Goal: Transaction & Acquisition: Purchase product/service

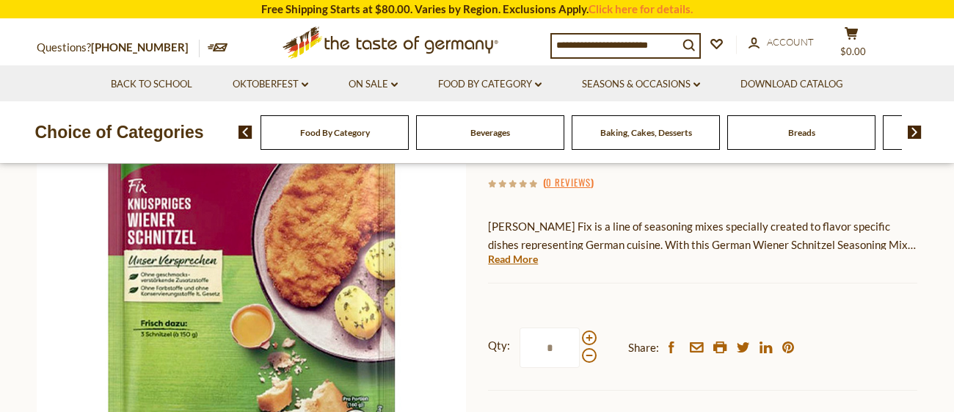
scroll to position [234, 0]
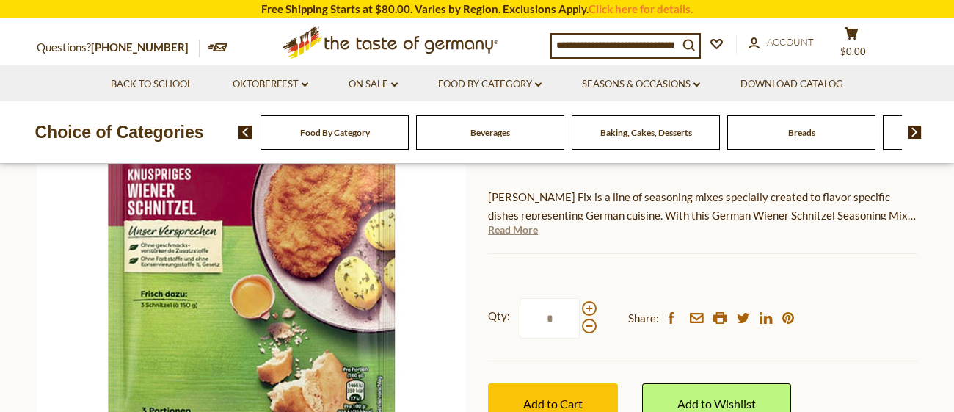
click at [516, 232] on link "Read More" at bounding box center [513, 229] width 50 height 15
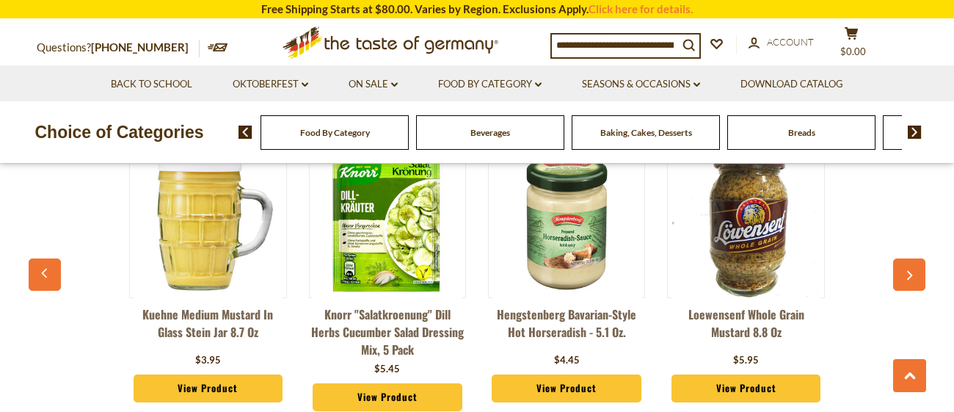
scroll to position [1496, 0]
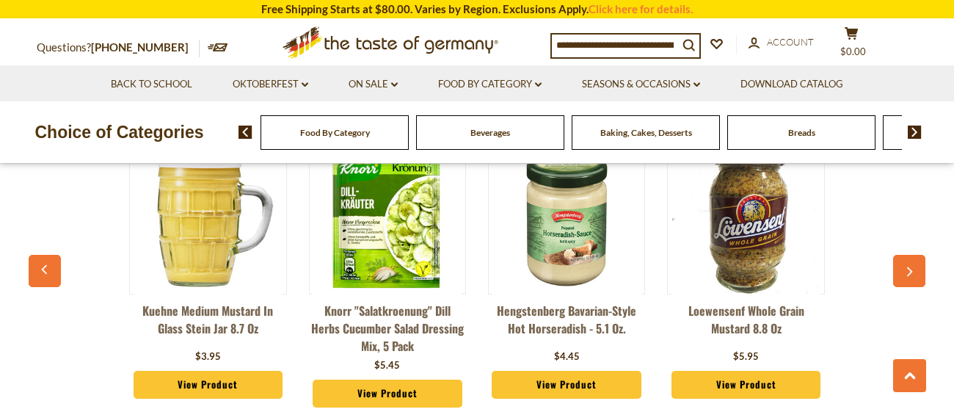
click at [912, 266] on icon "button" at bounding box center [910, 271] width 10 height 10
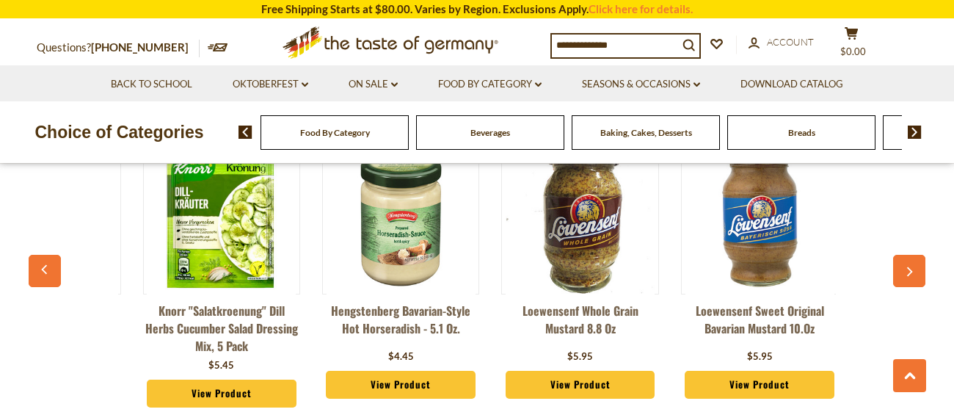
scroll to position [0, 178]
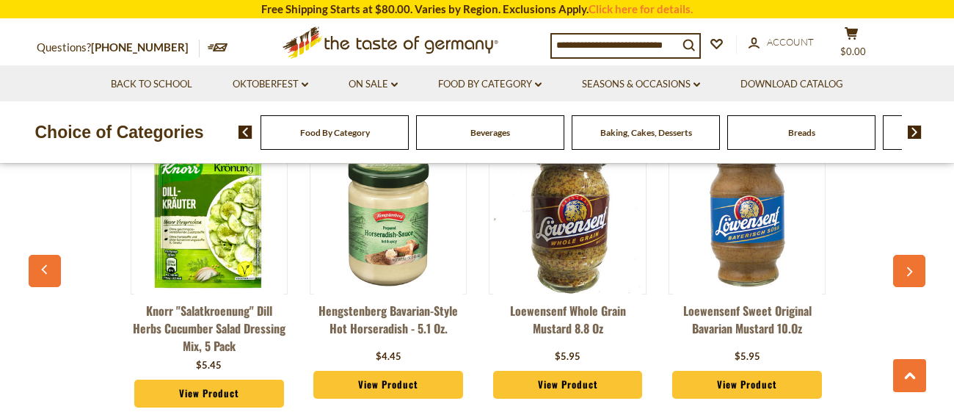
click at [912, 266] on icon "button" at bounding box center [910, 271] width 10 height 10
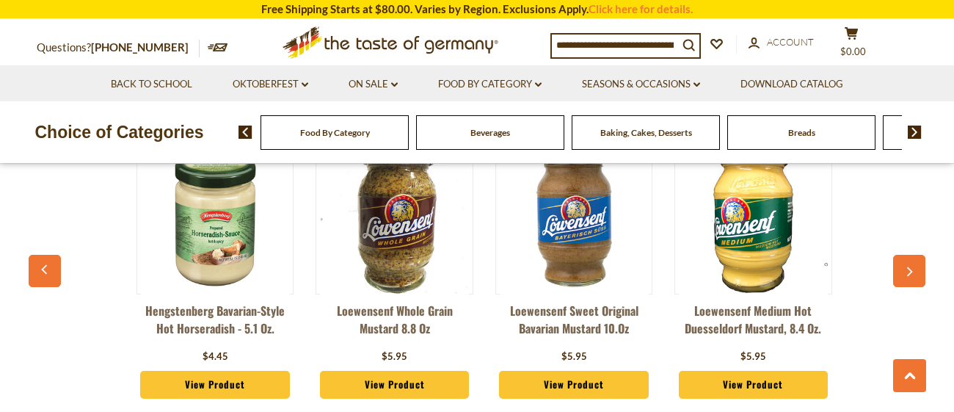
scroll to position [0, 357]
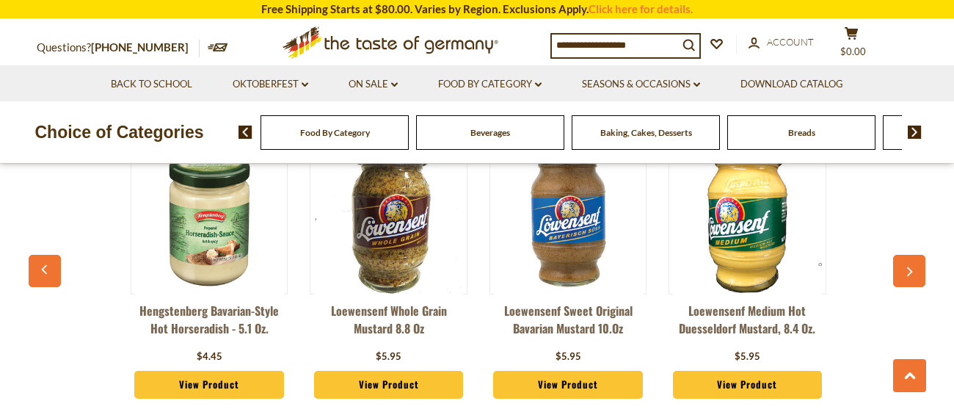
click at [912, 266] on icon "button" at bounding box center [910, 271] width 10 height 10
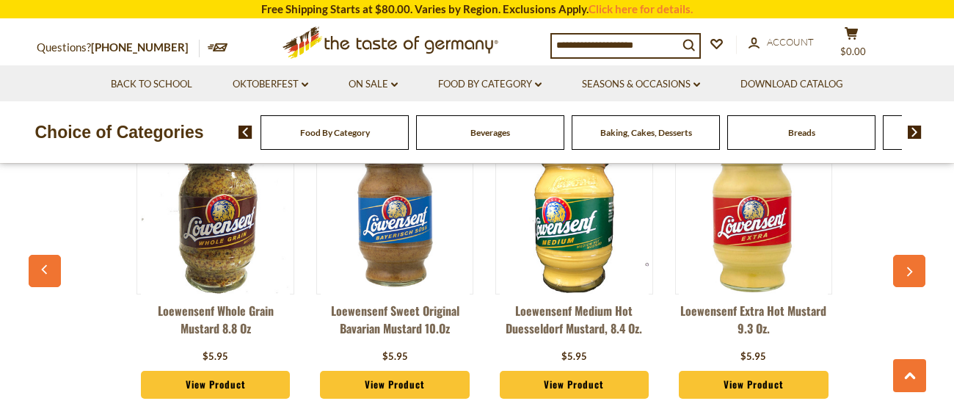
scroll to position [0, 536]
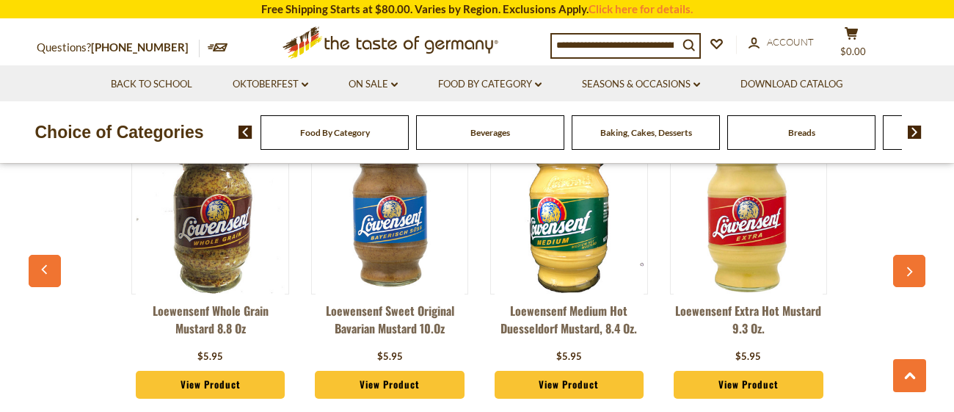
click at [913, 266] on icon "button" at bounding box center [910, 271] width 10 height 10
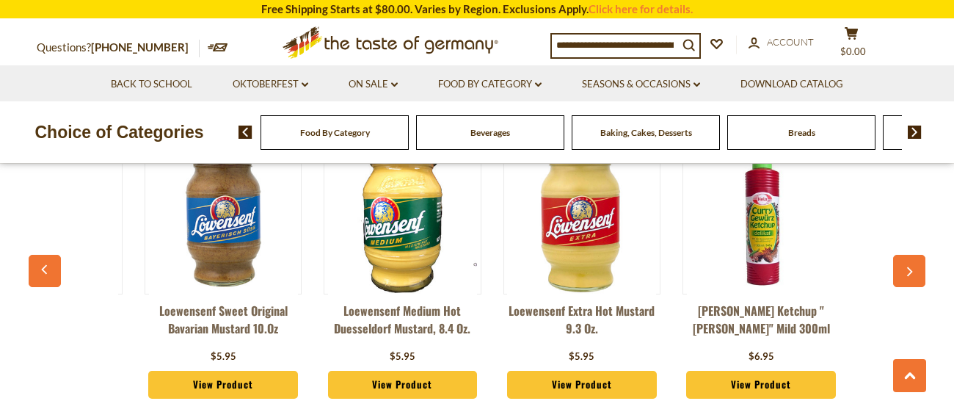
scroll to position [0, 715]
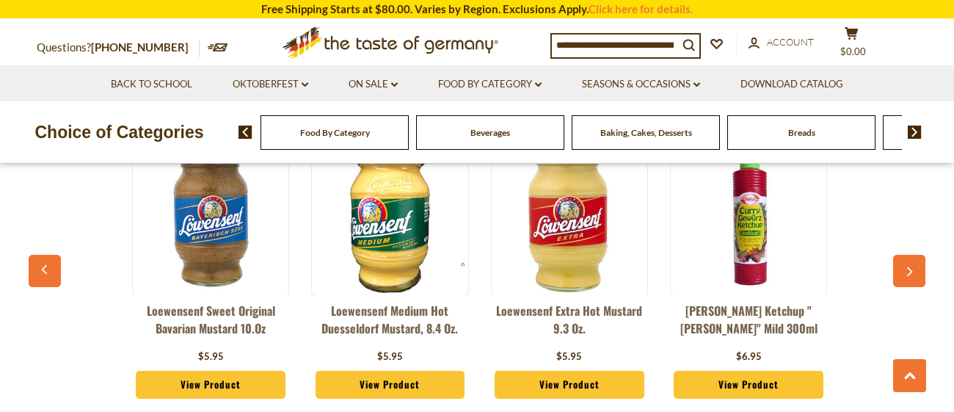
click at [913, 266] on icon "button" at bounding box center [910, 271] width 10 height 10
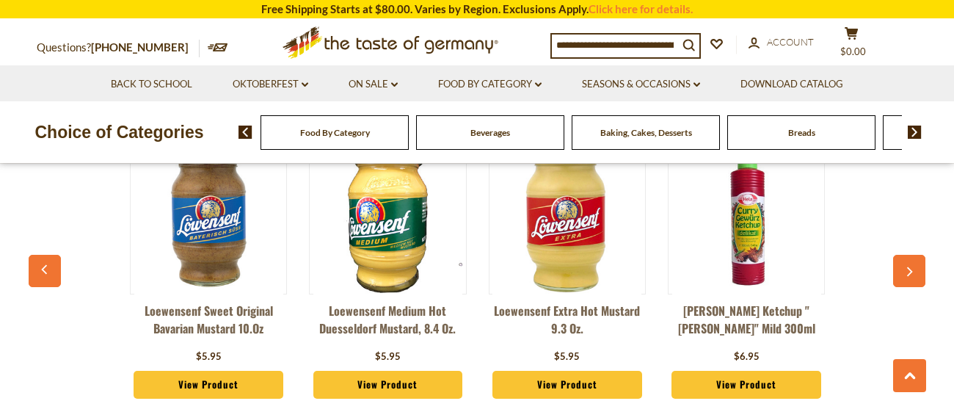
click at [37, 255] on button "button" at bounding box center [45, 271] width 32 height 32
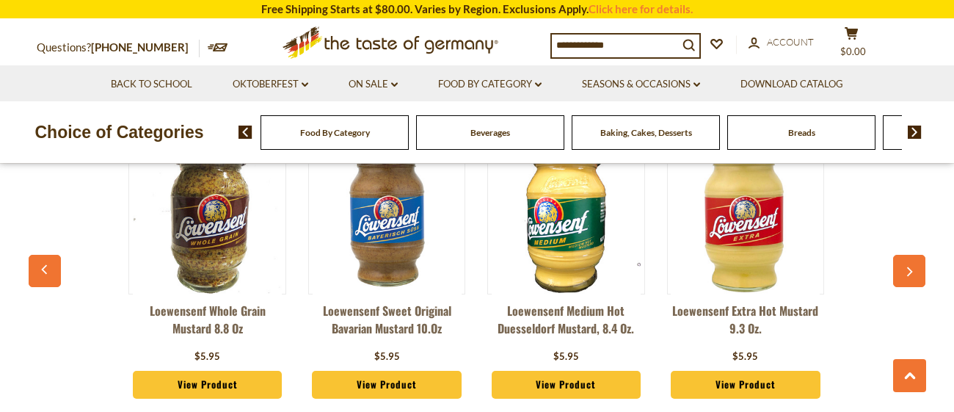
click at [37, 255] on button "button" at bounding box center [45, 271] width 32 height 32
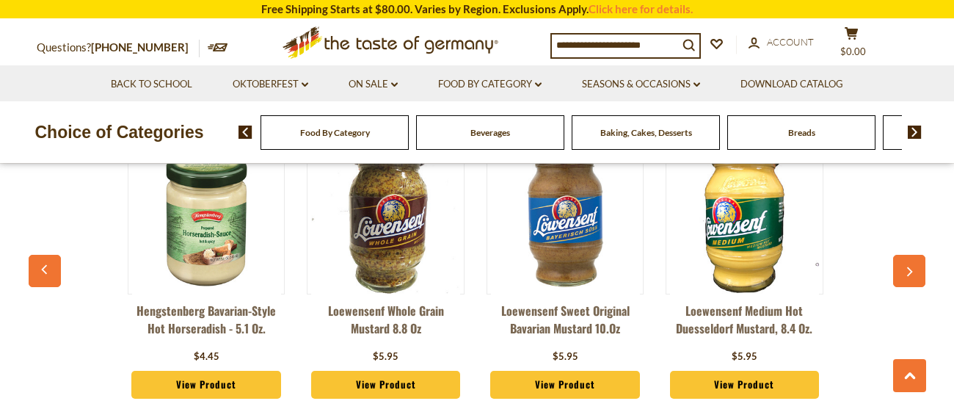
click at [37, 255] on button "button" at bounding box center [45, 271] width 32 height 32
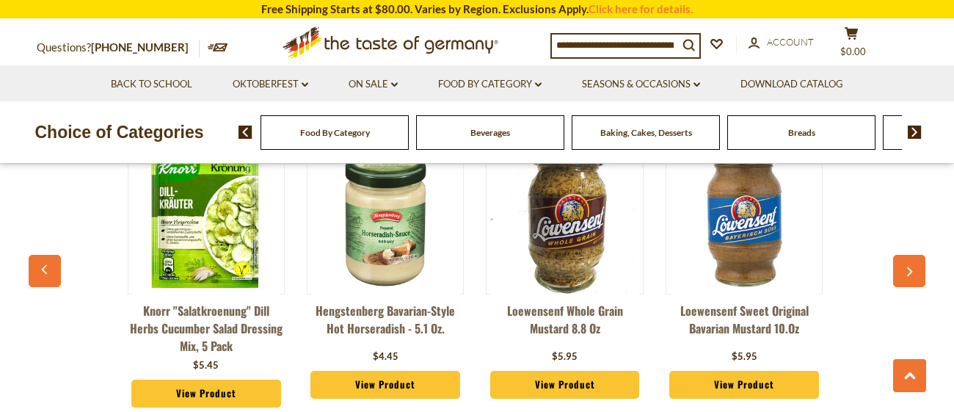
click at [37, 255] on button "button" at bounding box center [45, 271] width 32 height 32
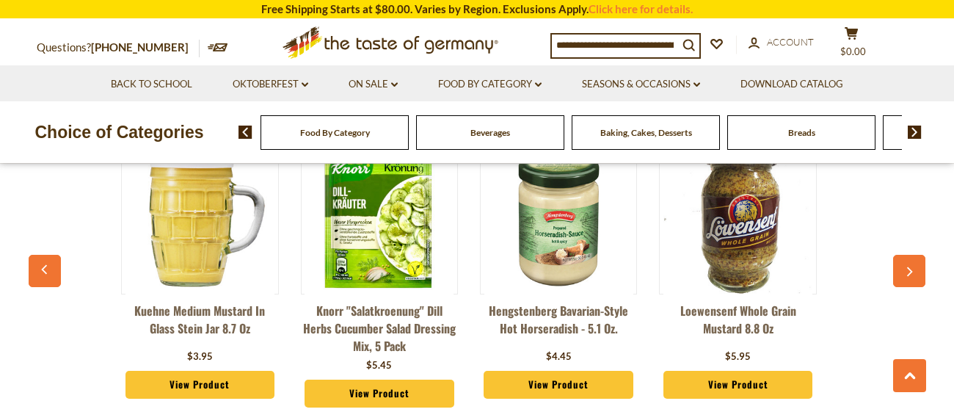
scroll to position [0, 2]
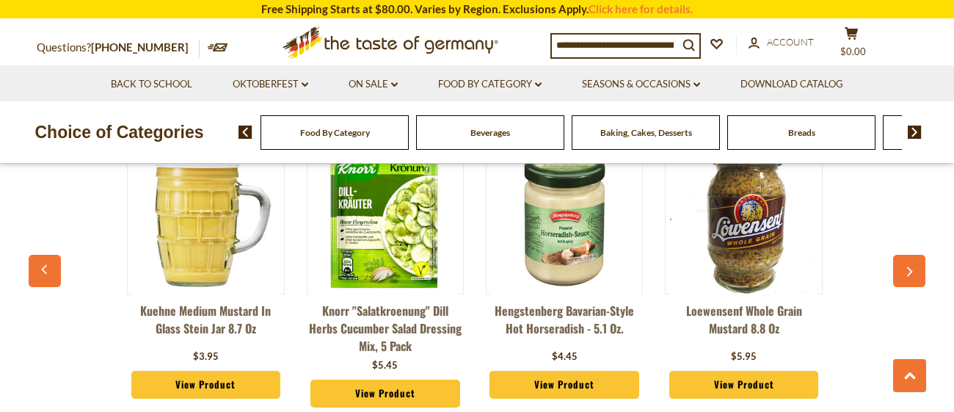
click at [37, 255] on button "button" at bounding box center [45, 271] width 32 height 32
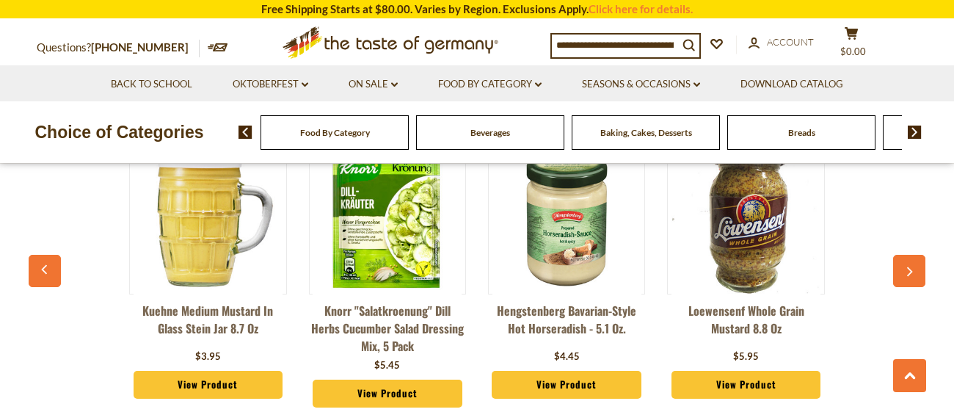
click at [396, 233] on img at bounding box center [387, 219] width 149 height 149
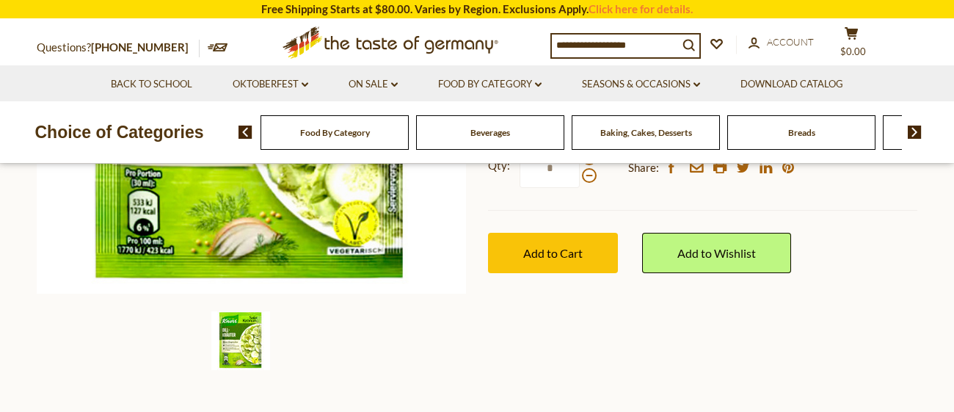
scroll to position [381, 0]
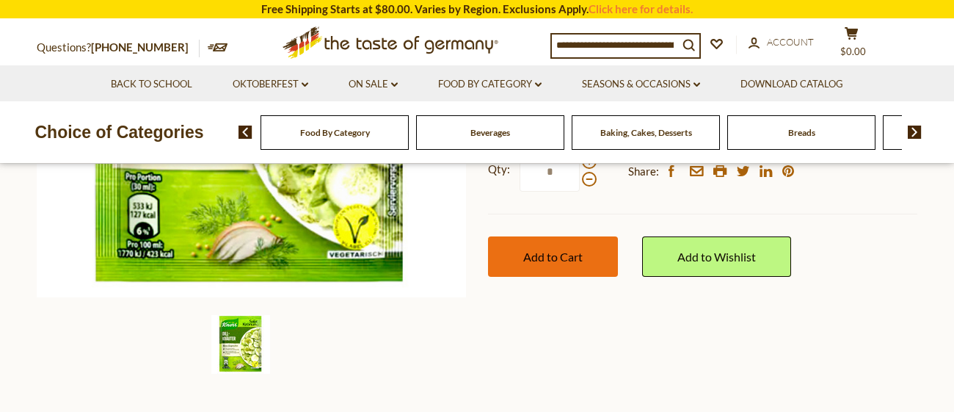
click at [534, 261] on span "Add to Cart" at bounding box center [552, 257] width 59 height 14
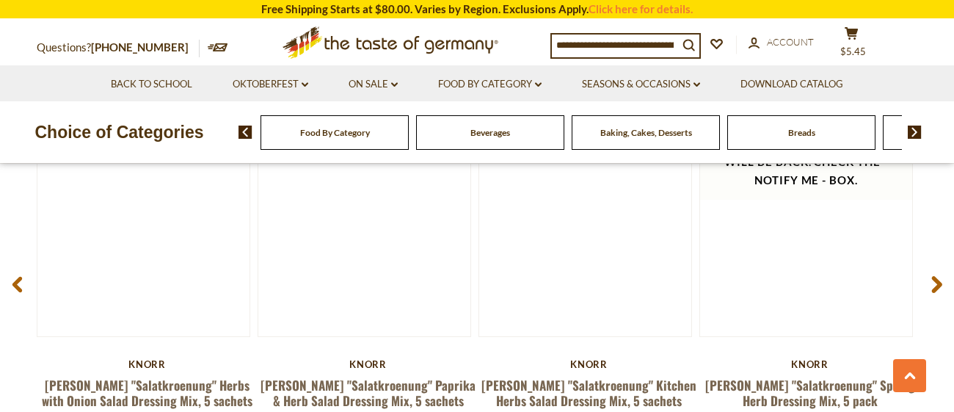
scroll to position [1907, 0]
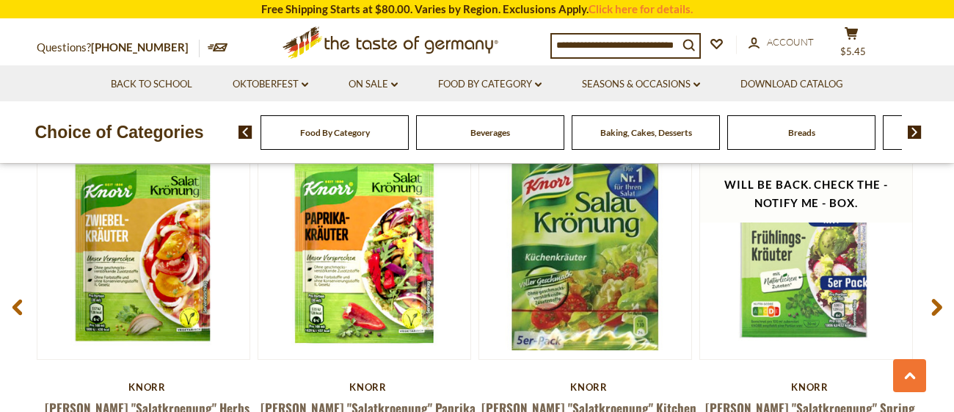
click at [937, 300] on use at bounding box center [937, 307] width 10 height 17
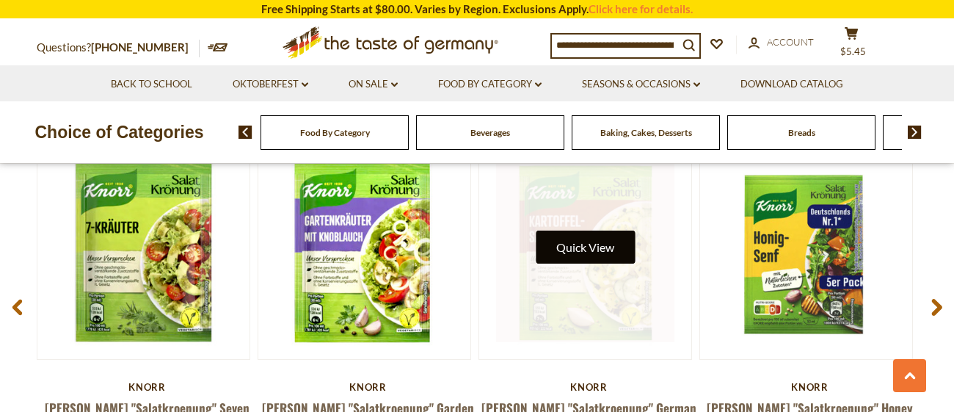
click at [597, 252] on button "Quick View" at bounding box center [585, 246] width 99 height 33
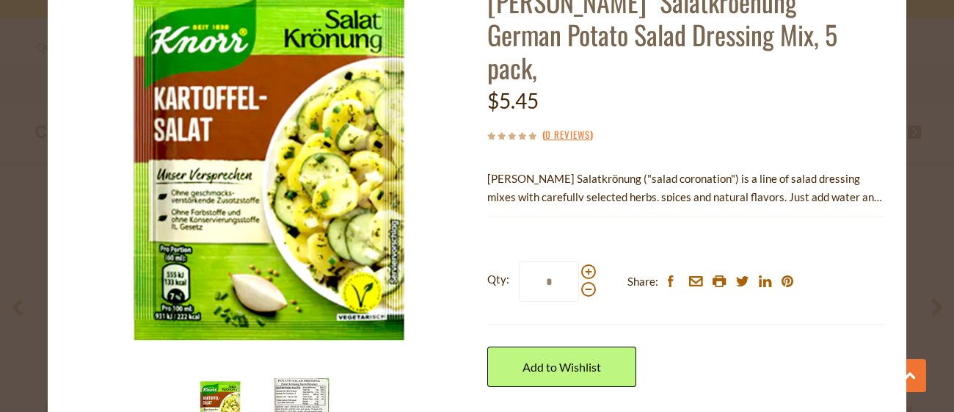
scroll to position [164, 0]
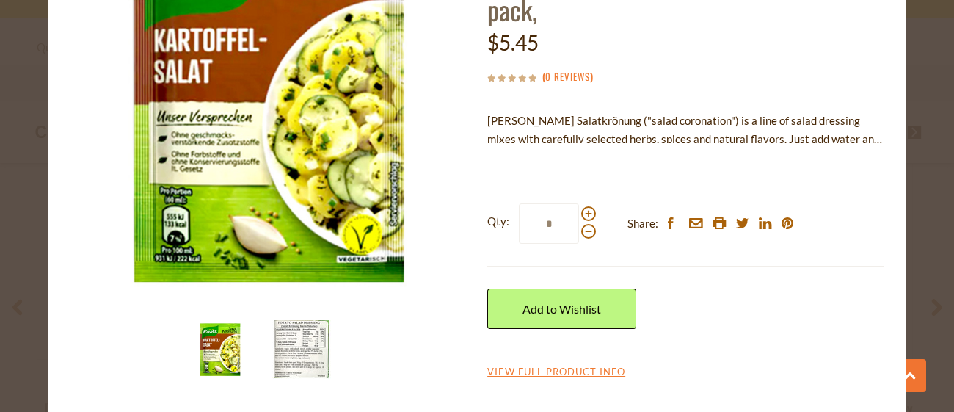
drag, startPoint x: 730, startPoint y: 222, endPoint x: 724, endPoint y: 410, distance: 188.0
click at [724, 410] on div "close Knorr Knorr "Salatkroenung" German Potato Salad Dressing Mix, 5 pack, $5.…" at bounding box center [477, 147] width 859 height 529
click at [747, 260] on div "Qty: * Share: facebook email printer twitter linkedin pinterest Add to Wishlist" at bounding box center [685, 266] width 397 height 170
click at [301, 341] on img at bounding box center [301, 349] width 59 height 59
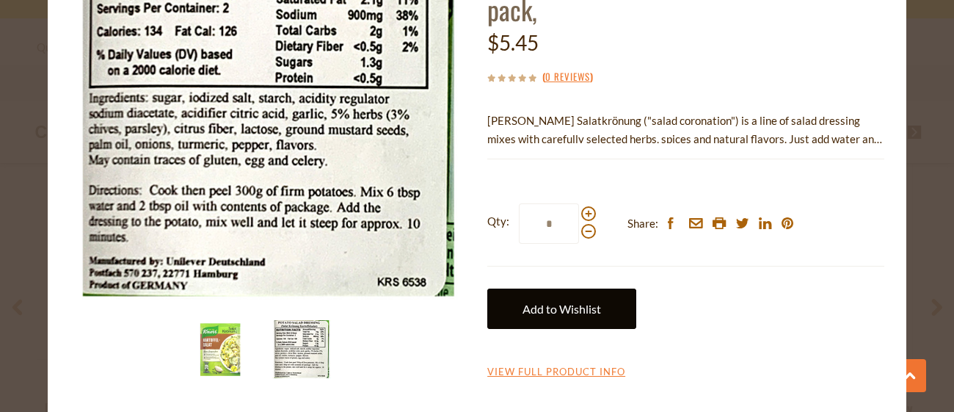
click at [530, 288] on link "Add to Wishlist" at bounding box center [561, 308] width 149 height 40
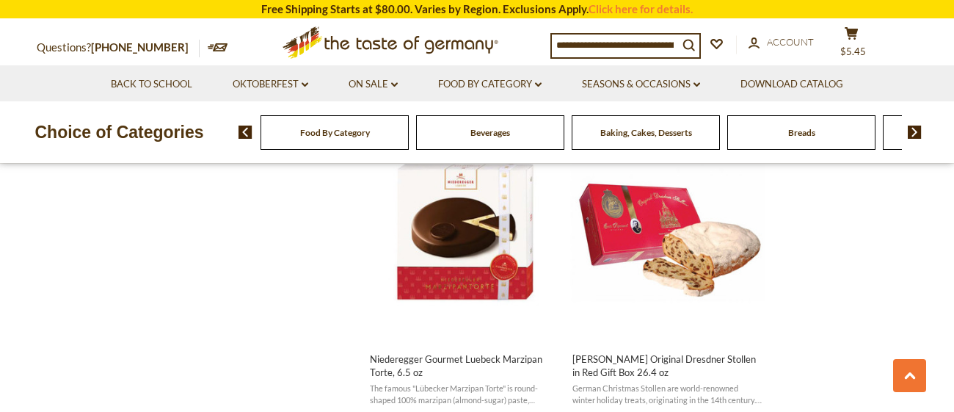
scroll to position [1290, 0]
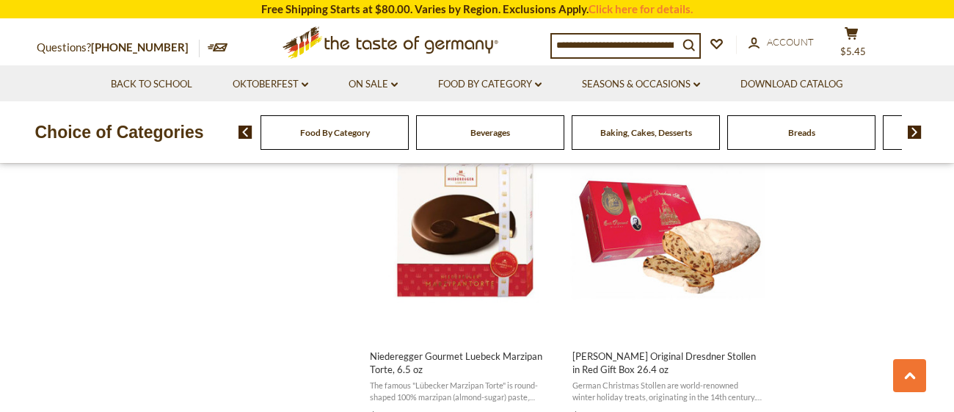
click at [321, 131] on span "Food By Category" at bounding box center [335, 132] width 70 height 11
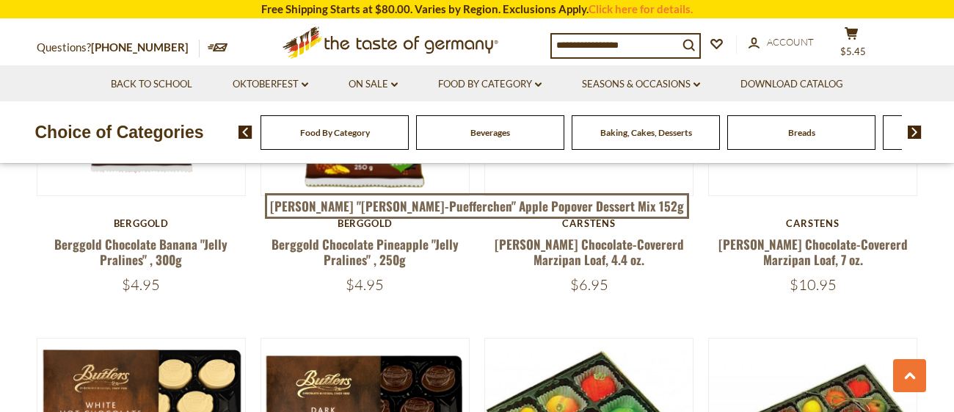
scroll to position [1819, 0]
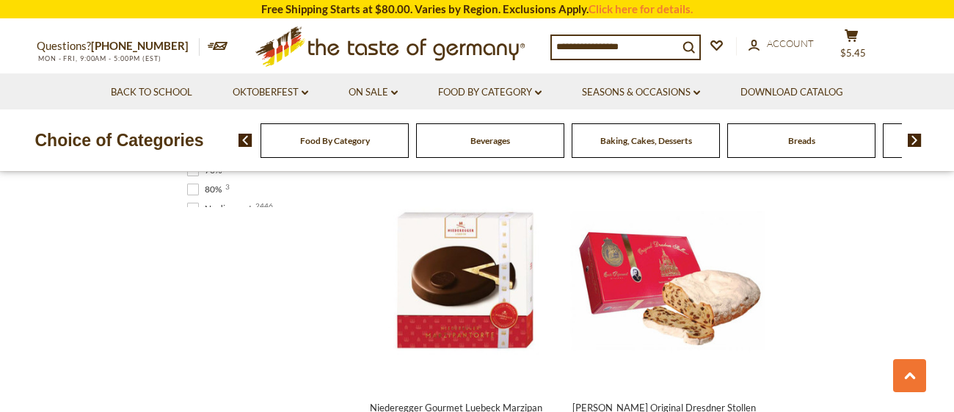
scroll to position [1290, 0]
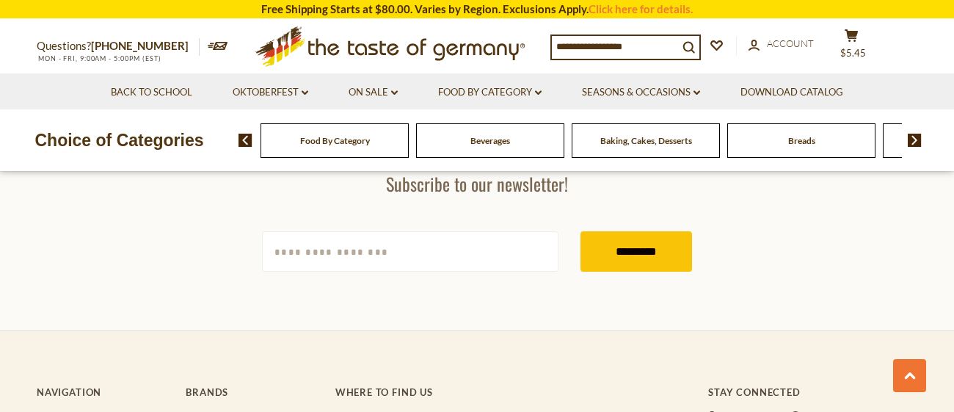
scroll to position [2391, 0]
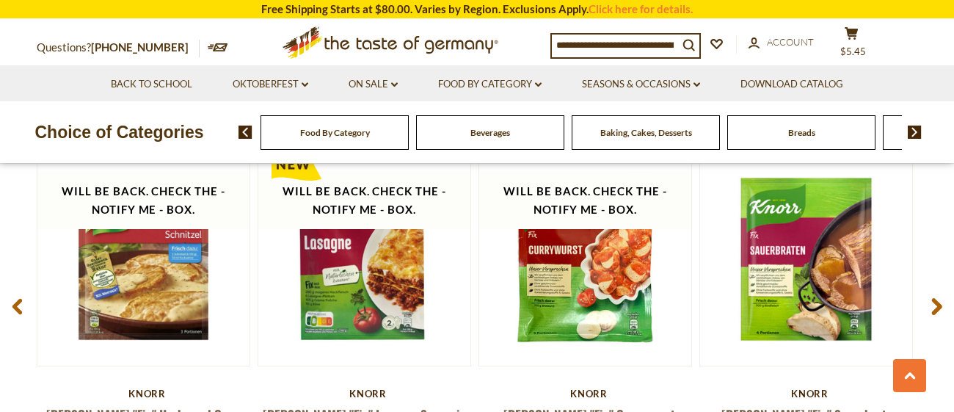
scroll to position [1907, 0]
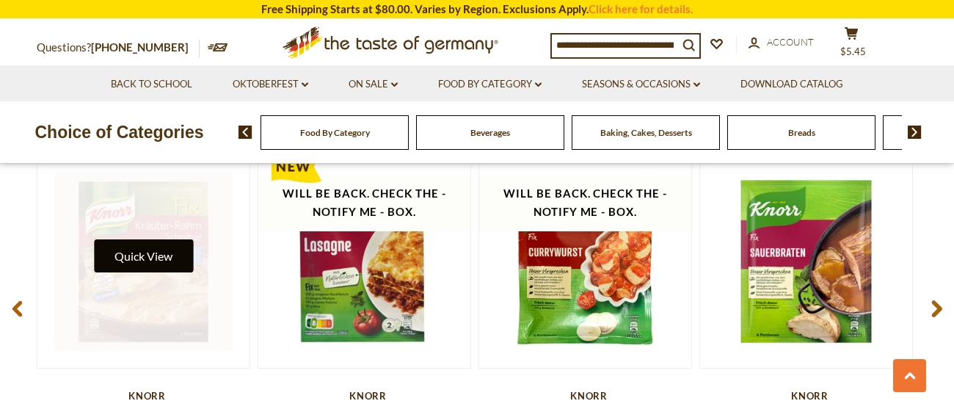
click at [106, 250] on button "Quick View" at bounding box center [143, 255] width 99 height 33
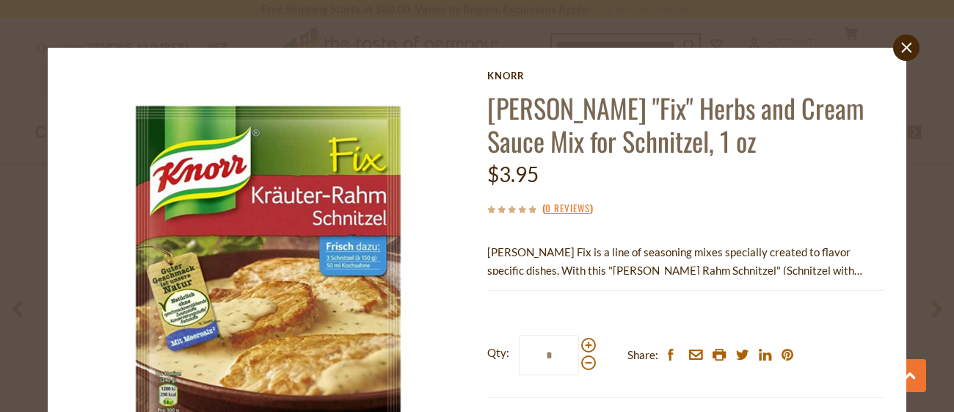
click at [767, 159] on div "$3.95" at bounding box center [685, 174] width 397 height 34
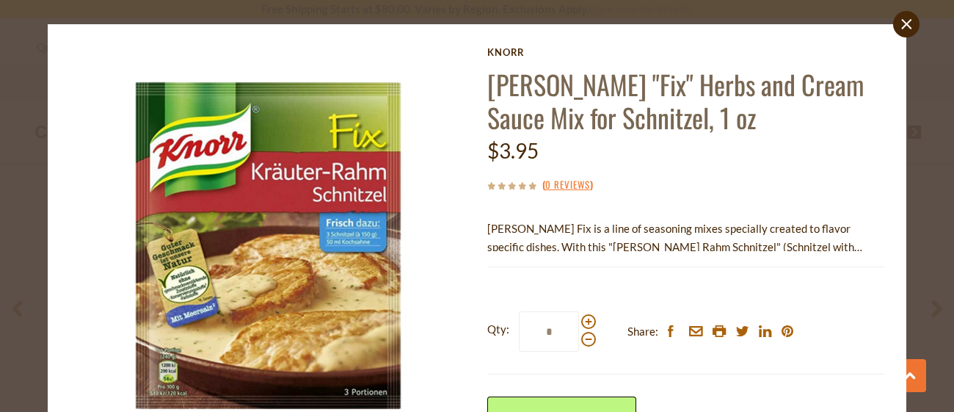
scroll to position [0, 0]
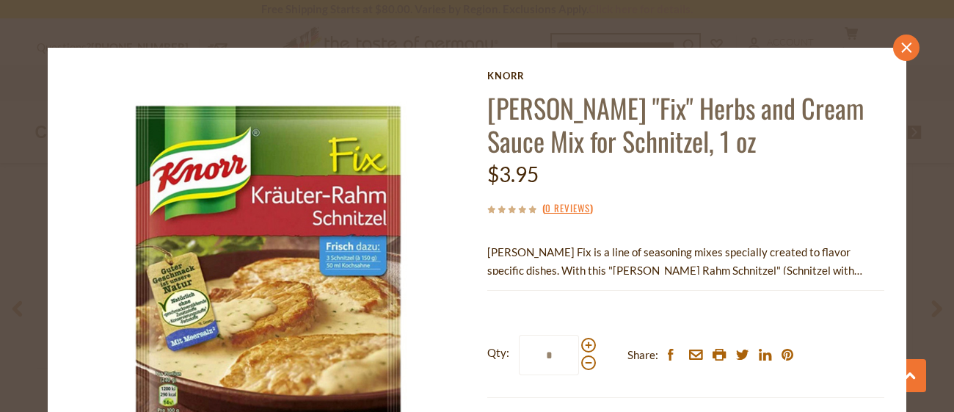
click at [906, 54] on link "close" at bounding box center [906, 47] width 26 height 26
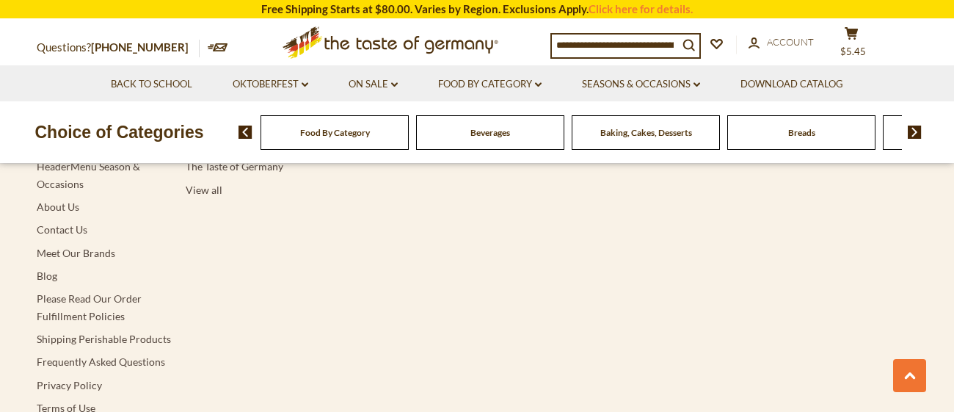
scroll to position [2699, 0]
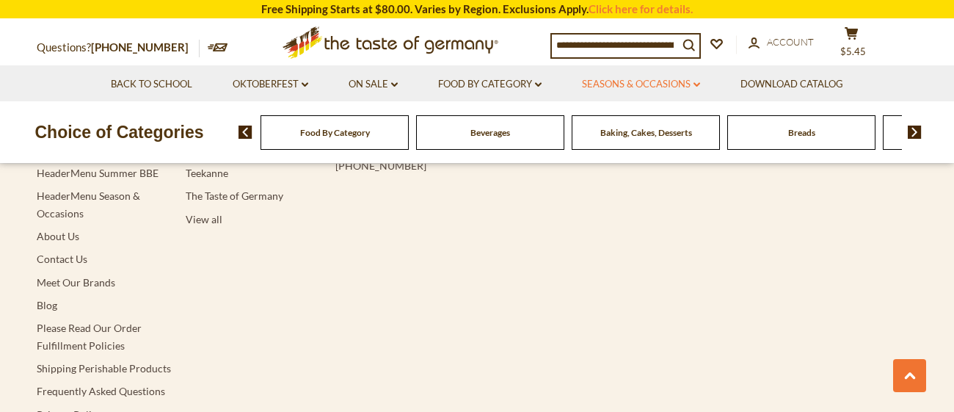
click at [656, 89] on link "Seasons & Occasions dropdown_arrow" at bounding box center [641, 84] width 118 height 16
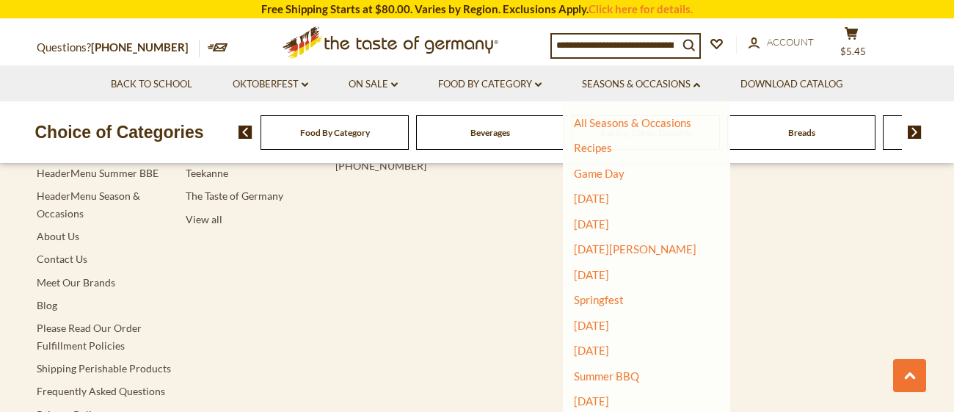
click at [912, 131] on img at bounding box center [915, 132] width 14 height 13
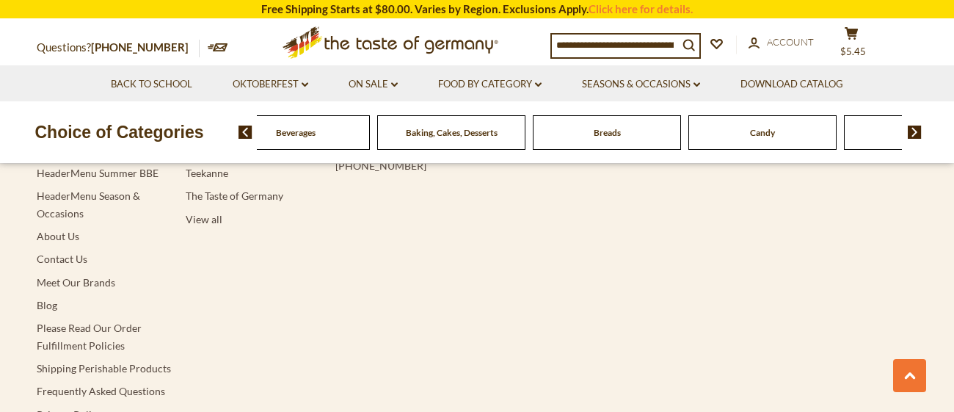
click at [418, 136] on span "Baking, Cakes, Desserts" at bounding box center [452, 132] width 92 height 11
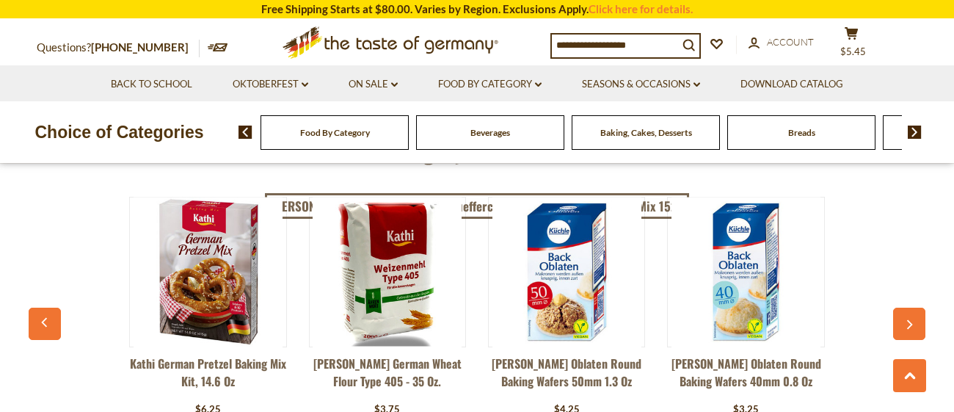
scroll to position [3843, 0]
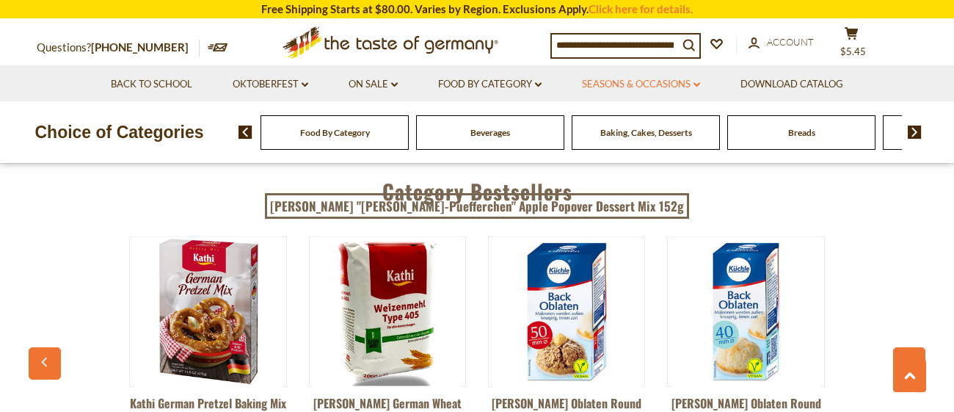
click at [644, 82] on link "Seasons & Occasions dropdown_arrow" at bounding box center [641, 84] width 118 height 16
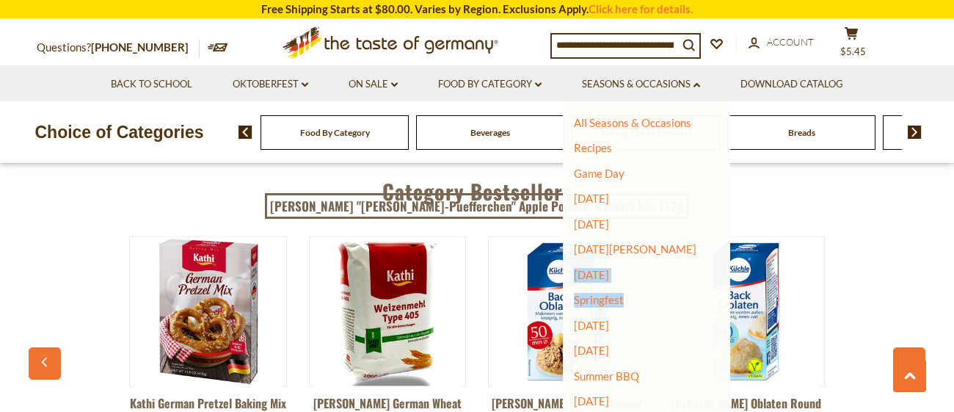
drag, startPoint x: 716, startPoint y: 236, endPoint x: 719, endPoint y: 283, distance: 47.0
click at [719, 283] on div "All Seasons & Occasions Recipes Game Day Valentine's Day Karneval St. Patrick's…" at bounding box center [646, 266] width 167 height 330
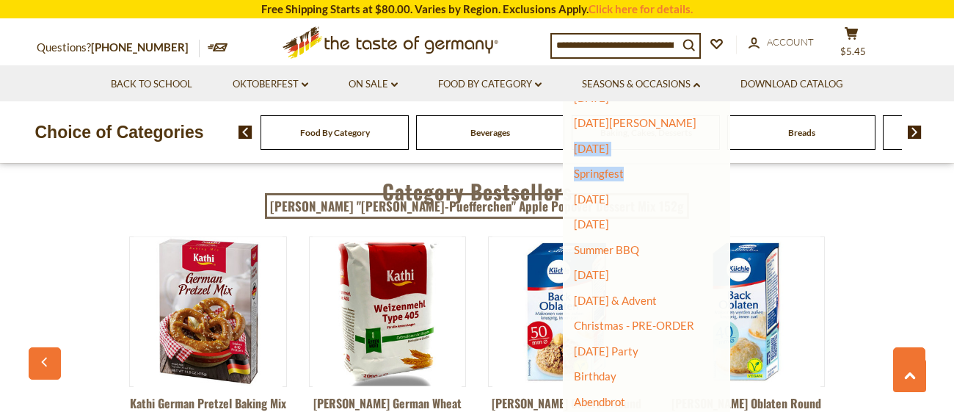
scroll to position [128, 0]
click at [676, 325] on link "Christmas - PRE-ORDER" at bounding box center [634, 323] width 120 height 21
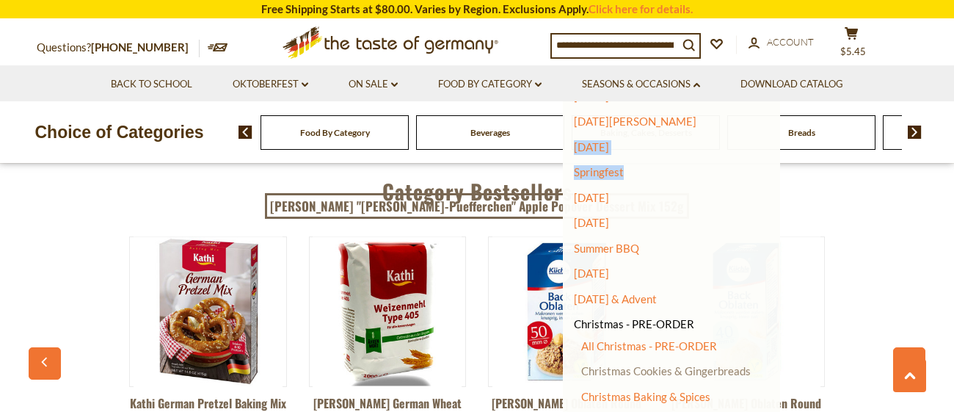
click at [682, 371] on link "Christmas Cookies & Gingerbreads" at bounding box center [666, 370] width 170 height 13
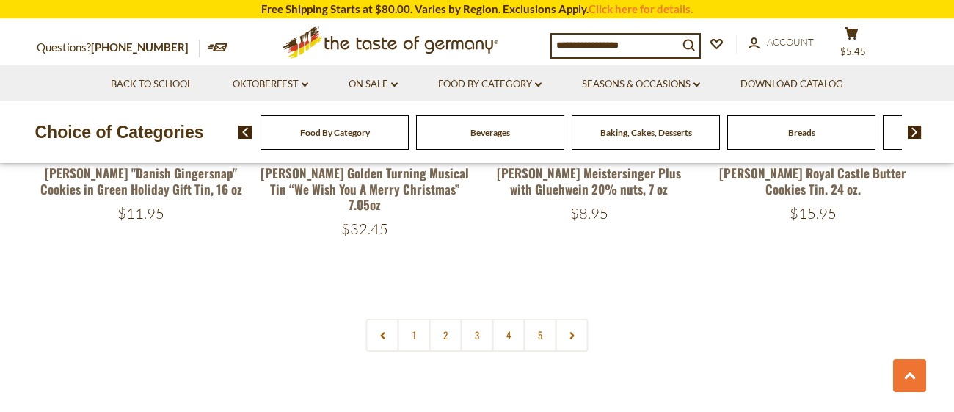
scroll to position [3579, 0]
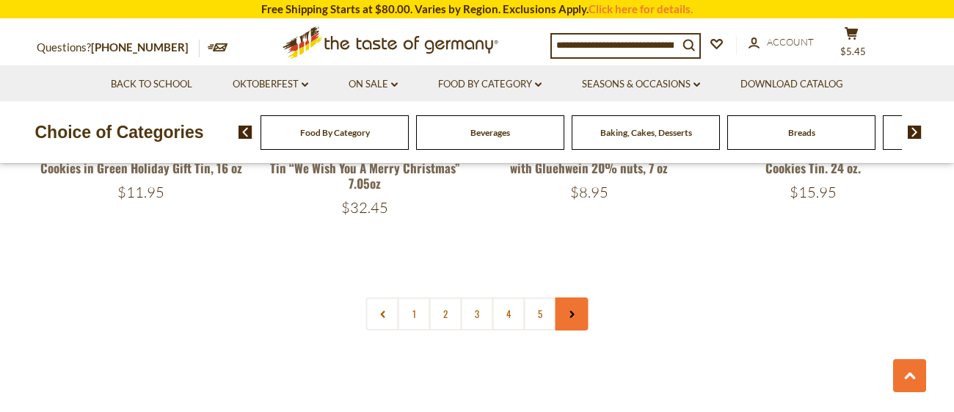
click at [575, 310] on icon at bounding box center [571, 313] width 9 height 7
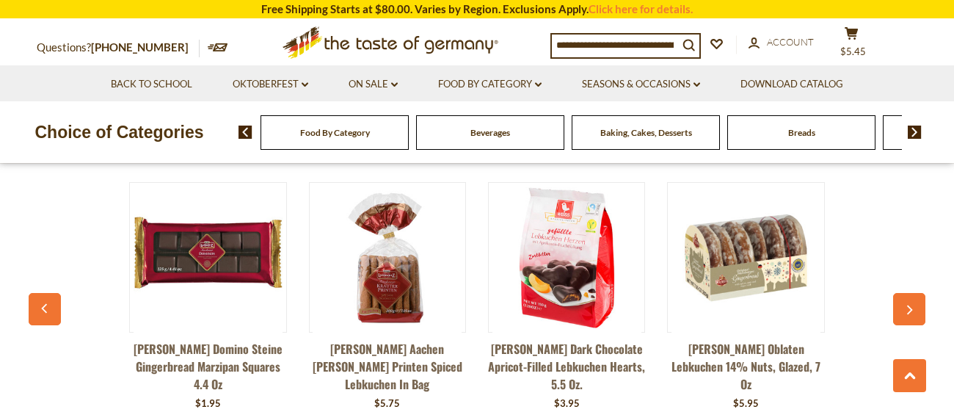
scroll to position [3931, 0]
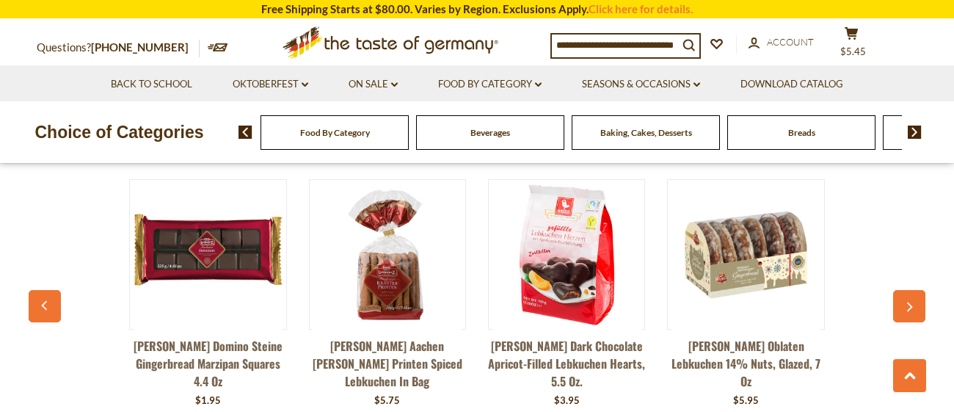
click at [912, 302] on icon "button" at bounding box center [910, 307] width 10 height 10
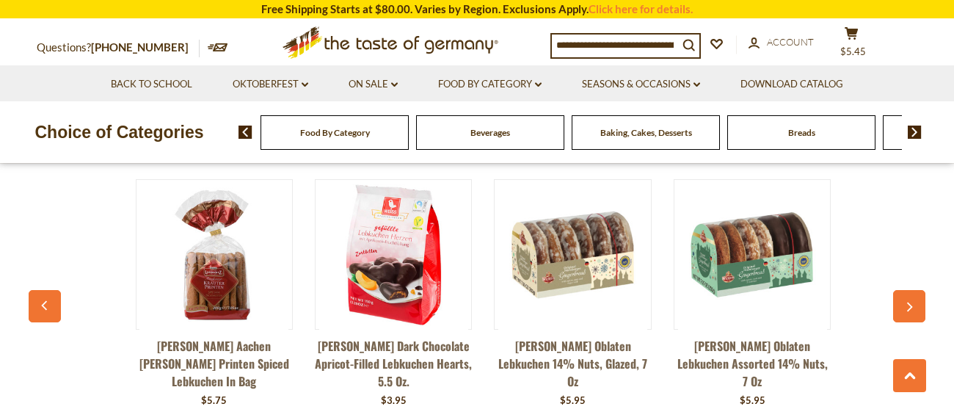
scroll to position [0, 178]
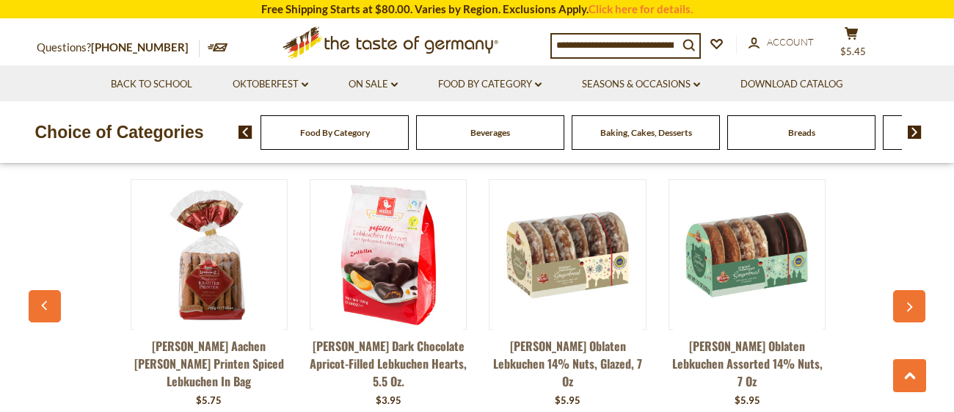
click at [912, 302] on icon "button" at bounding box center [910, 307] width 10 height 10
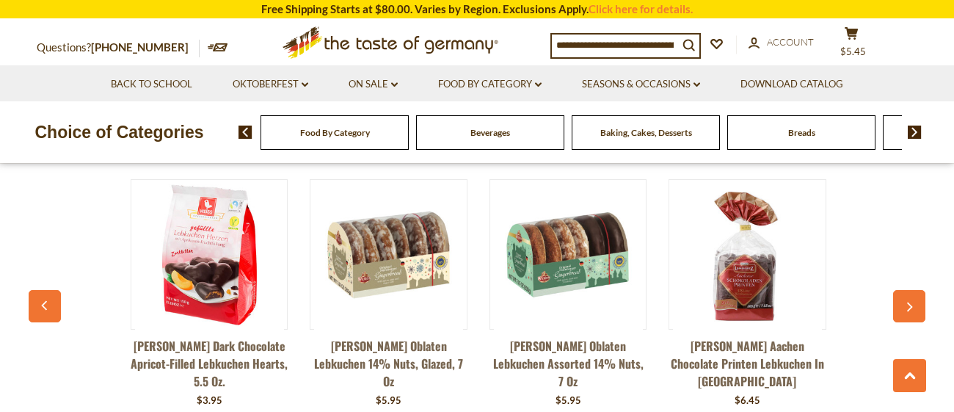
click at [912, 302] on icon "button" at bounding box center [910, 307] width 10 height 10
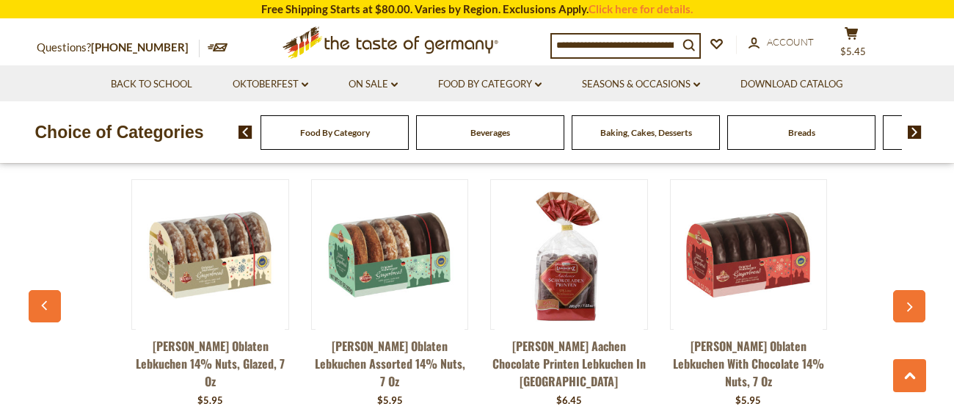
click at [912, 302] on icon "button" at bounding box center [910, 307] width 10 height 10
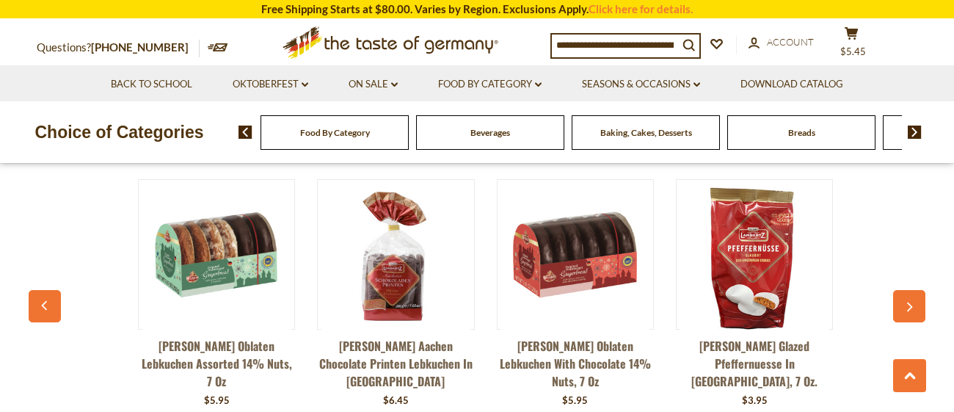
scroll to position [0, 715]
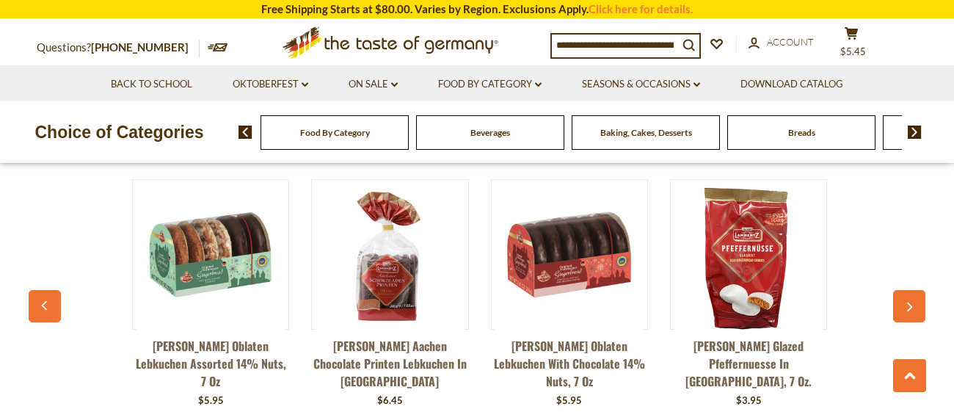
click at [912, 302] on icon "button" at bounding box center [910, 307] width 10 height 10
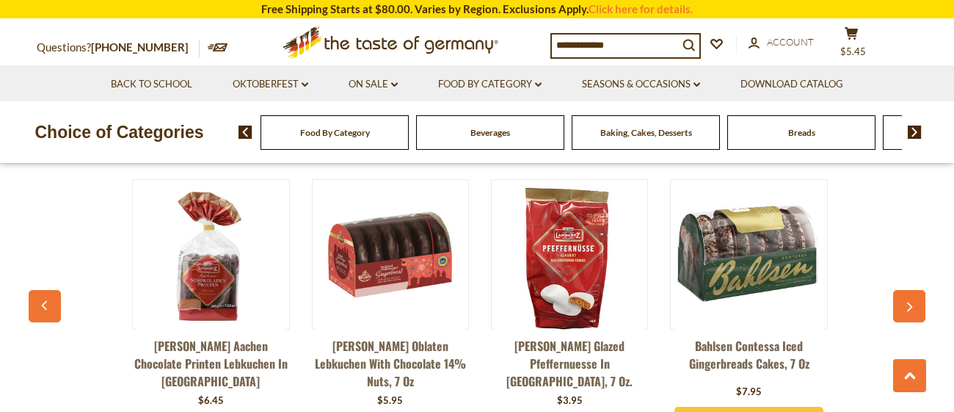
click at [912, 302] on icon "button" at bounding box center [910, 307] width 10 height 10
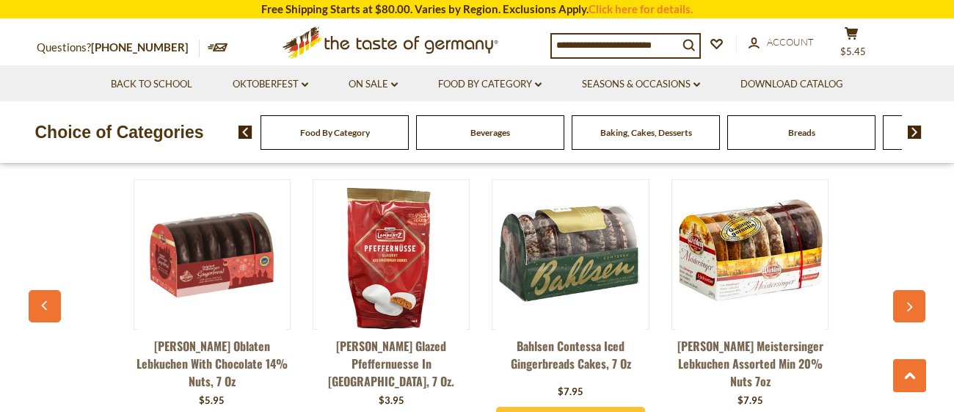
click at [912, 302] on icon "button" at bounding box center [910, 307] width 10 height 10
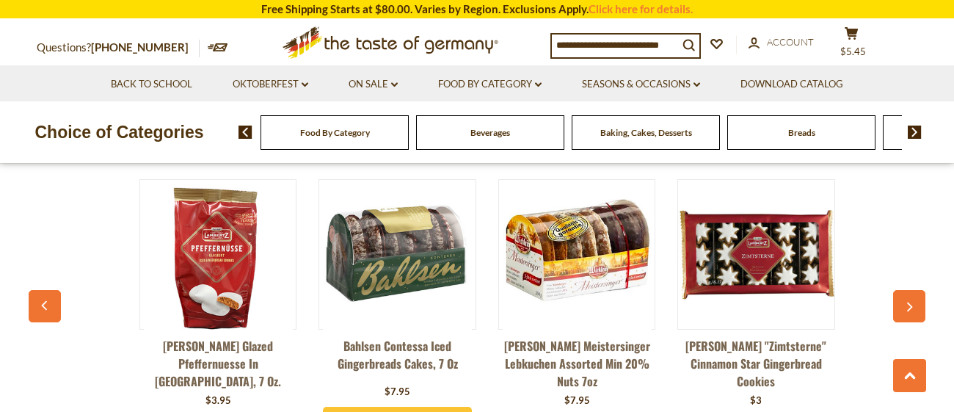
scroll to position [0, 1251]
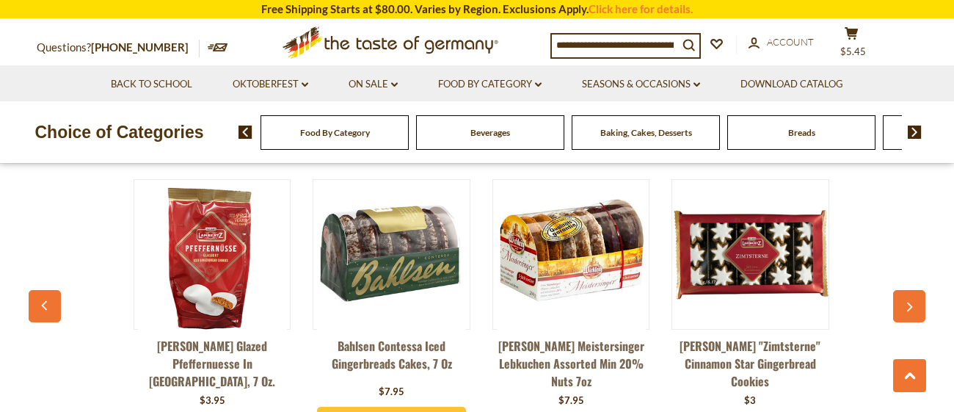
click at [912, 302] on icon "button" at bounding box center [910, 307] width 10 height 10
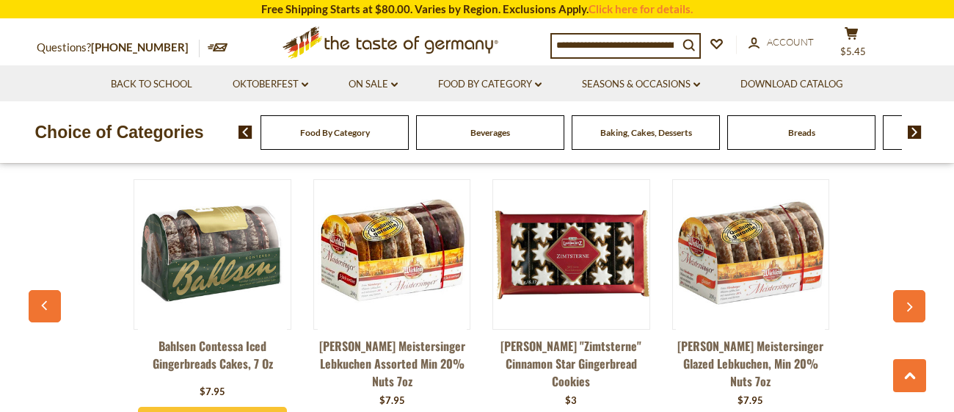
click at [912, 302] on icon "button" at bounding box center [910, 307] width 10 height 10
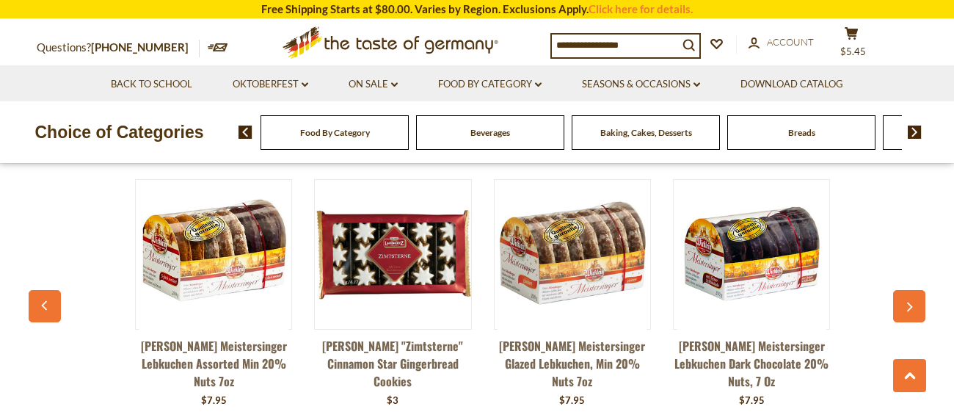
click at [912, 302] on icon "button" at bounding box center [910, 307] width 10 height 10
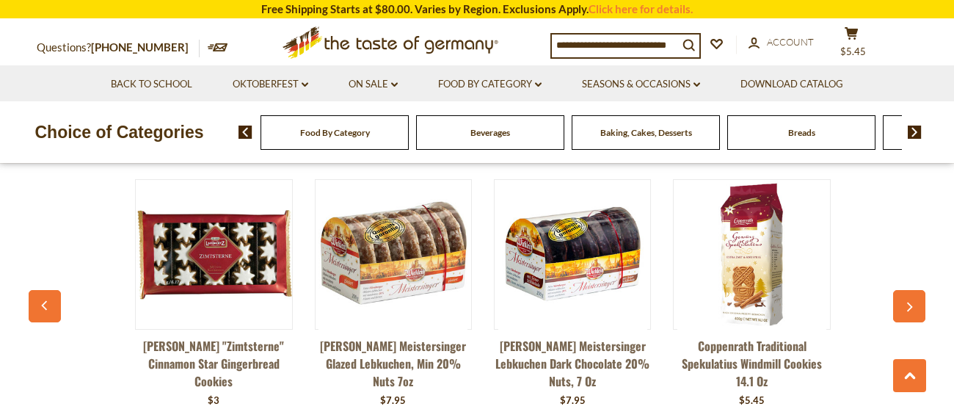
click at [912, 302] on icon "button" at bounding box center [910, 307] width 10 height 10
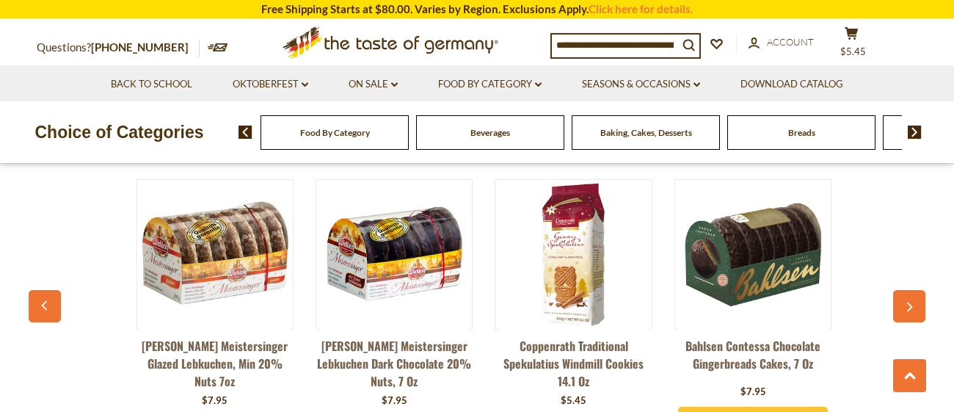
click at [912, 302] on icon "button" at bounding box center [910, 307] width 10 height 10
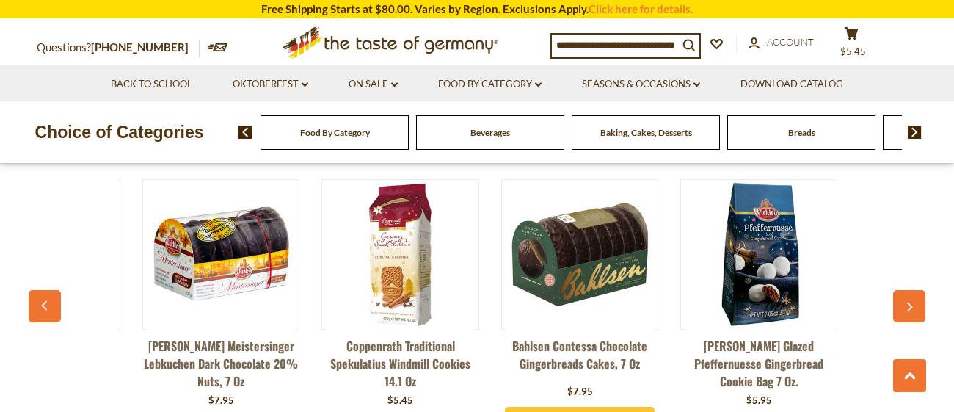
scroll to position [0, 2146]
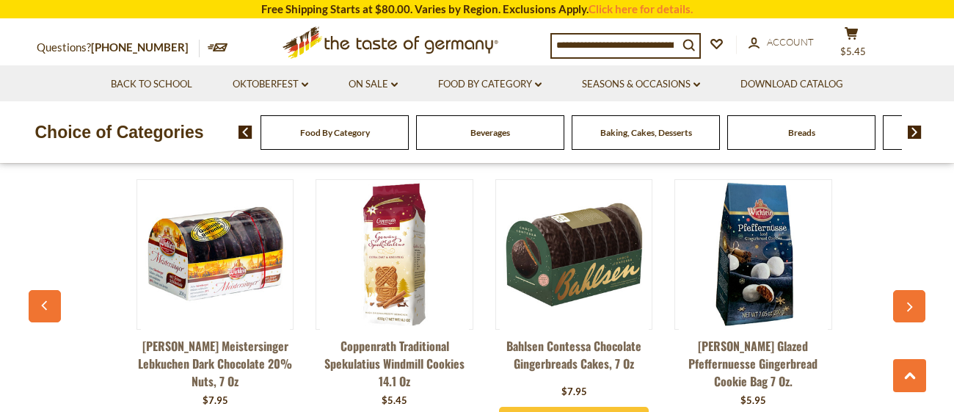
click at [912, 302] on icon "button" at bounding box center [910, 307] width 10 height 10
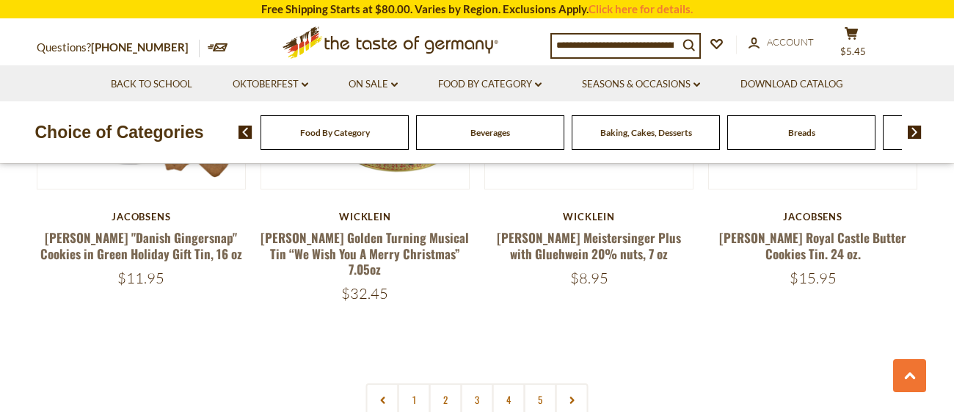
scroll to position [3520, 0]
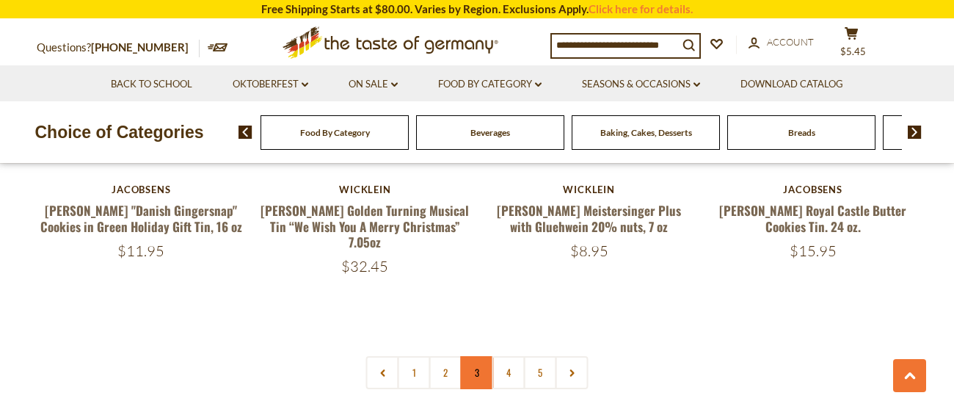
click at [479, 356] on link "3" at bounding box center [477, 372] width 33 height 33
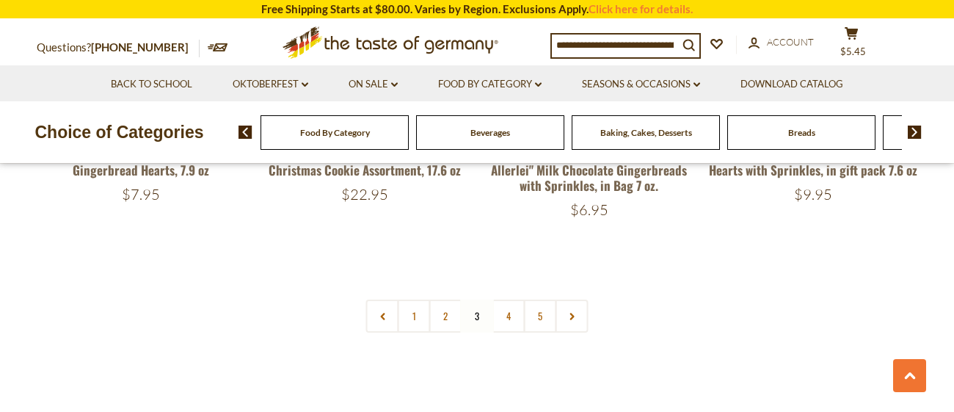
scroll to position [3674, 0]
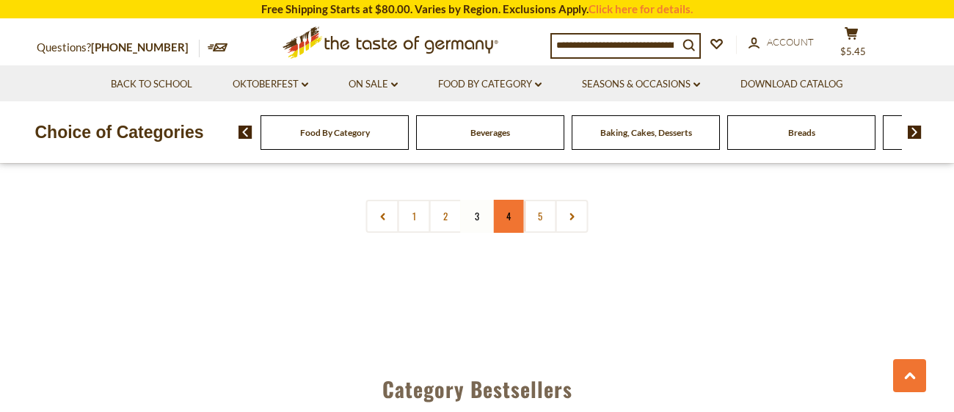
click at [506, 200] on link "4" at bounding box center [509, 216] width 33 height 33
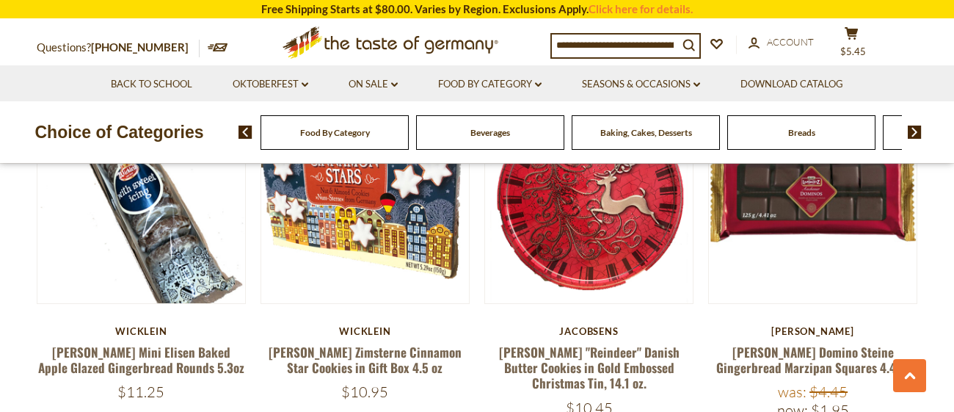
scroll to position [1239, 0]
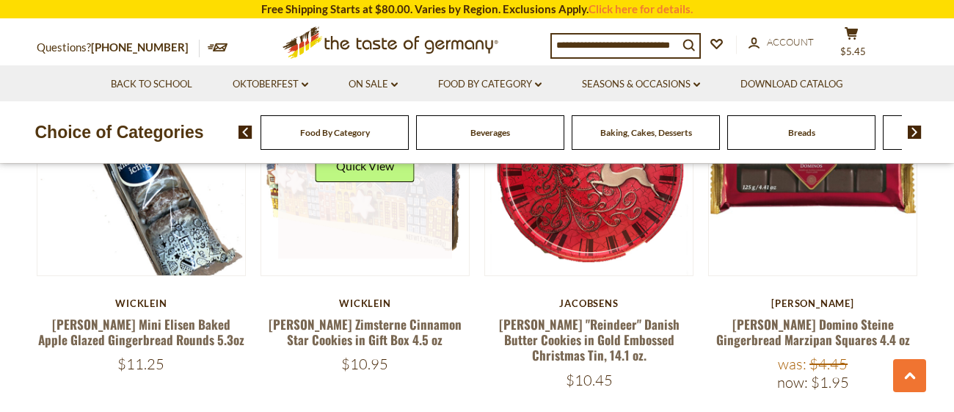
click at [375, 203] on link at bounding box center [365, 171] width 175 height 175
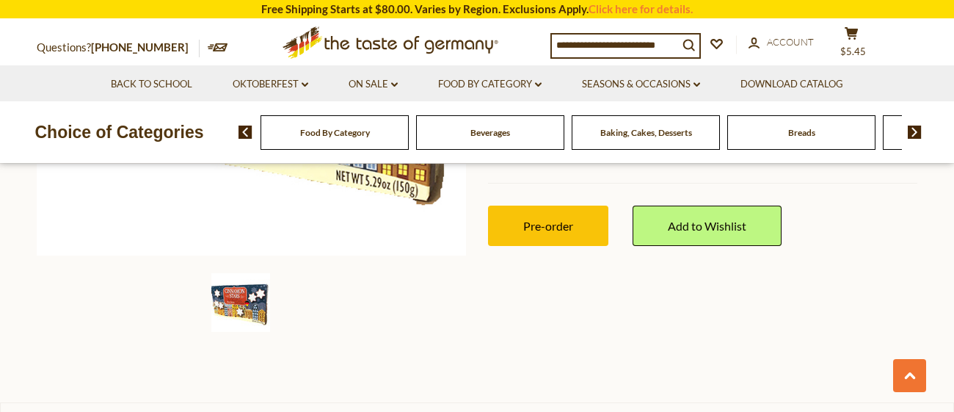
scroll to position [440, 0]
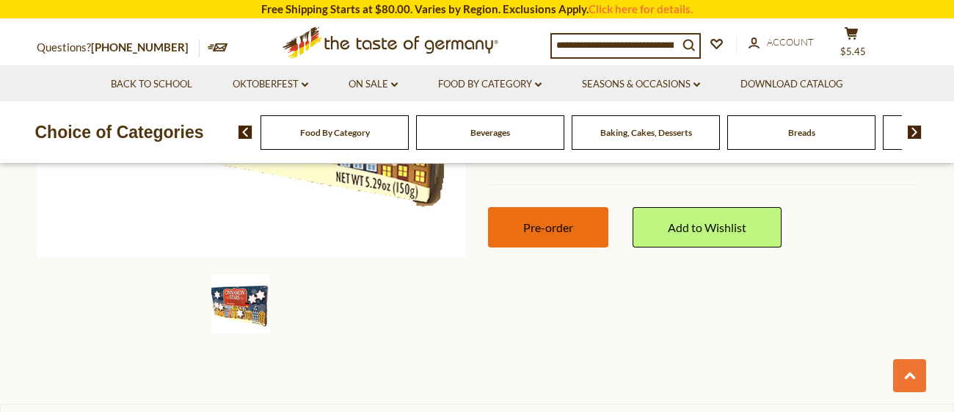
click at [512, 216] on button "Pre-order" at bounding box center [548, 227] width 120 height 40
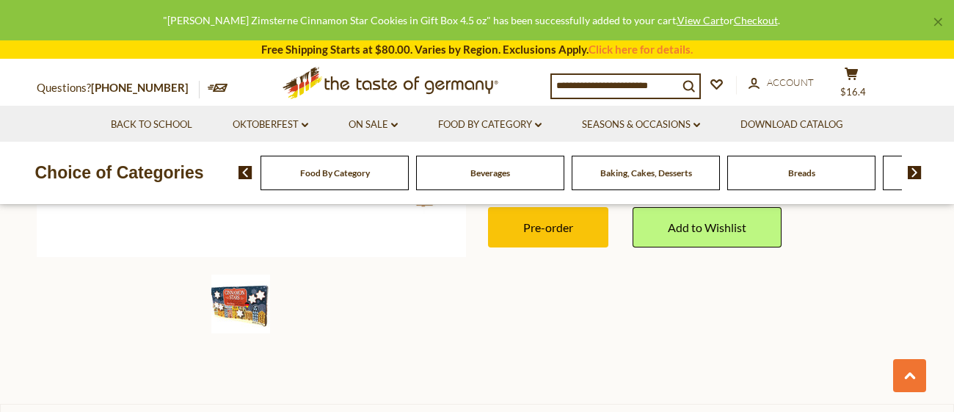
click at [866, 303] on div "Home Seasons & Occasions Christmas - PRE-ORDER Christmas Cookies & Gingerbreads…" at bounding box center [477, 53] width 903 height 584
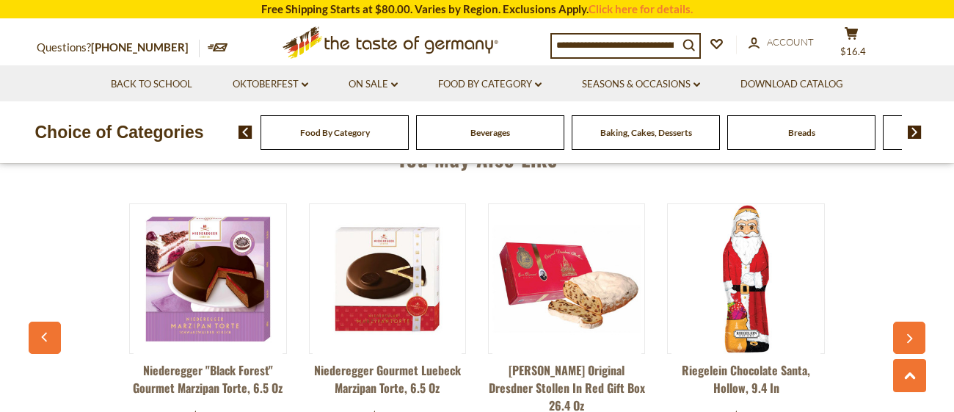
scroll to position [1114, 0]
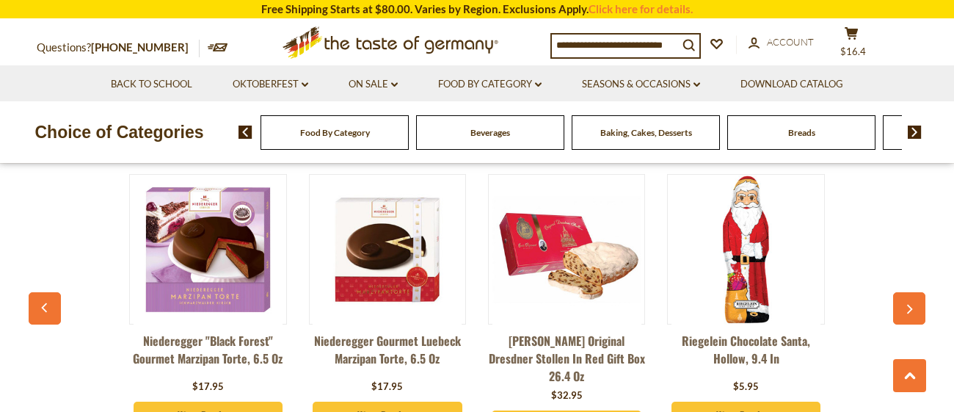
click at [913, 305] on icon "button" at bounding box center [910, 310] width 10 height 10
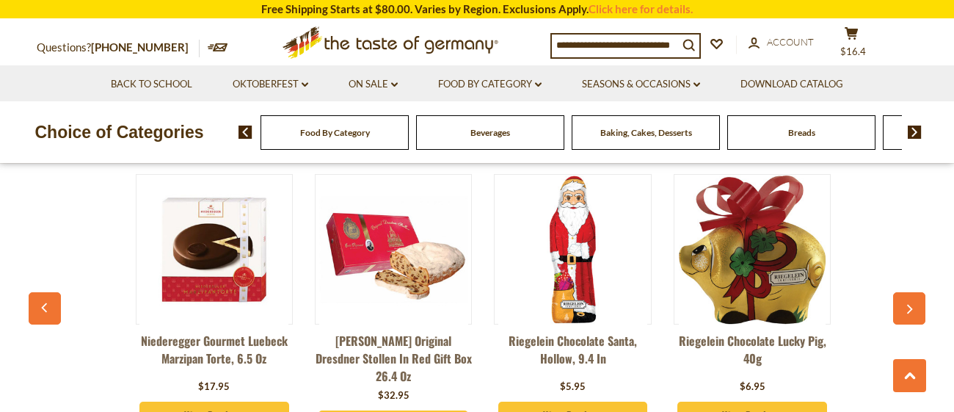
scroll to position [0, 178]
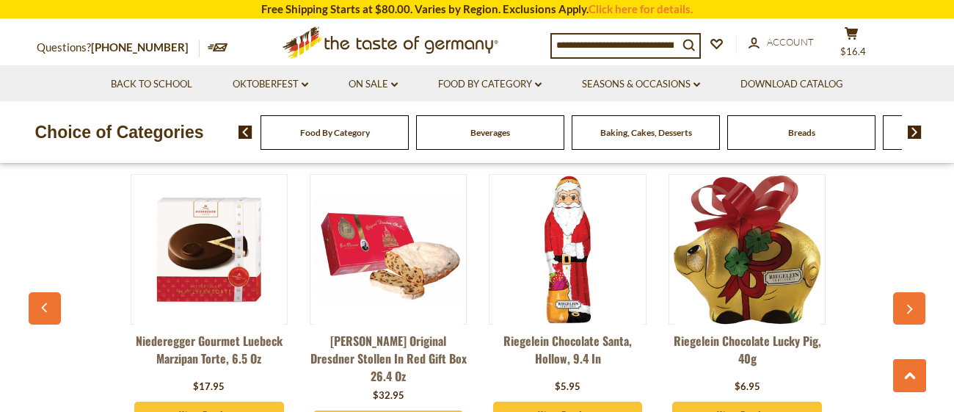
click at [913, 305] on icon "button" at bounding box center [910, 310] width 10 height 10
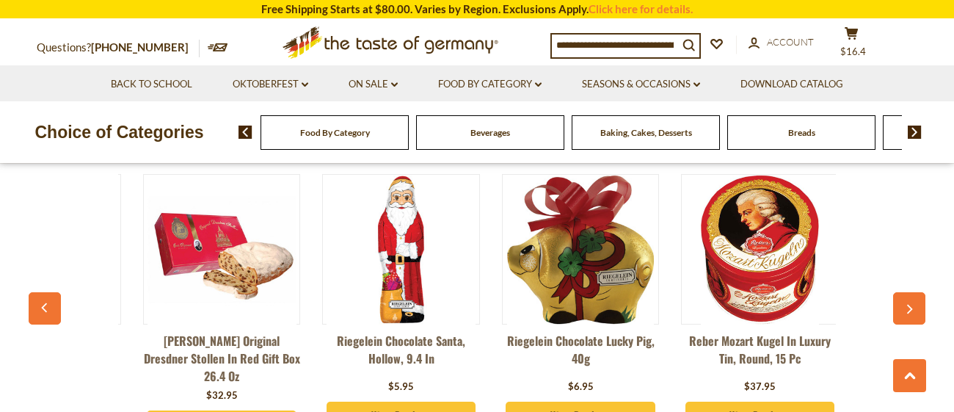
scroll to position [0, 357]
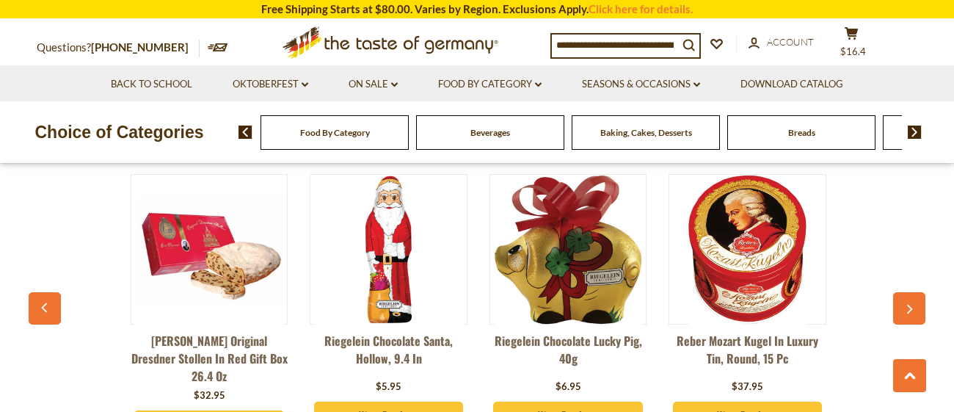
click at [913, 305] on icon "button" at bounding box center [910, 310] width 10 height 10
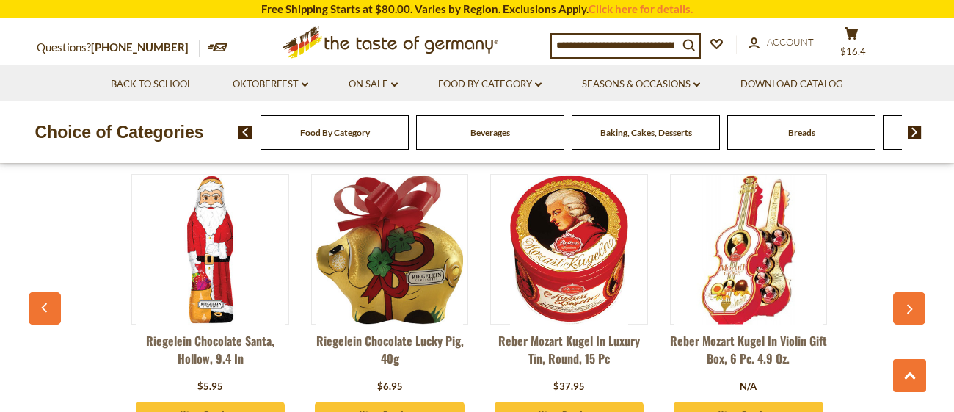
click at [913, 305] on icon "button" at bounding box center [910, 310] width 10 height 10
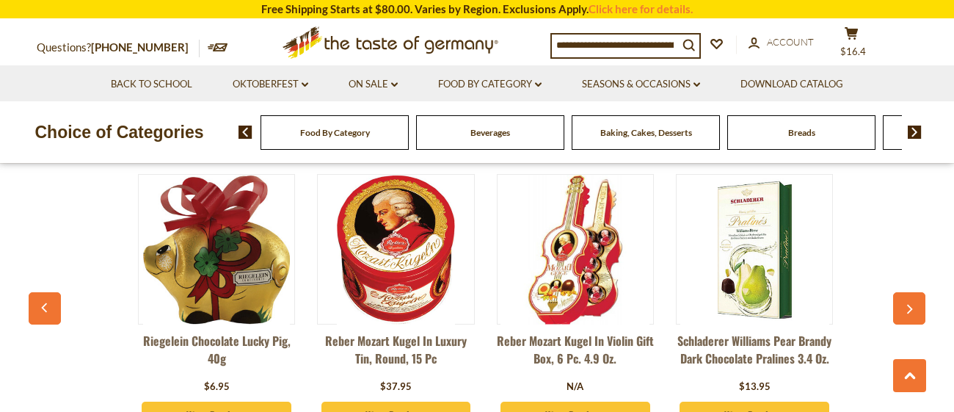
scroll to position [0, 715]
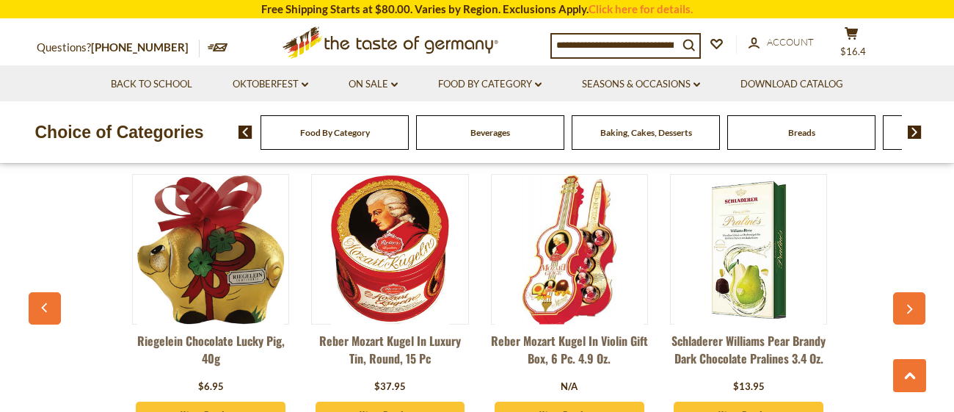
click at [913, 305] on icon "button" at bounding box center [910, 310] width 10 height 10
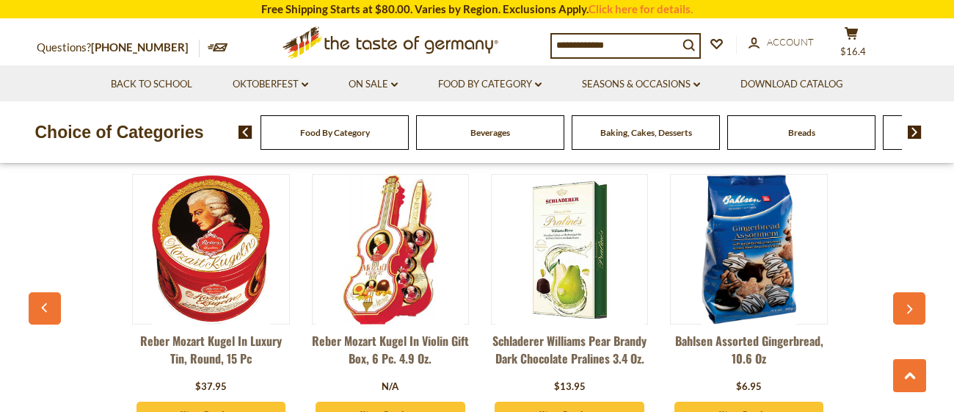
click at [913, 305] on icon "button" at bounding box center [910, 310] width 10 height 10
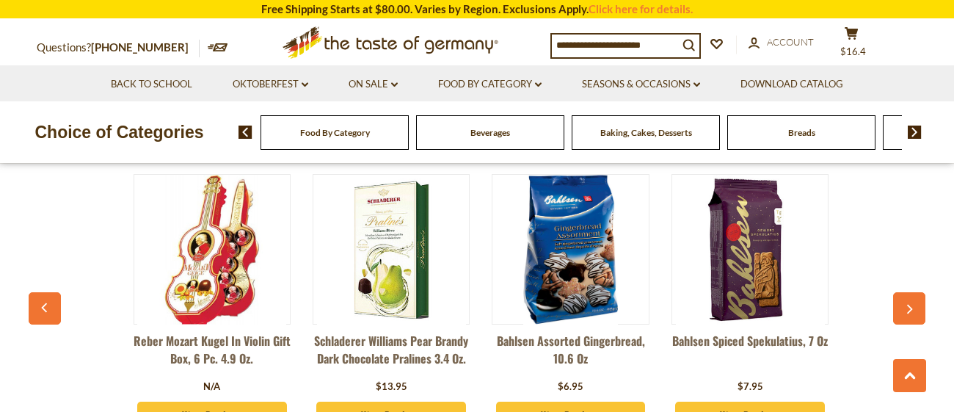
click at [913, 305] on icon "button" at bounding box center [910, 310] width 10 height 10
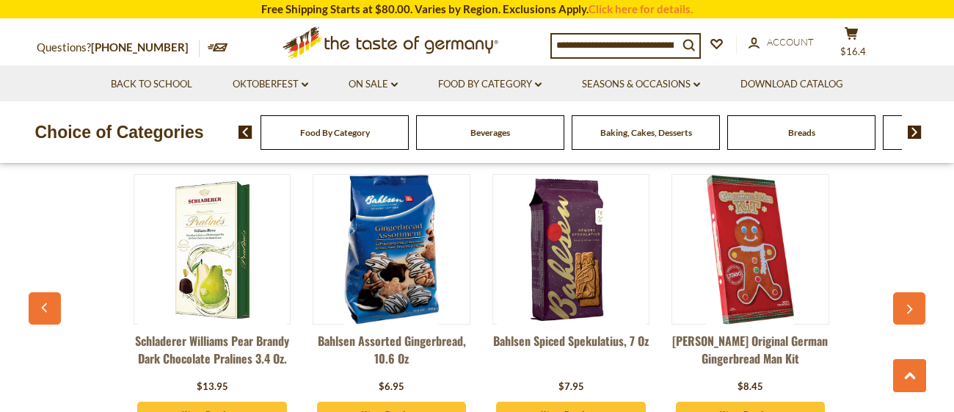
click at [913, 305] on icon "button" at bounding box center [910, 310] width 10 height 10
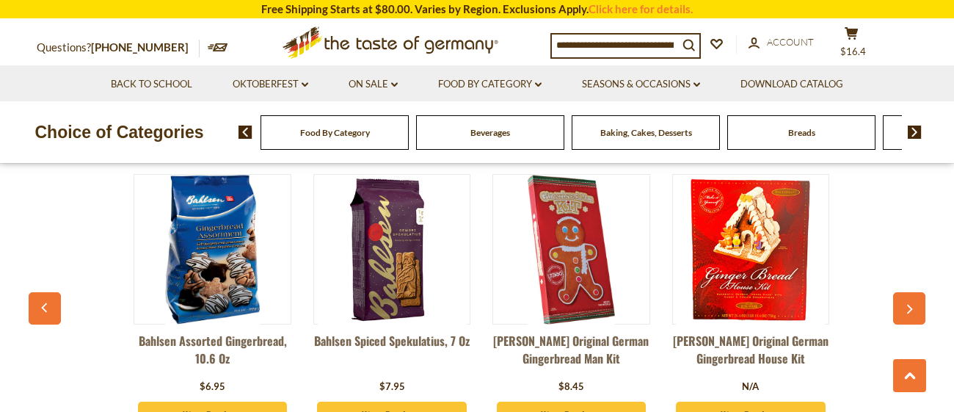
click at [913, 305] on icon "button" at bounding box center [910, 310] width 10 height 10
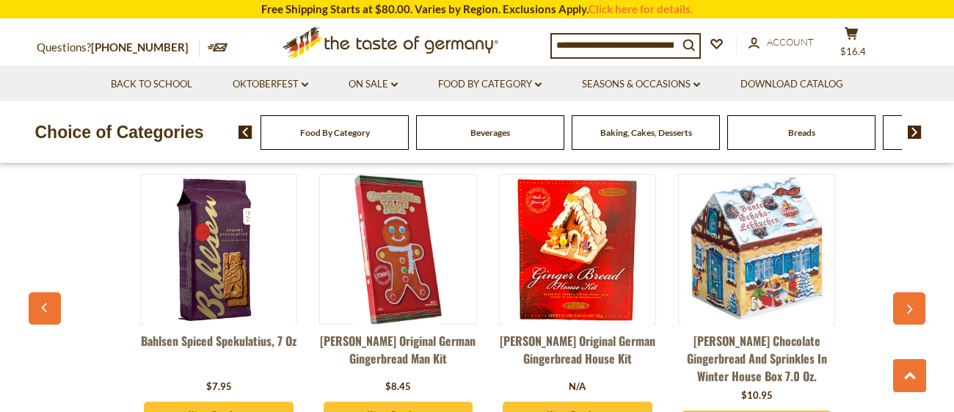
scroll to position [0, 1609]
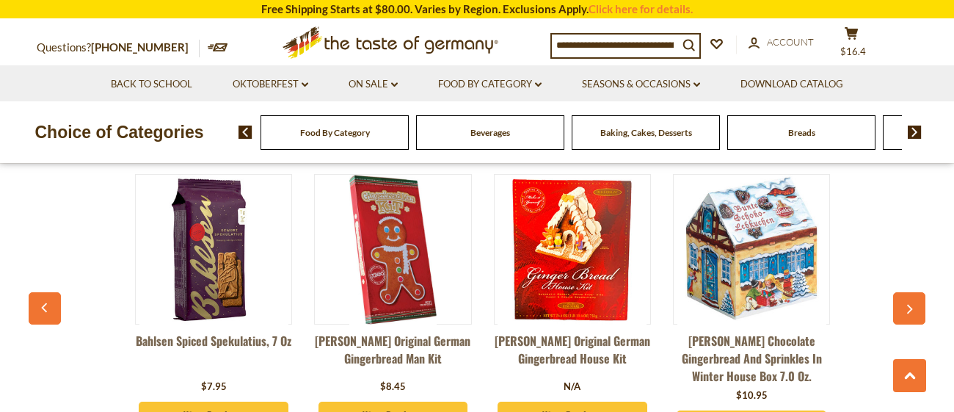
click at [913, 305] on icon "button" at bounding box center [910, 310] width 10 height 10
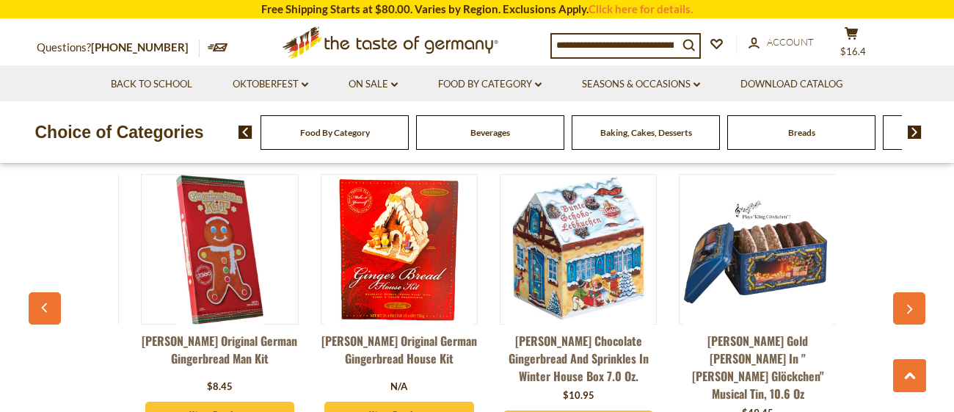
scroll to position [0, 1788]
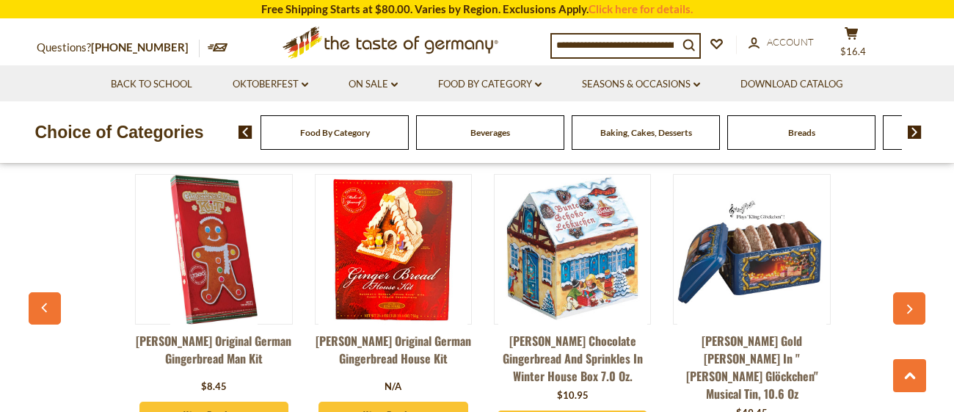
click at [913, 305] on icon "button" at bounding box center [910, 310] width 10 height 10
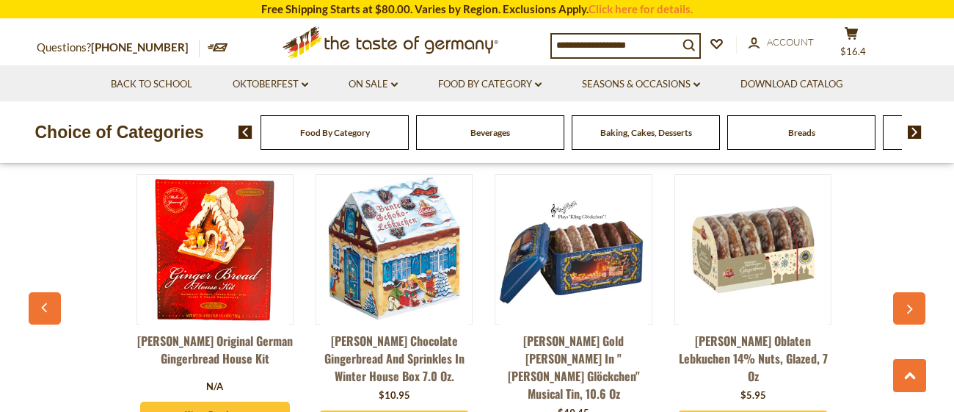
click at [913, 305] on icon "button" at bounding box center [910, 310] width 10 height 10
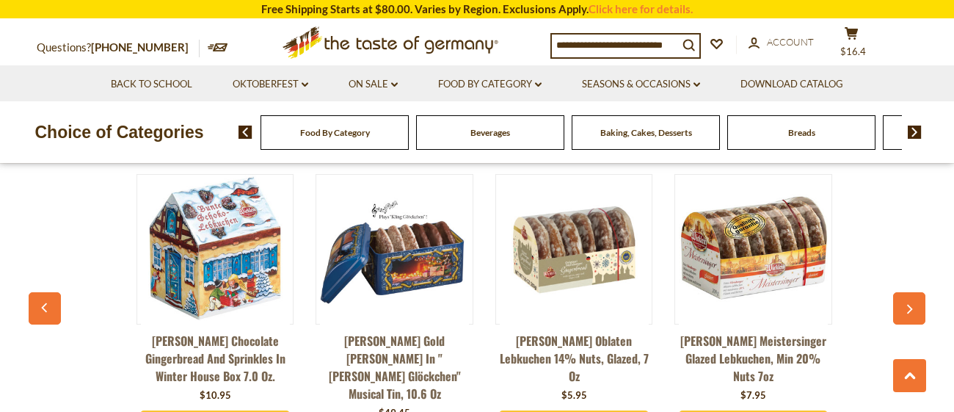
click at [913, 305] on icon "button" at bounding box center [910, 310] width 10 height 10
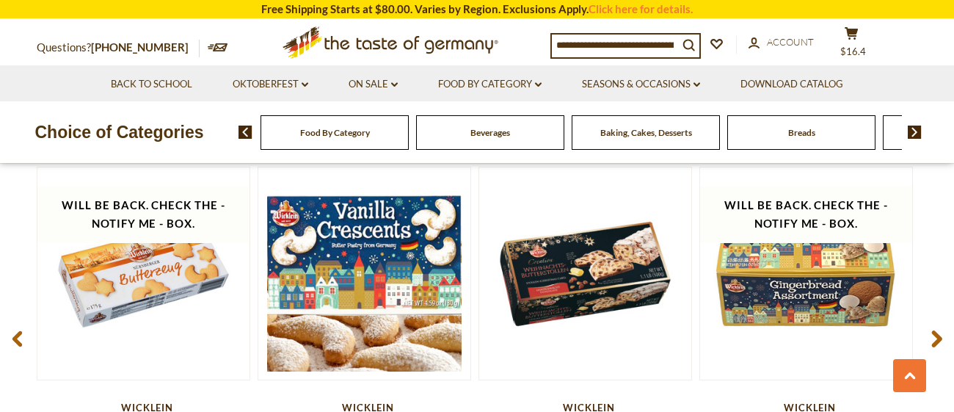
scroll to position [1995, 0]
click at [938, 330] on use at bounding box center [937, 338] width 10 height 17
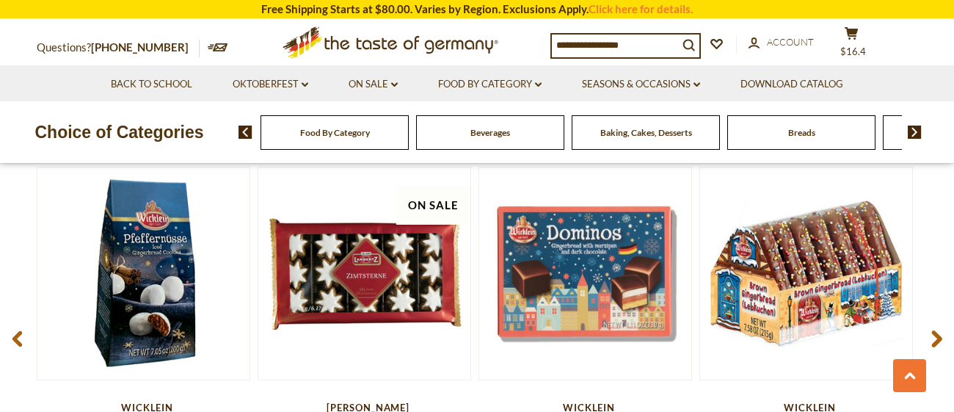
click at [938, 330] on use at bounding box center [937, 338] width 10 height 17
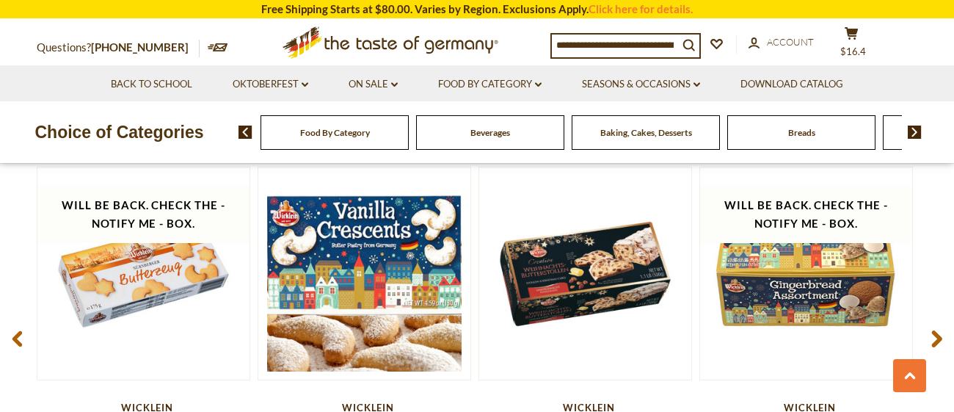
click at [938, 330] on use at bounding box center [937, 338] width 10 height 17
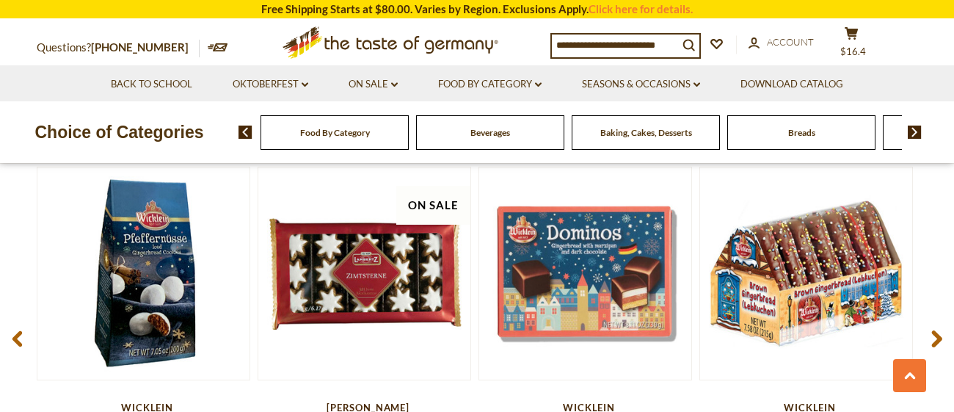
click at [938, 330] on use at bounding box center [937, 338] width 10 height 17
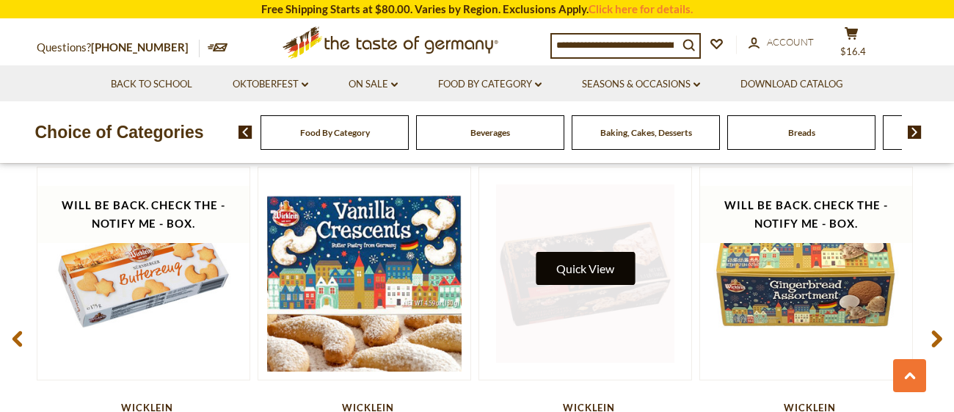
click at [570, 252] on button "Quick View" at bounding box center [585, 268] width 99 height 33
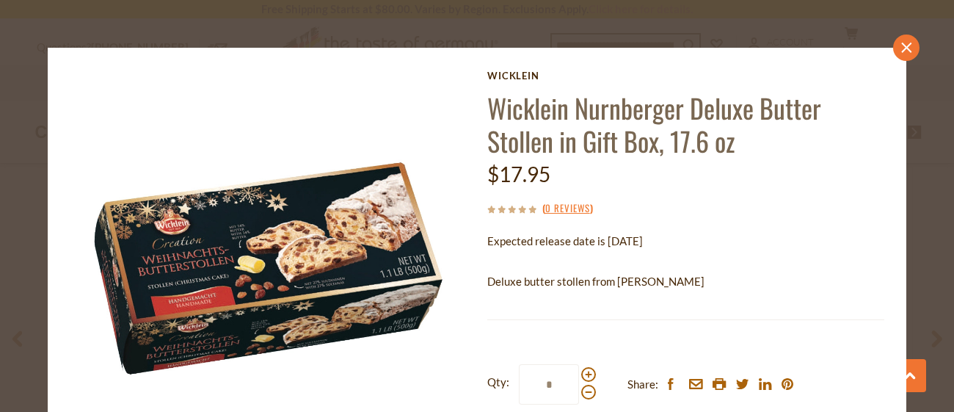
click at [907, 48] on icon at bounding box center [906, 48] width 10 height 10
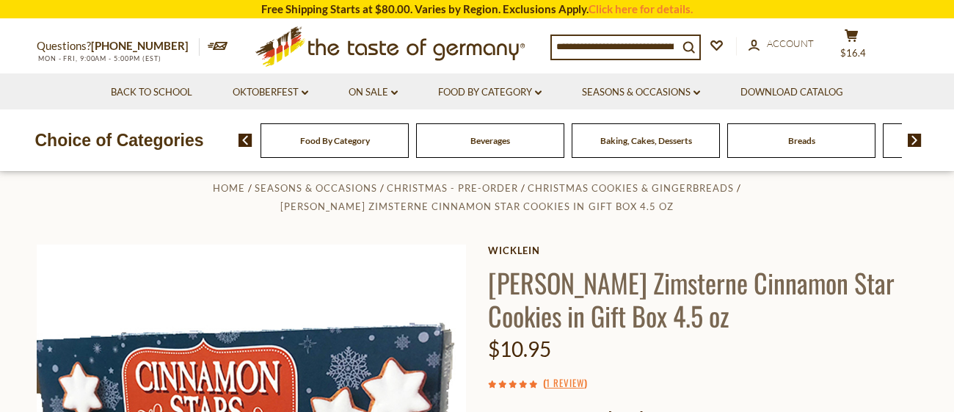
scroll to position [0, 0]
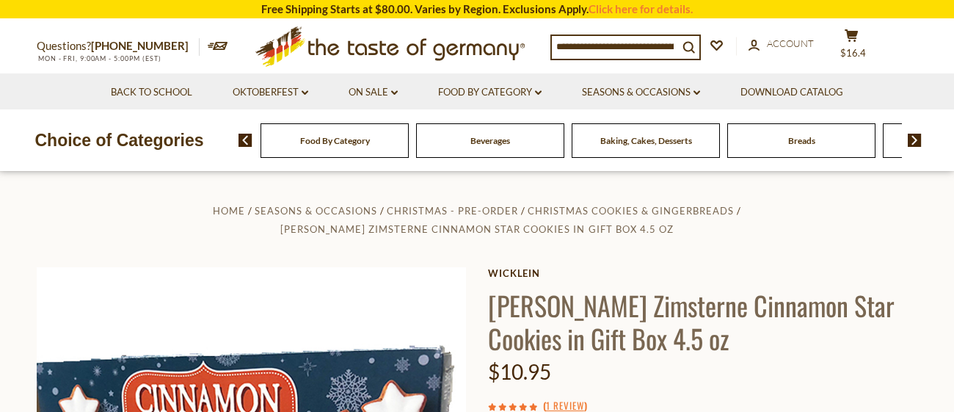
click at [915, 148] on div "Food By Category Beverages Baking, Cakes, Desserts Breads Candy Cereal Cookies …" at bounding box center [597, 140] width 716 height 35
click at [609, 46] on input at bounding box center [615, 46] width 126 height 21
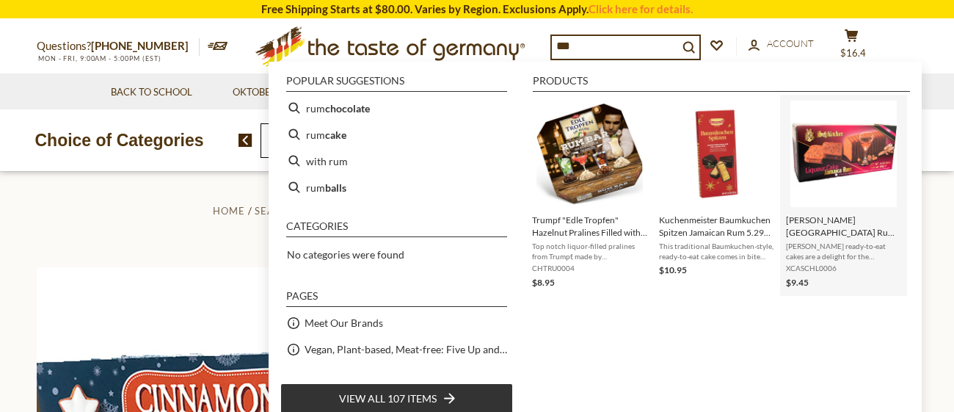
type input "***"
click at [840, 165] on img "Schluender Jamaica Rum Liqueur Cake 14 oz" at bounding box center [844, 154] width 106 height 106
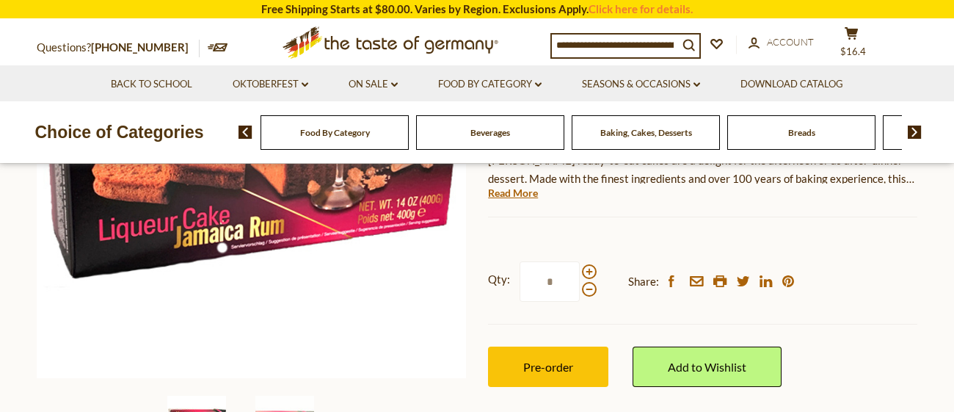
scroll to position [322, 0]
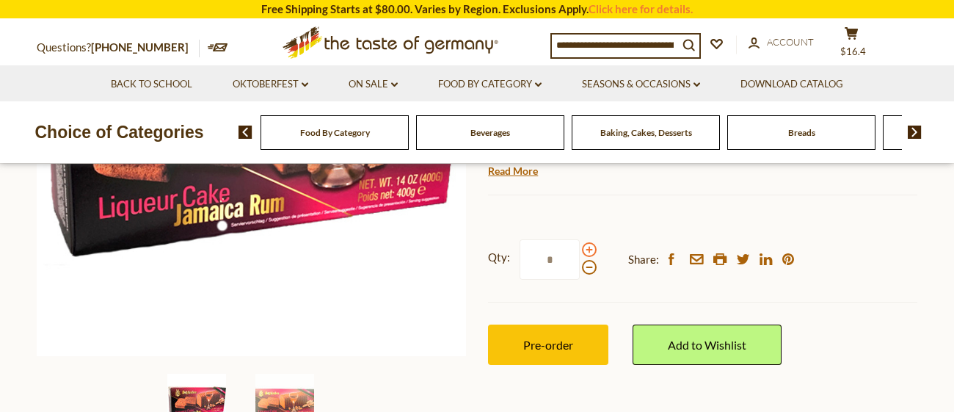
click at [592, 242] on span at bounding box center [589, 249] width 15 height 15
click at [580, 239] on input "*" at bounding box center [550, 259] width 60 height 40
type input "*"
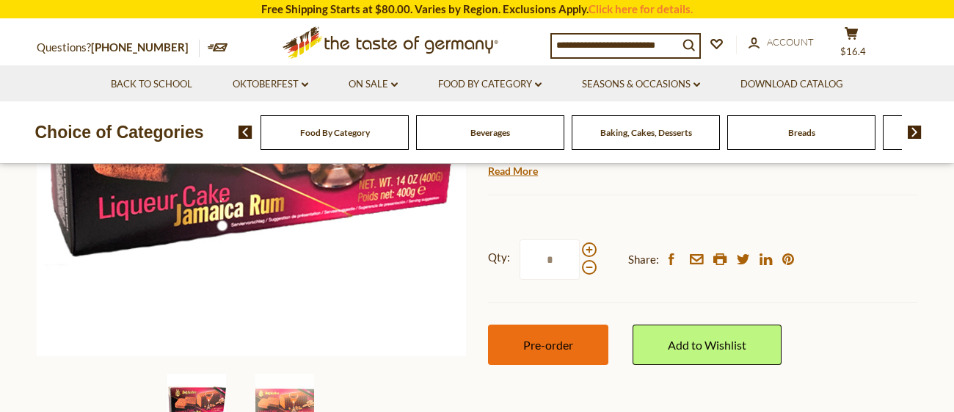
click at [549, 338] on span "Pre-order" at bounding box center [548, 345] width 50 height 14
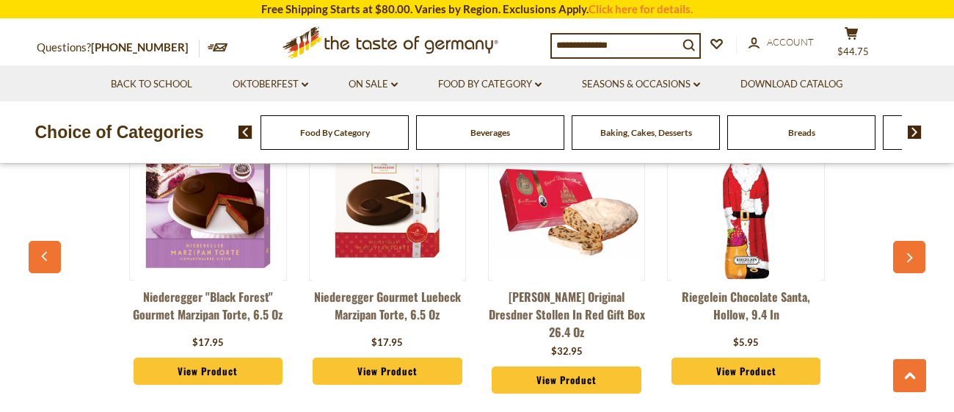
scroll to position [1114, 0]
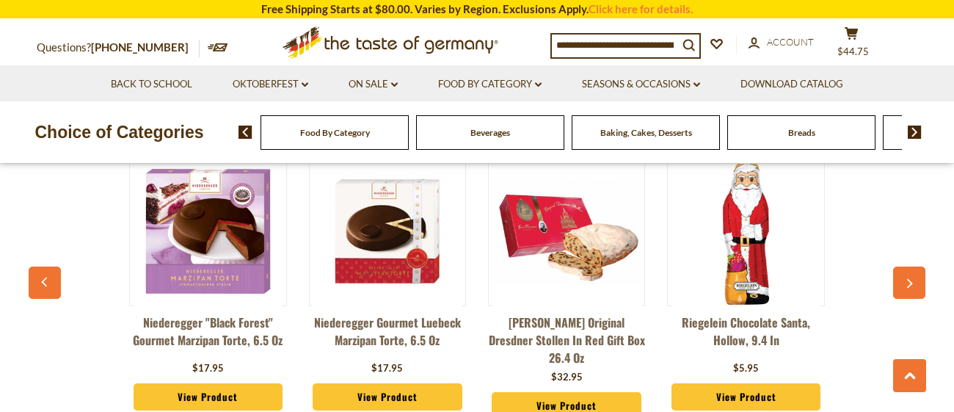
click at [909, 279] on icon "button" at bounding box center [910, 284] width 10 height 10
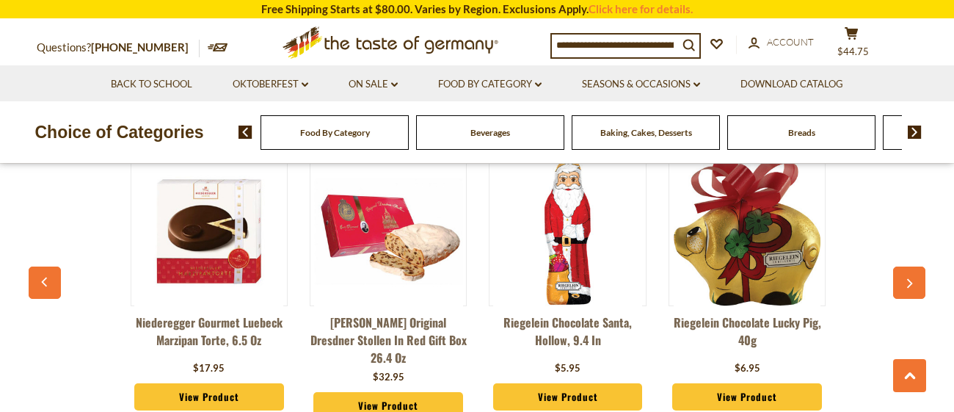
click at [909, 279] on icon "button" at bounding box center [910, 284] width 10 height 10
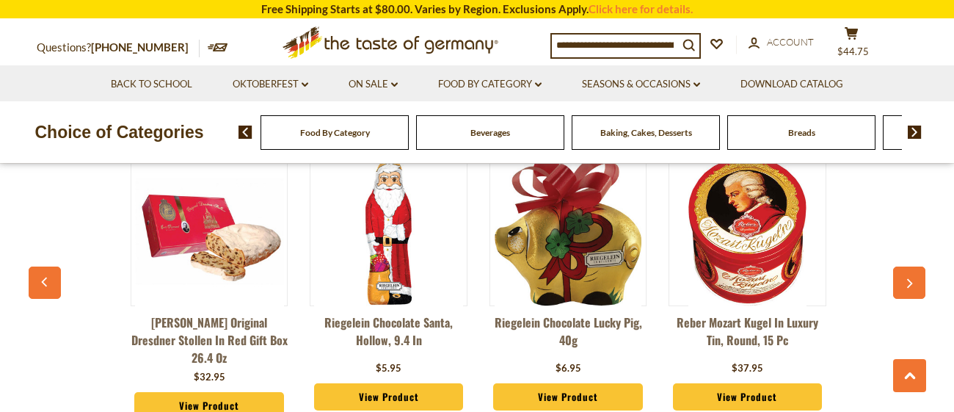
click at [909, 279] on icon "button" at bounding box center [910, 284] width 10 height 10
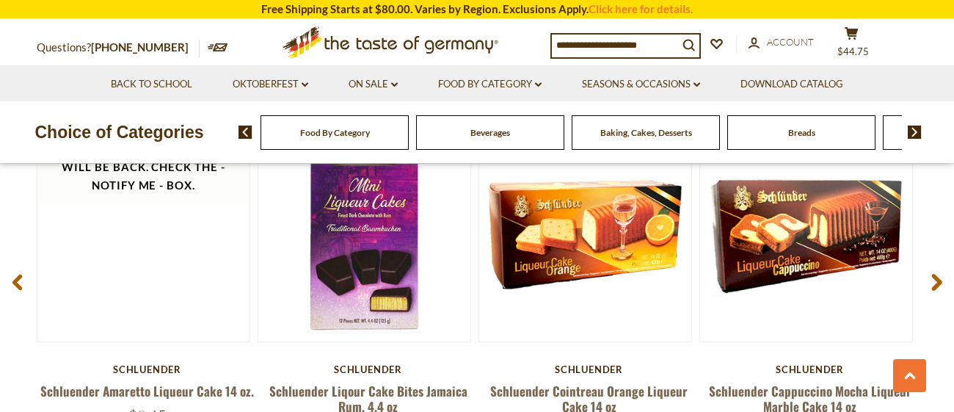
scroll to position [1995, 0]
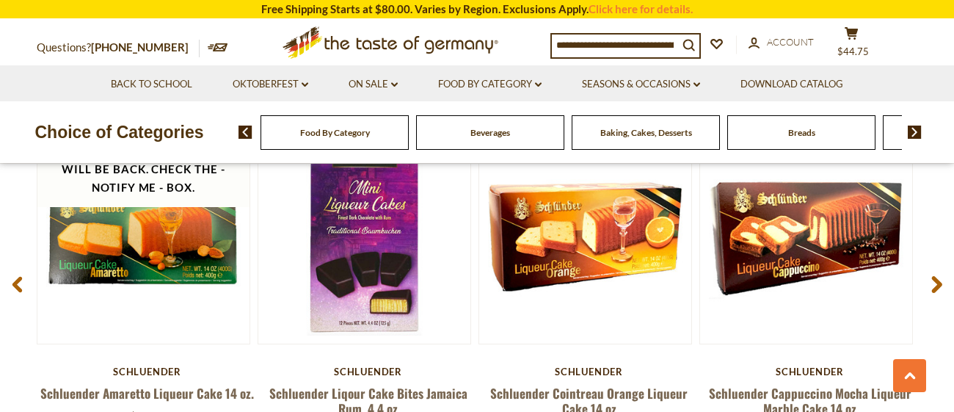
click at [934, 282] on icon at bounding box center [936, 285] width 11 height 18
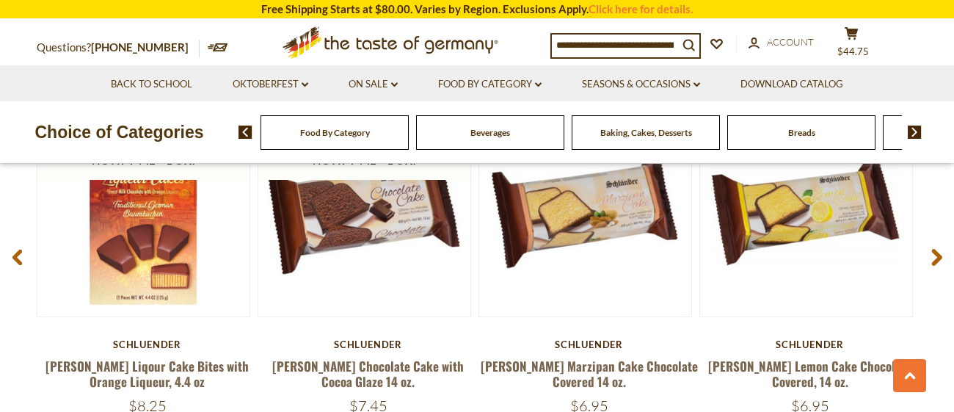
scroll to position [2024, 0]
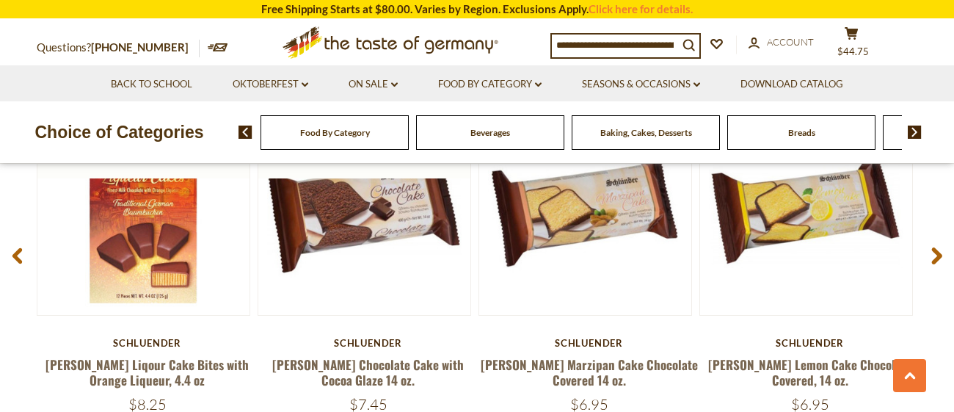
click at [937, 255] on use at bounding box center [937, 255] width 10 height 17
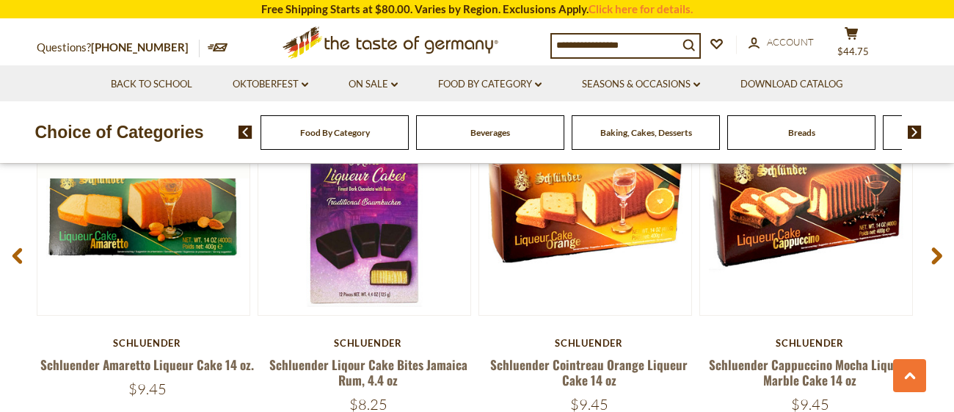
click at [917, 325] on article "Quick View Schluender Schluender Cappuccino Mocha Liqueur Marble Cake 14 oz $9.…" at bounding box center [810, 257] width 221 height 311
click at [937, 263] on span at bounding box center [937, 259] width 34 height 46
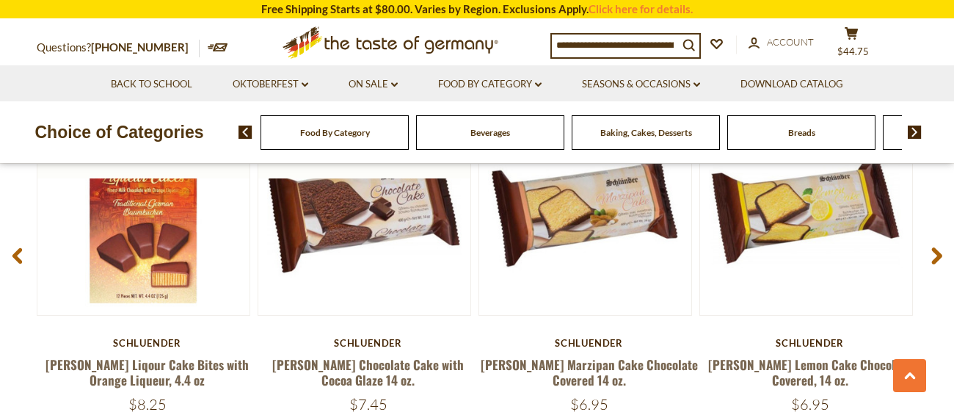
click at [17, 255] on use at bounding box center [17, 255] width 10 height 15
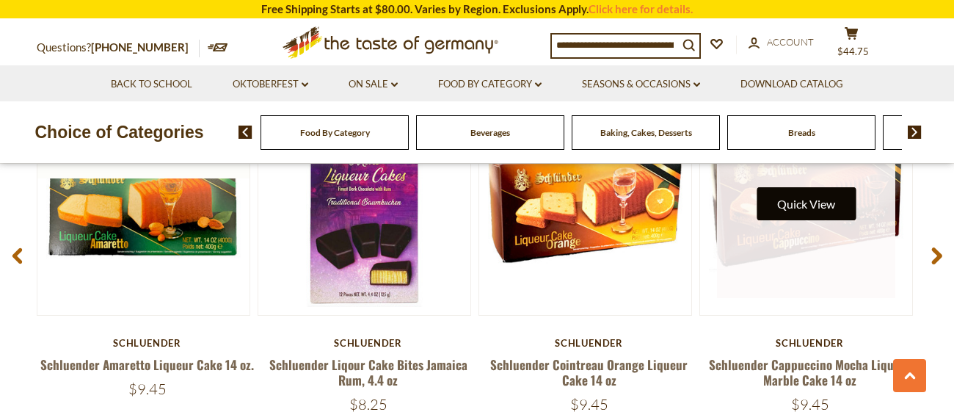
click at [782, 191] on button "Quick View" at bounding box center [806, 203] width 99 height 33
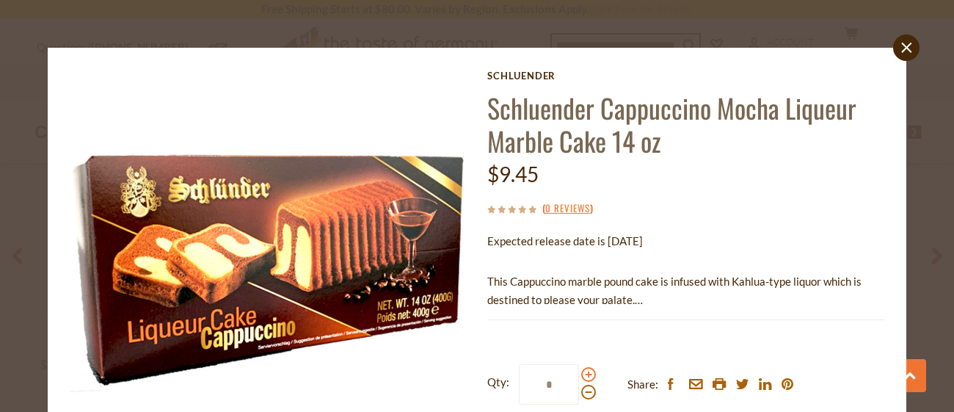
click at [586, 376] on span at bounding box center [588, 374] width 15 height 15
click at [579, 376] on input "*" at bounding box center [549, 384] width 60 height 40
type input "*"
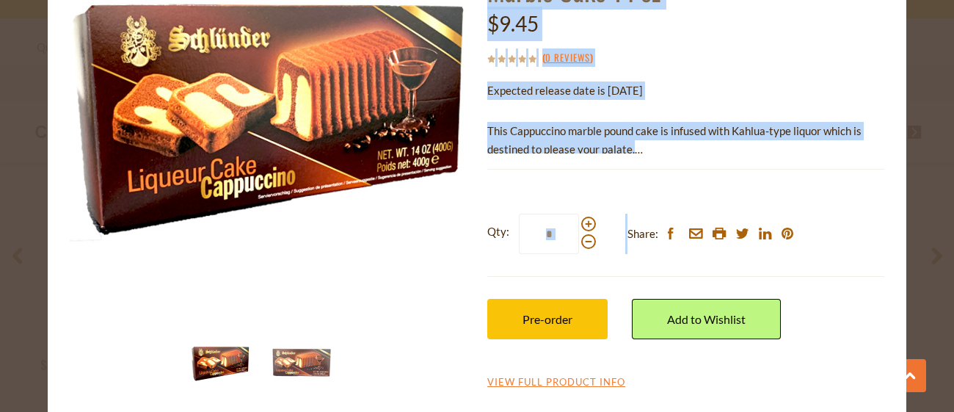
scroll to position [164, 0]
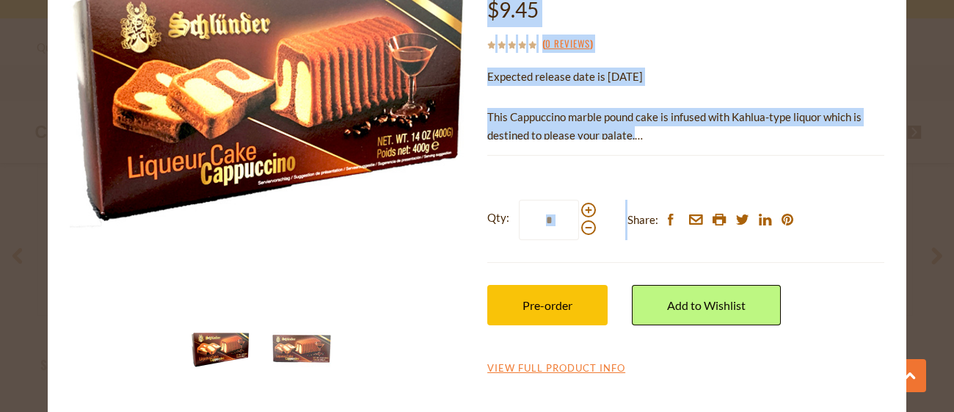
drag, startPoint x: 747, startPoint y: 325, endPoint x: 745, endPoint y: 416, distance: 91.0
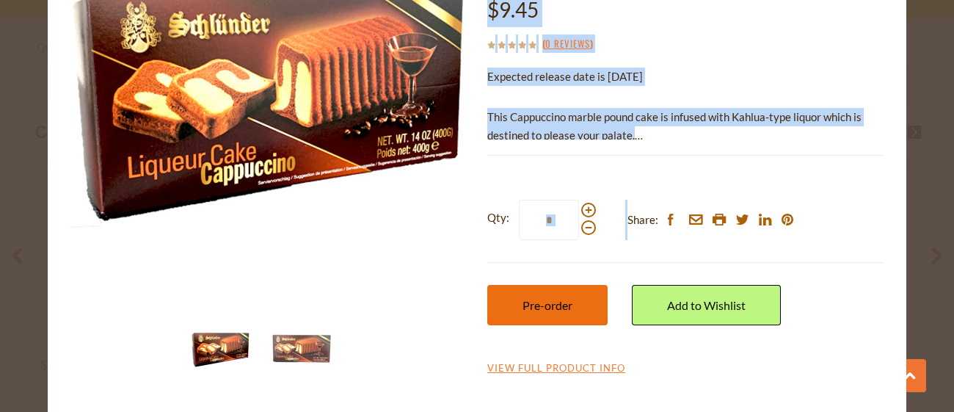
click at [575, 307] on button "Pre-order" at bounding box center [547, 305] width 120 height 40
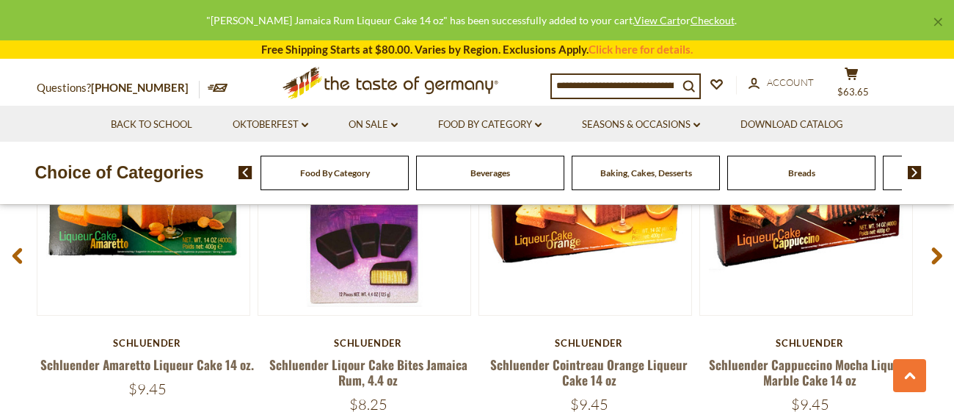
click at [646, 90] on input at bounding box center [615, 85] width 126 height 21
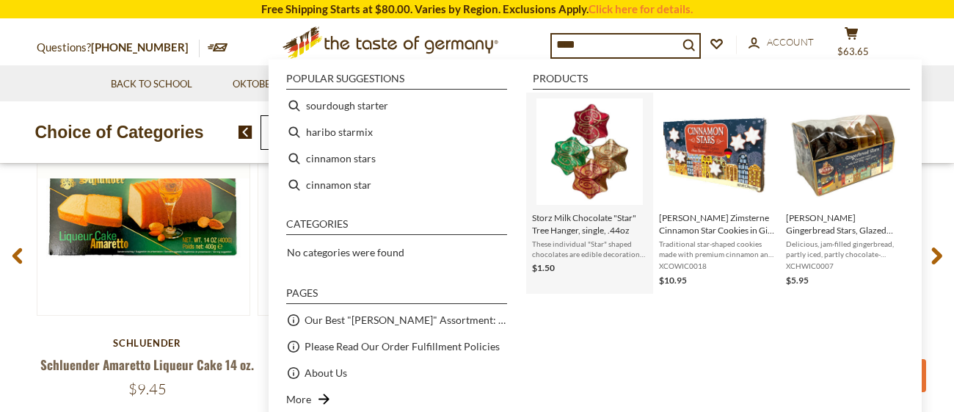
type input "****"
click at [595, 181] on img "Instant Search Results" at bounding box center [590, 151] width 106 height 106
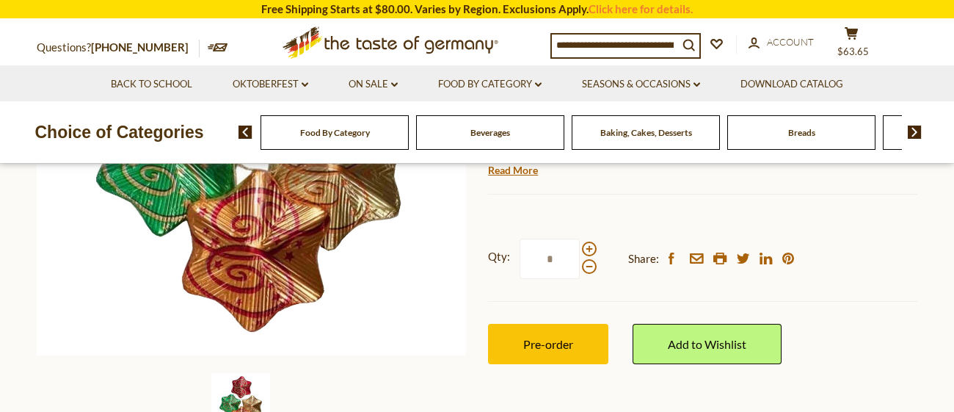
scroll to position [322, 0]
click at [588, 248] on span at bounding box center [589, 249] width 15 height 15
click at [580, 248] on input "*" at bounding box center [550, 259] width 60 height 40
click at [588, 248] on span at bounding box center [589, 249] width 15 height 15
click at [580, 248] on input "*" at bounding box center [550, 259] width 60 height 40
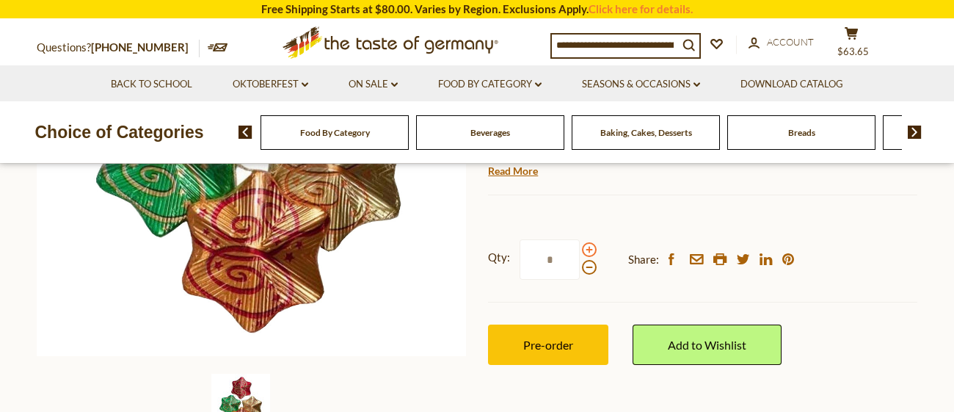
click at [588, 248] on span at bounding box center [589, 249] width 15 height 15
click at [580, 248] on input "*" at bounding box center [550, 259] width 60 height 40
click at [587, 266] on span at bounding box center [589, 267] width 15 height 15
click at [580, 266] on input "*" at bounding box center [550, 259] width 60 height 40
click at [587, 266] on span at bounding box center [589, 267] width 15 height 15
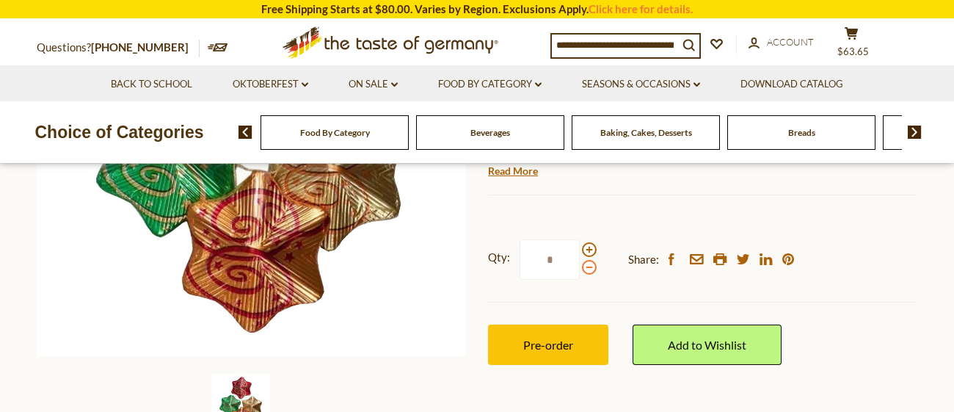
click at [580, 266] on input "*" at bounding box center [550, 259] width 60 height 40
click at [587, 247] on span at bounding box center [589, 249] width 15 height 15
click at [580, 247] on input "*" at bounding box center [550, 259] width 60 height 40
click at [589, 270] on span at bounding box center [589, 267] width 15 height 15
click at [580, 270] on input "*" at bounding box center [550, 259] width 60 height 40
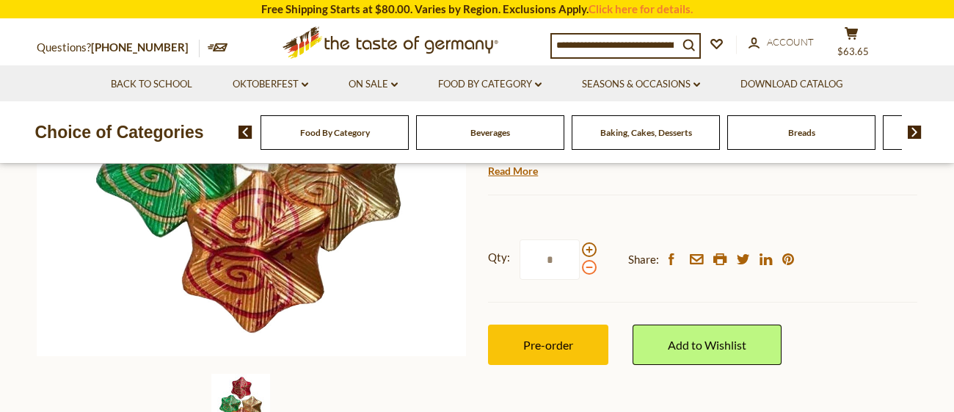
type input "*"
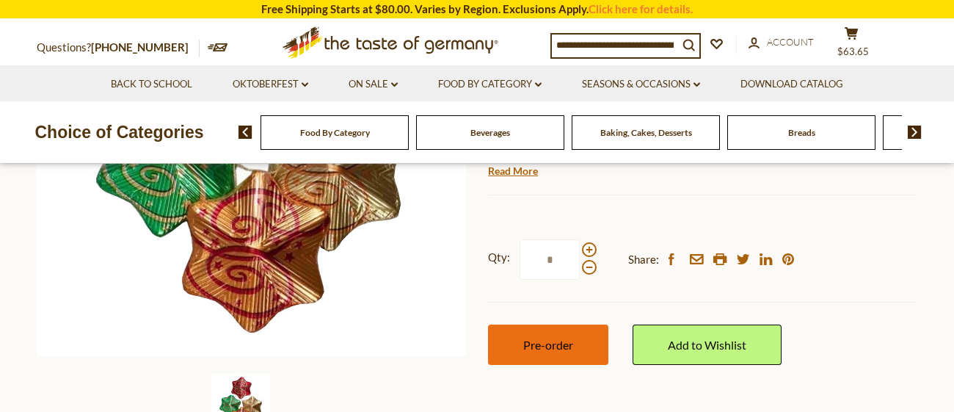
click at [560, 343] on span "Pre-order" at bounding box center [548, 345] width 50 height 14
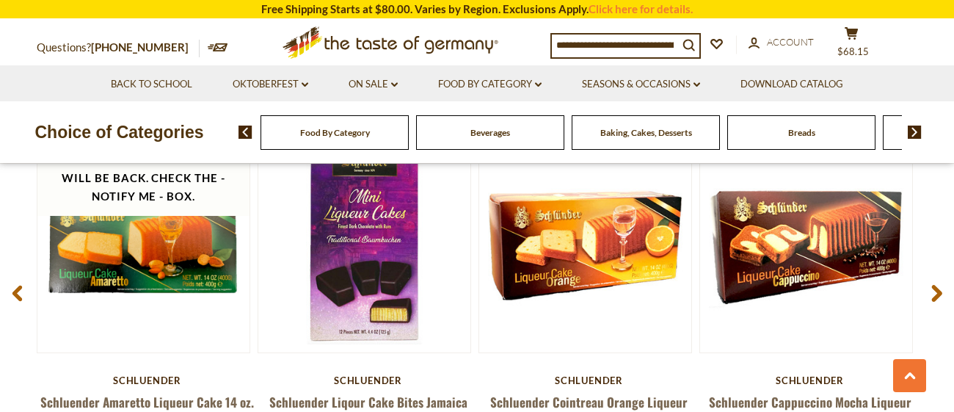
scroll to position [1988, 0]
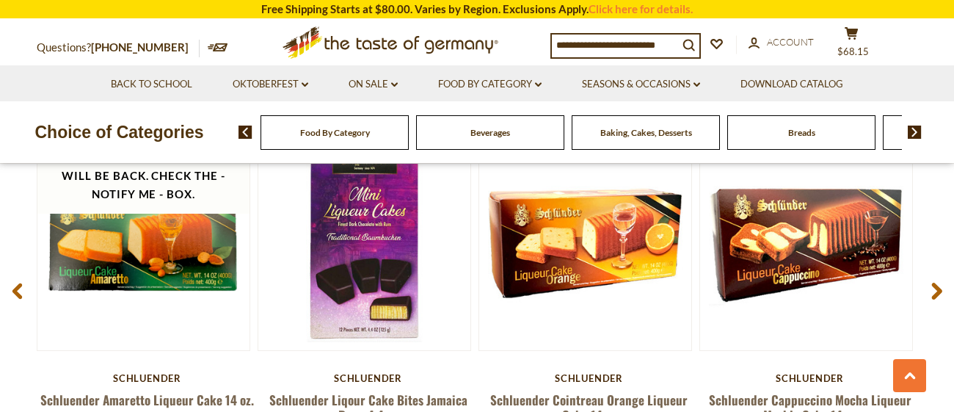
click at [607, 44] on input at bounding box center [615, 44] width 126 height 21
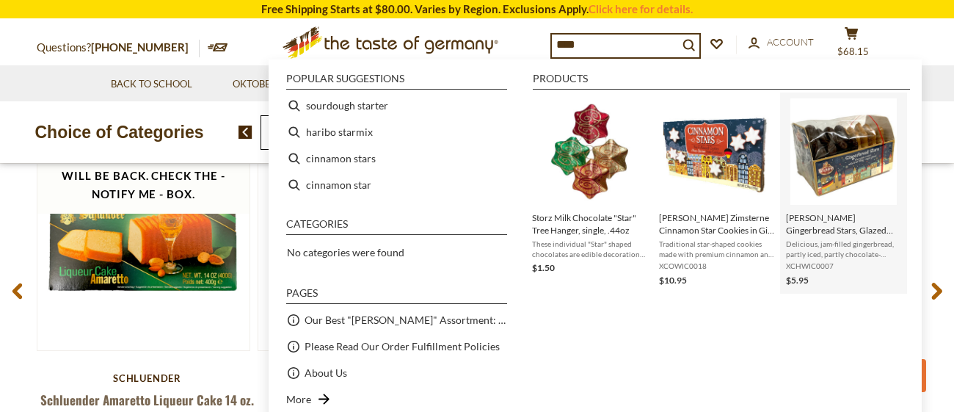
type input "****"
click at [849, 163] on img "Wicklein Gingerbread Stars, Glazed and Chocolate Covered, with Fruit Filling, 6…" at bounding box center [844, 151] width 106 height 106
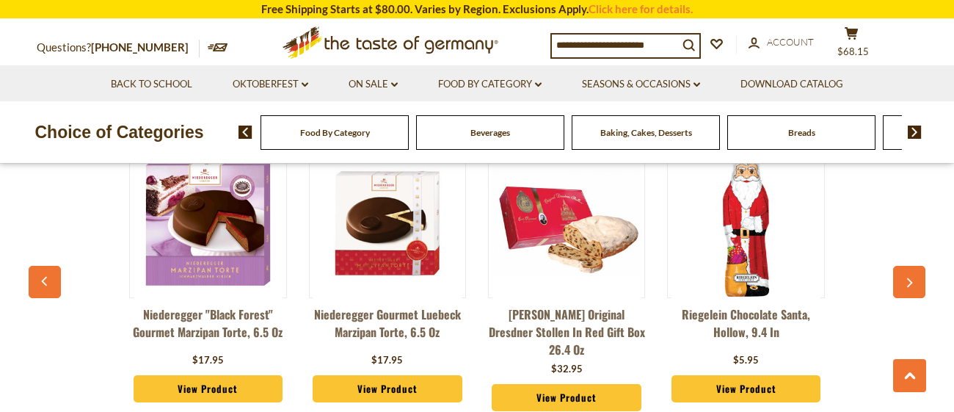
scroll to position [1144, 0]
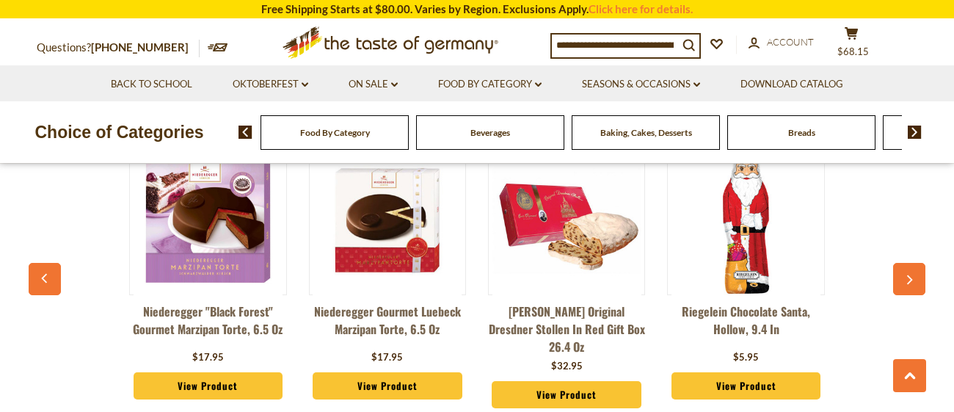
click at [907, 275] on icon "button" at bounding box center [910, 280] width 10 height 10
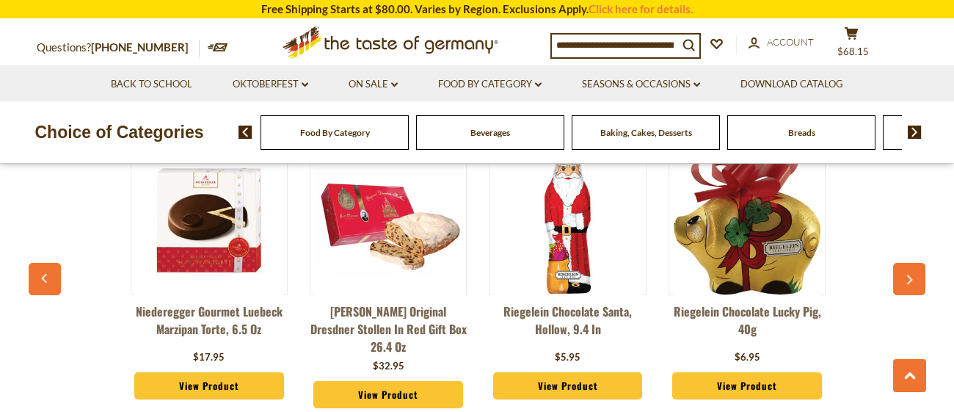
click at [907, 275] on icon "button" at bounding box center [910, 280] width 10 height 10
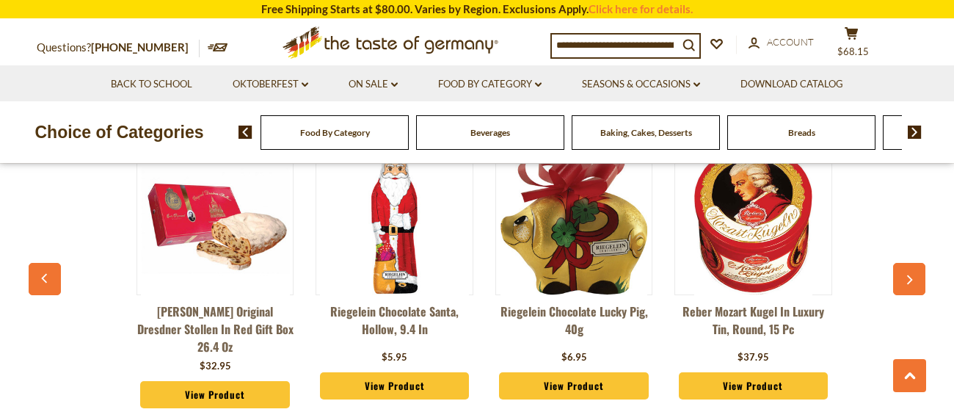
scroll to position [0, 357]
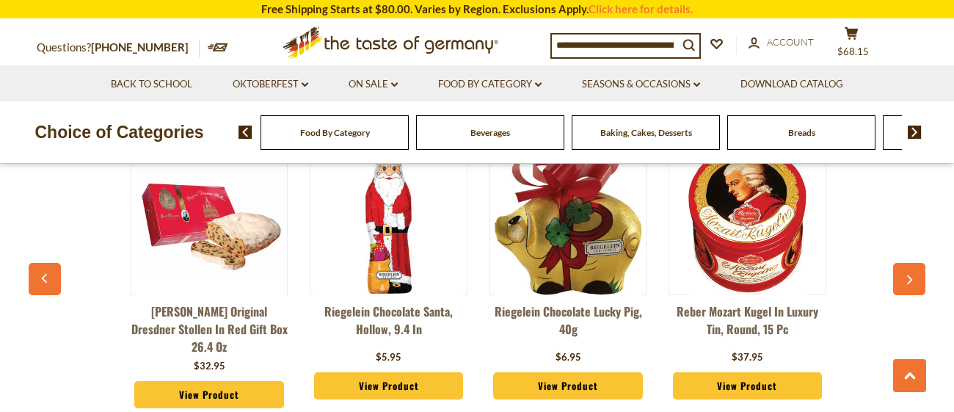
click at [907, 275] on icon "button" at bounding box center [910, 280] width 10 height 10
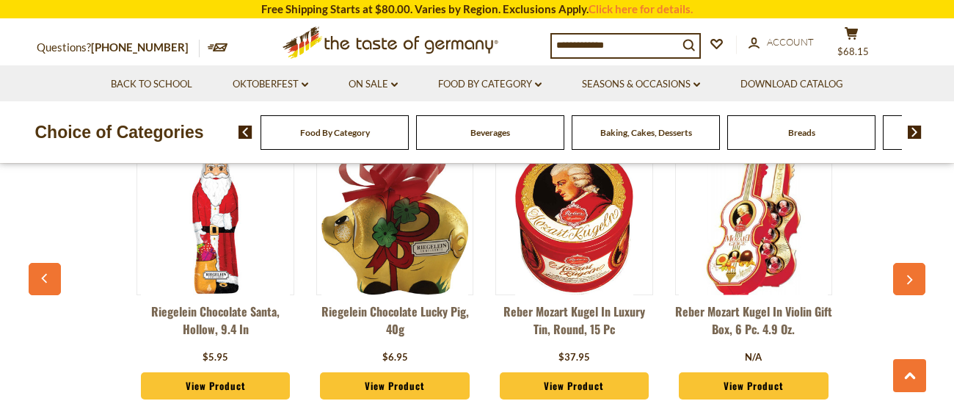
scroll to position [0, 536]
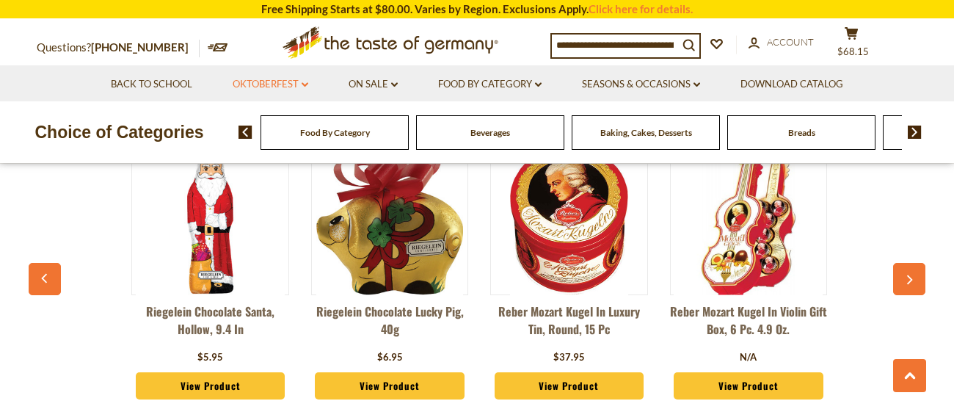
click at [294, 86] on link "Oktoberfest dropdown_arrow" at bounding box center [271, 84] width 76 height 16
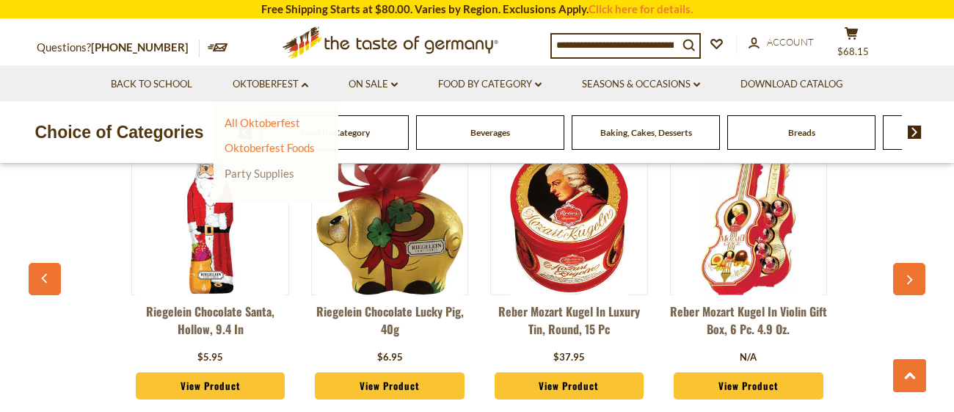
click at [267, 177] on link "Party Supplies" at bounding box center [260, 173] width 70 height 13
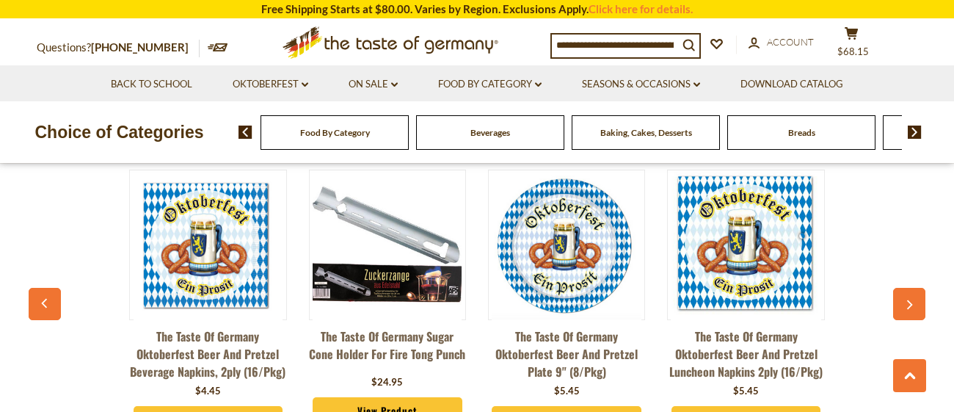
scroll to position [3550, 0]
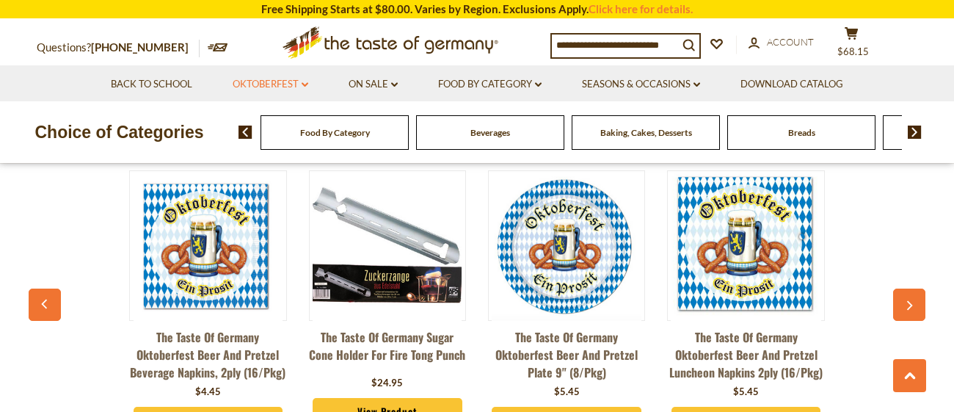
click at [247, 84] on link "Oktoberfest dropdown_arrow" at bounding box center [271, 84] width 76 height 16
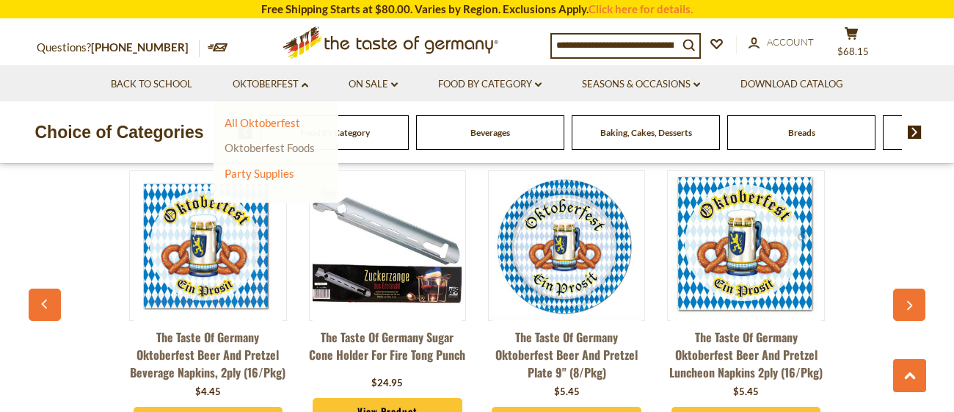
click at [251, 148] on link "Oktoberfest Foods" at bounding box center [270, 147] width 90 height 13
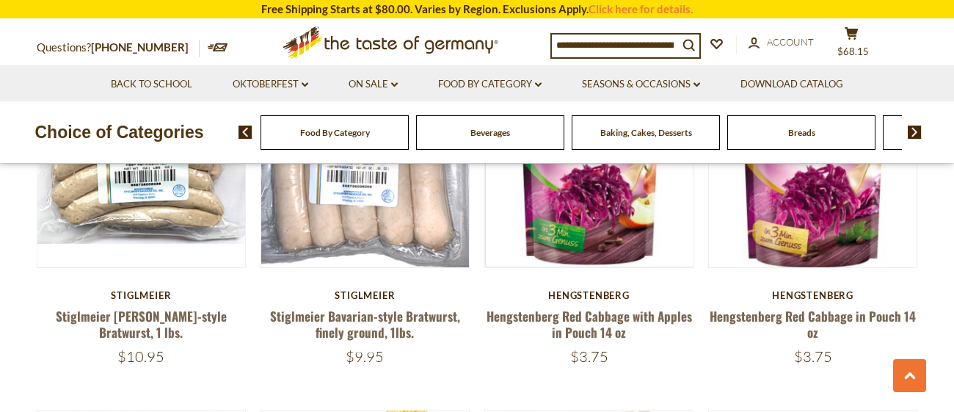
scroll to position [998, 0]
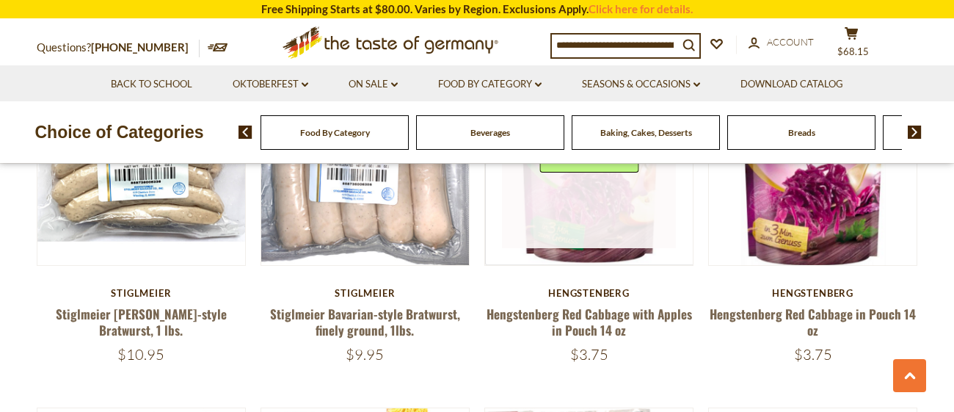
click at [602, 177] on div "Quick View" at bounding box center [589, 161] width 99 height 44
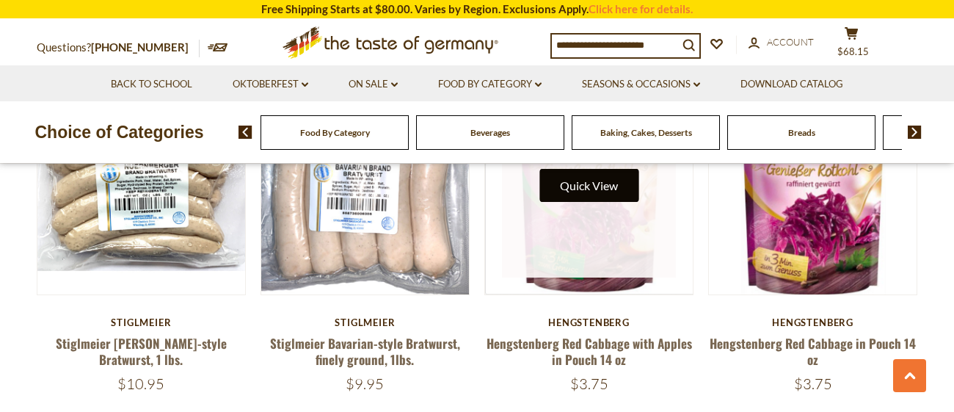
click at [601, 180] on button "Quick View" at bounding box center [589, 185] width 99 height 33
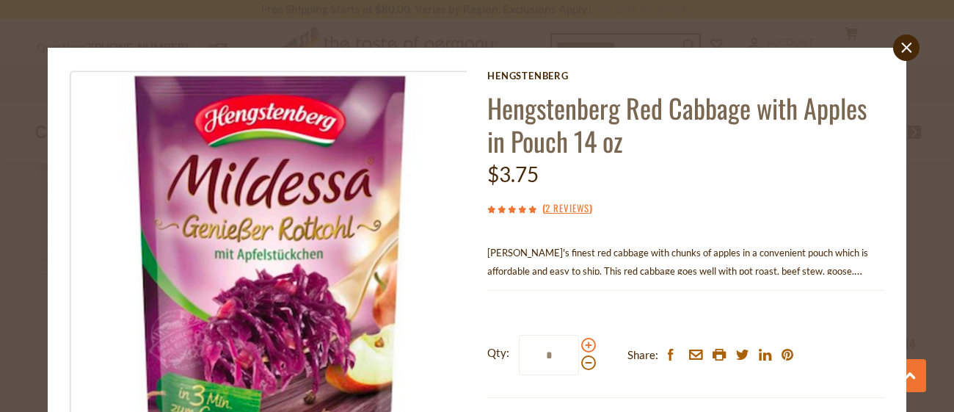
click at [588, 346] on span at bounding box center [588, 345] width 15 height 15
click at [579, 346] on input "*" at bounding box center [549, 355] width 60 height 40
type input "*"
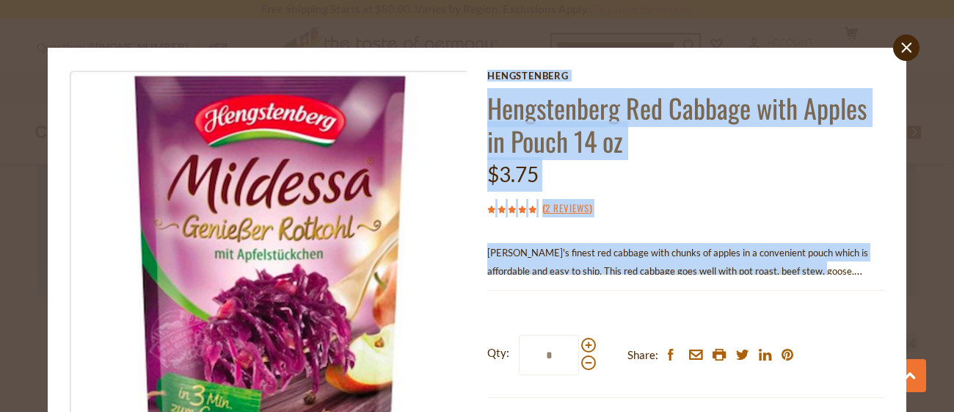
drag, startPoint x: 826, startPoint y: 273, endPoint x: 830, endPoint y: 414, distance: 141.0
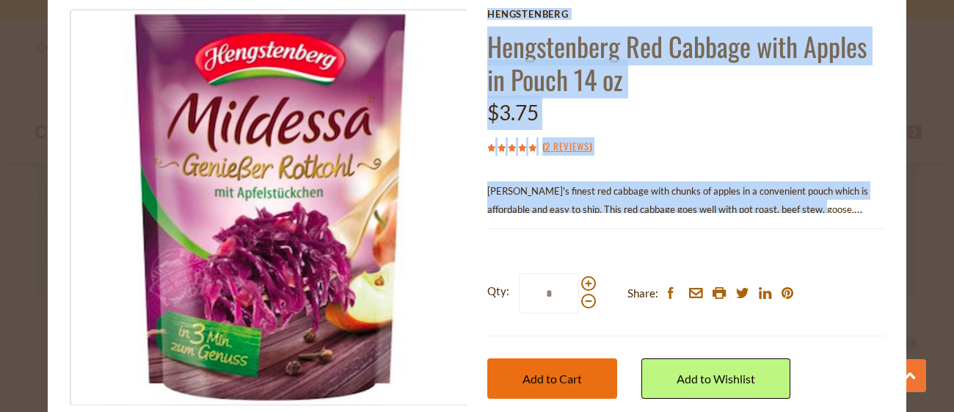
click at [537, 385] on span "Add to Cart" at bounding box center [552, 378] width 59 height 14
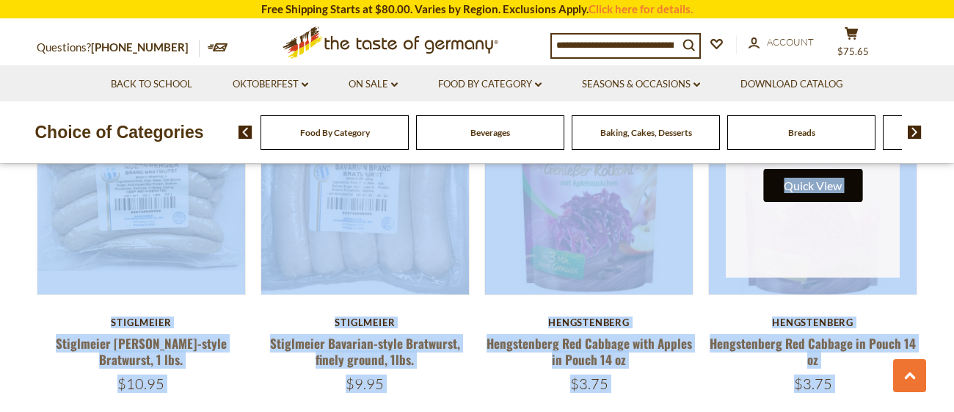
click at [810, 195] on button "Quick View" at bounding box center [812, 185] width 99 height 33
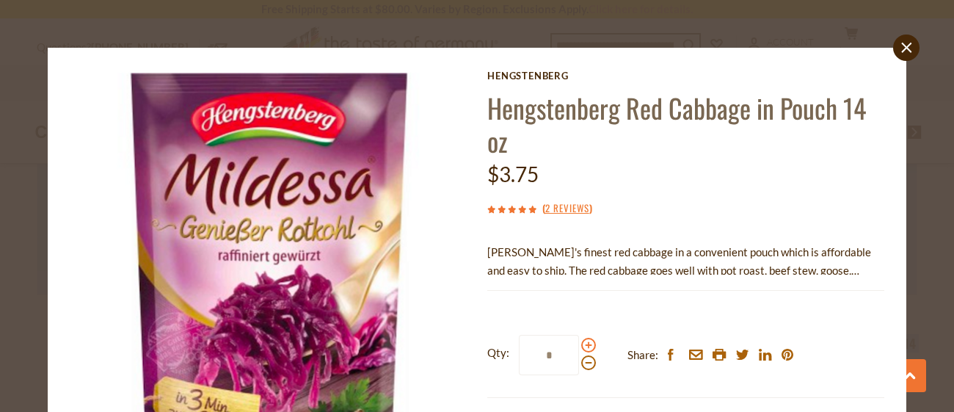
click at [585, 348] on span at bounding box center [588, 345] width 15 height 15
click at [579, 348] on input "*" at bounding box center [549, 355] width 60 height 40
type input "*"
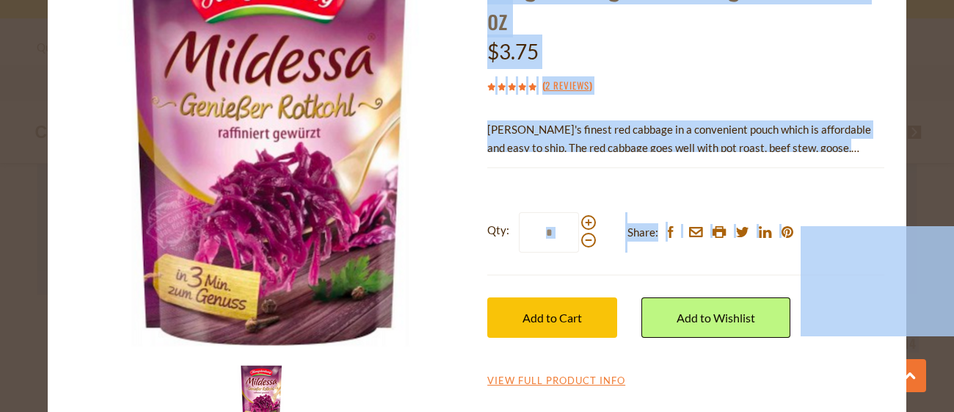
scroll to position [168, 0]
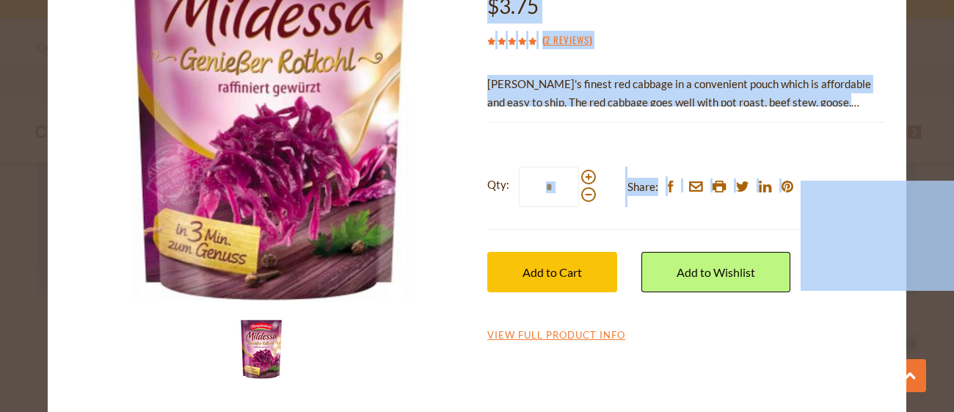
drag, startPoint x: 880, startPoint y: 345, endPoint x: 838, endPoint y: 415, distance: 82.3
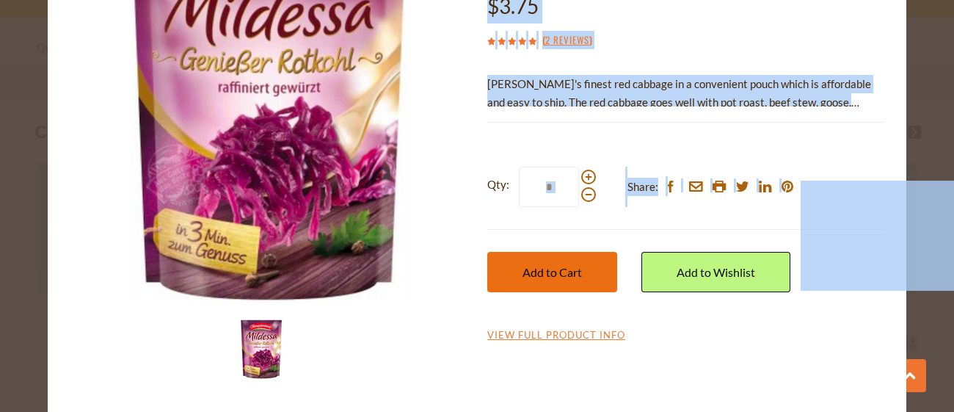
click at [565, 271] on span "Add to Cart" at bounding box center [552, 272] width 59 height 14
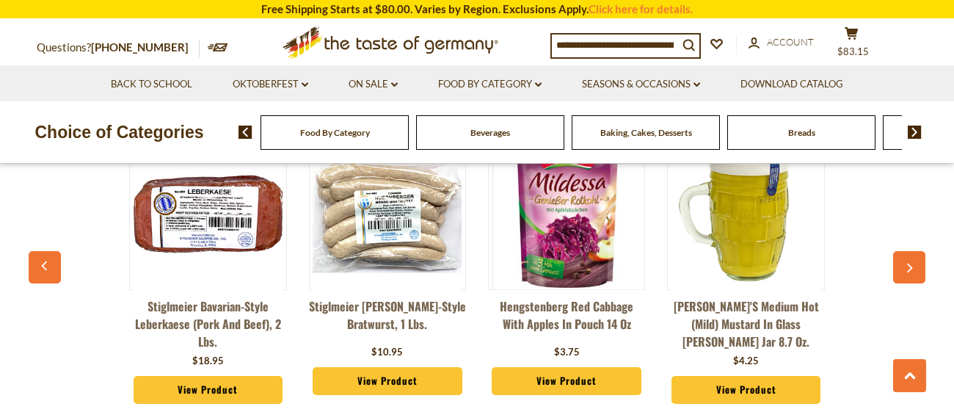
scroll to position [2846, 0]
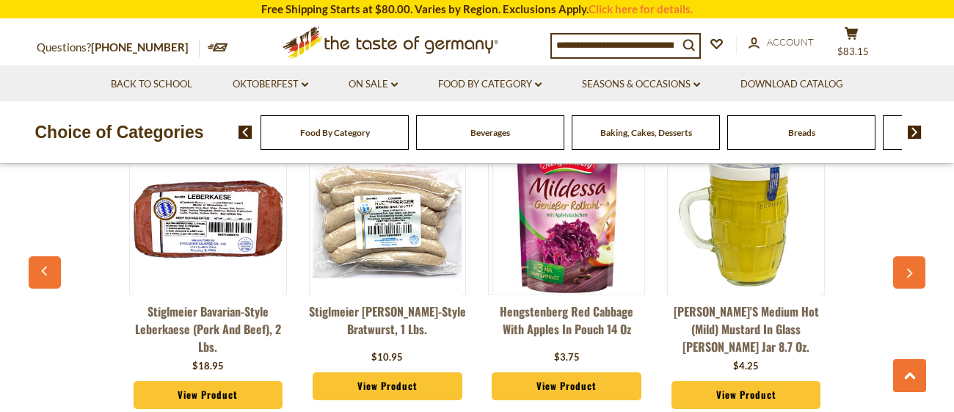
click at [915, 269] on button "button" at bounding box center [909, 272] width 32 height 32
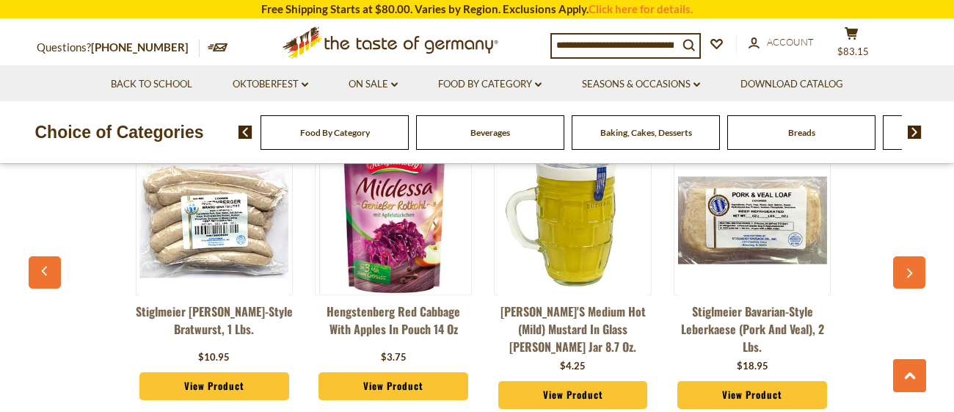
scroll to position [0, 178]
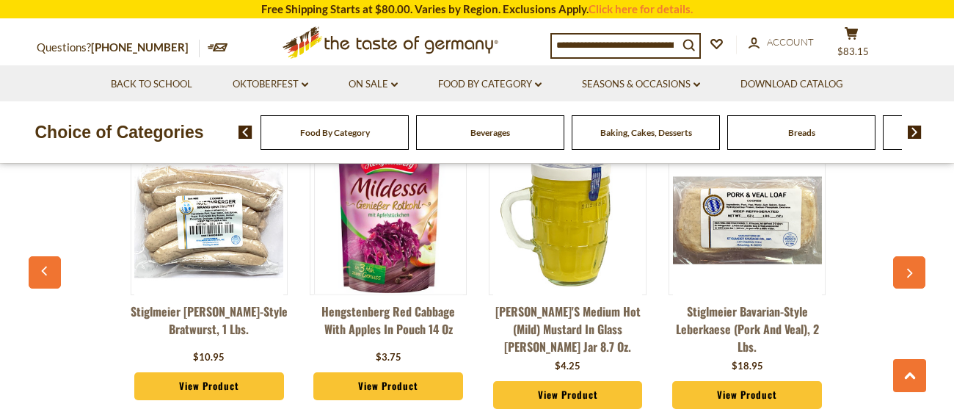
click at [915, 269] on button "button" at bounding box center [909, 272] width 32 height 32
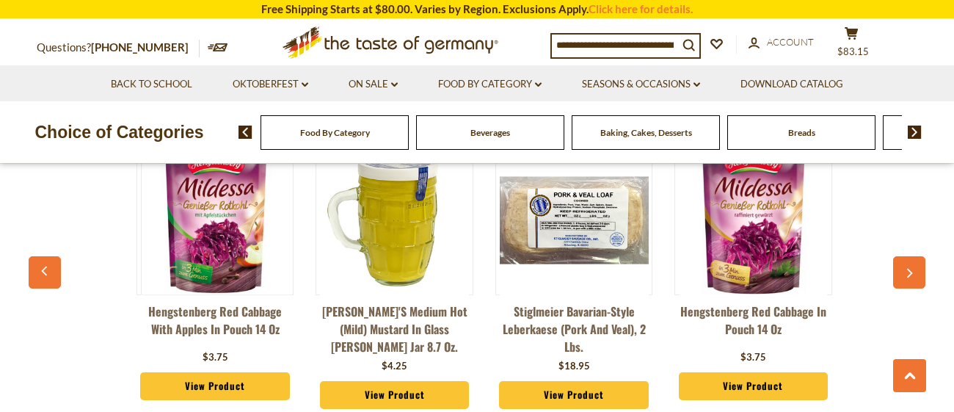
scroll to position [0, 357]
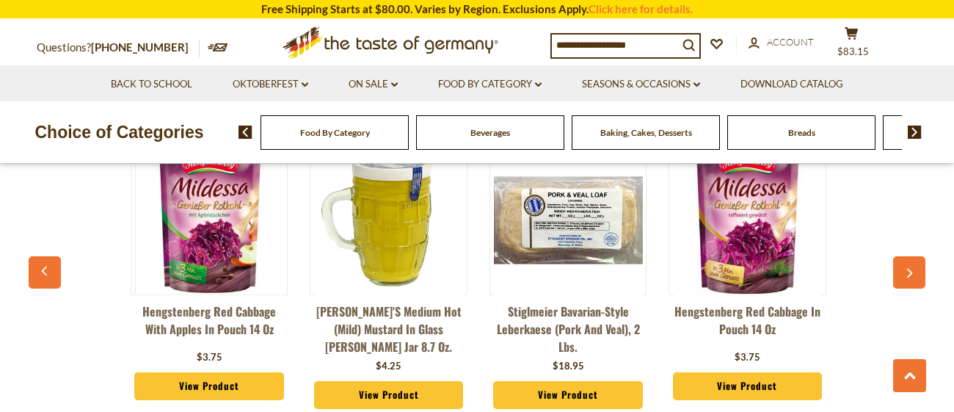
click at [915, 269] on button "button" at bounding box center [909, 272] width 32 height 32
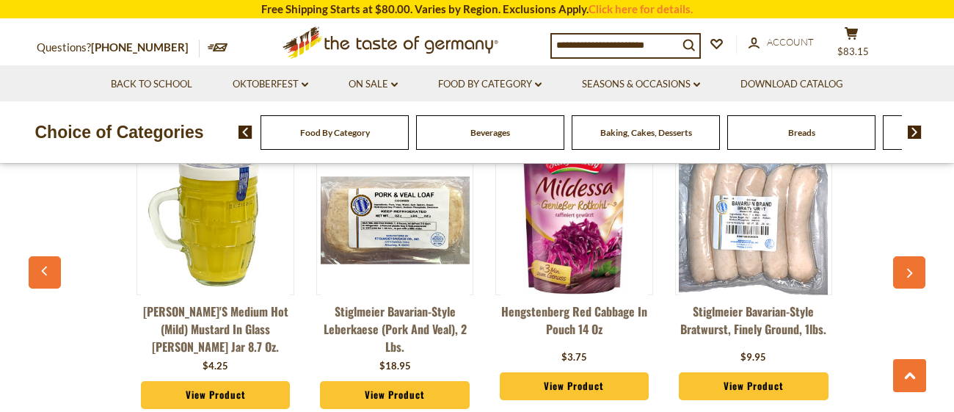
scroll to position [0, 536]
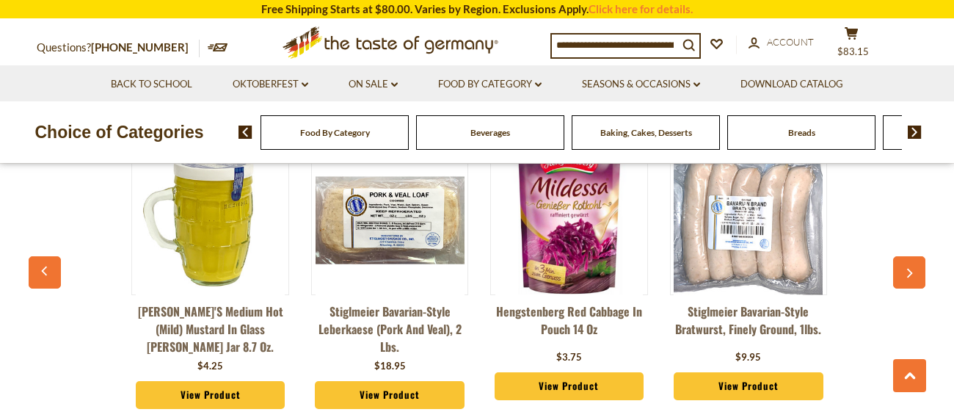
click at [802, 239] on img at bounding box center [748, 219] width 149 height 149
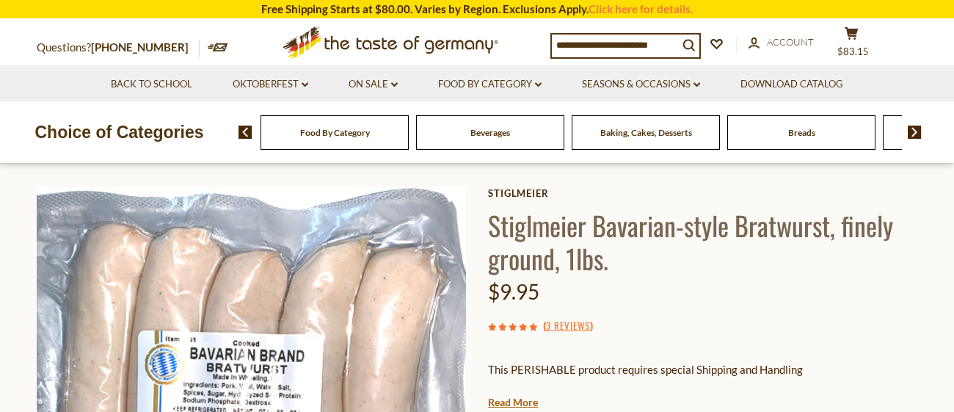
scroll to position [166, 0]
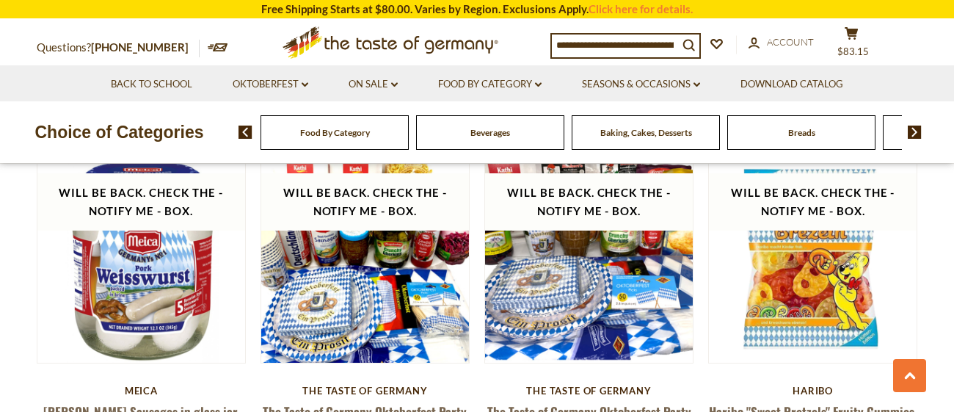
scroll to position [1229, 0]
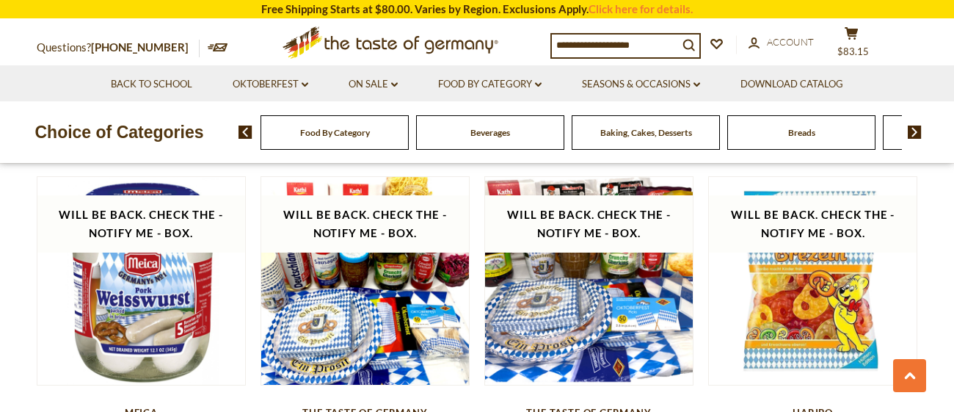
click at [499, 133] on span "Beverages" at bounding box center [491, 132] width 40 height 11
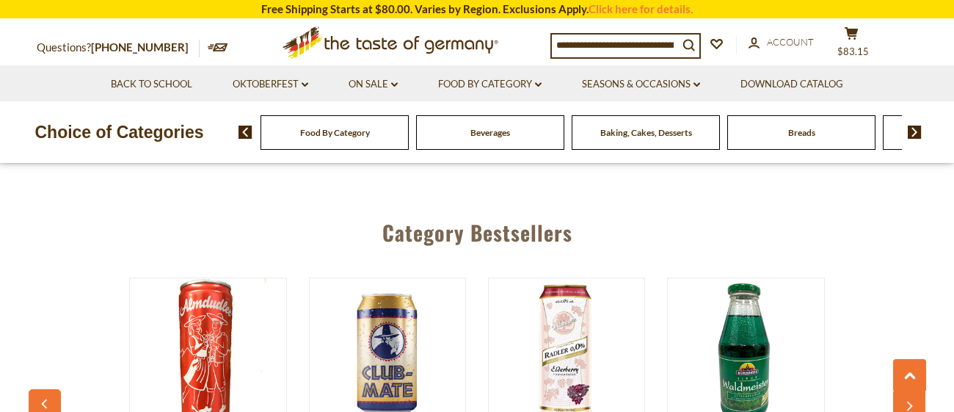
scroll to position [3227, 0]
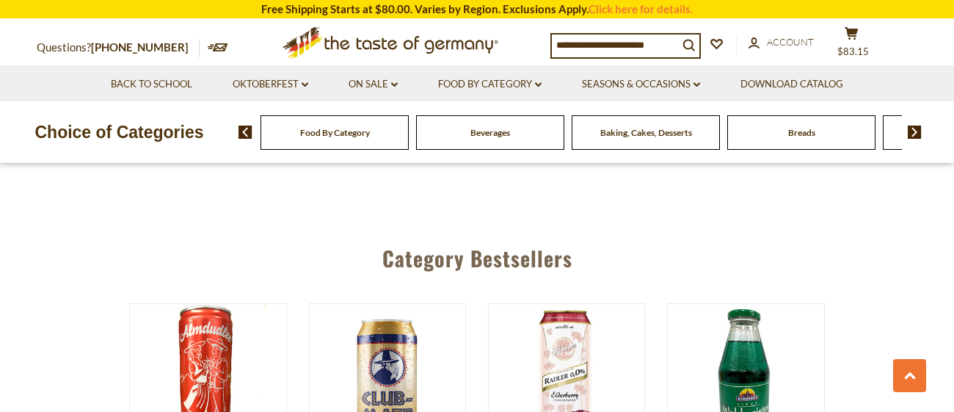
click at [915, 131] on img at bounding box center [915, 132] width 14 height 13
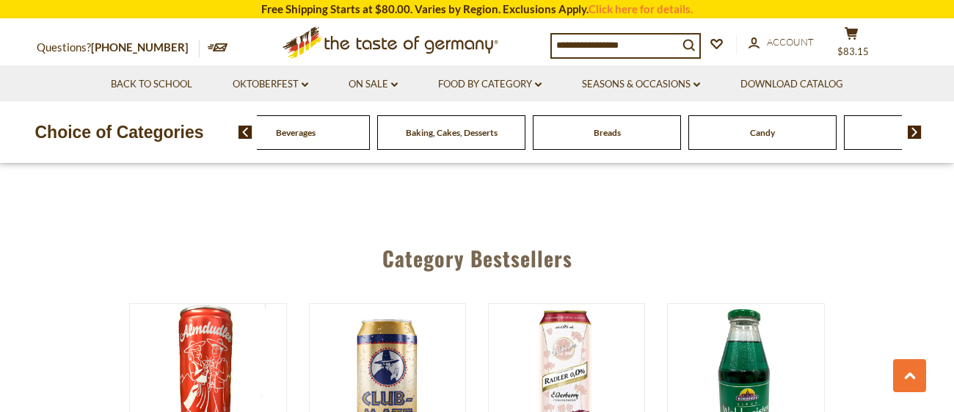
click at [214, 142] on div "Candy" at bounding box center [140, 132] width 148 height 34
click at [767, 132] on span "Candy" at bounding box center [762, 132] width 25 height 11
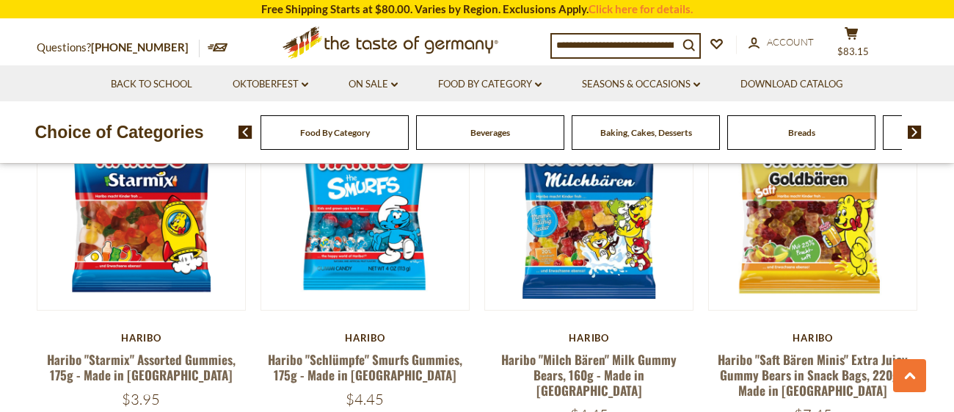
scroll to position [2670, 0]
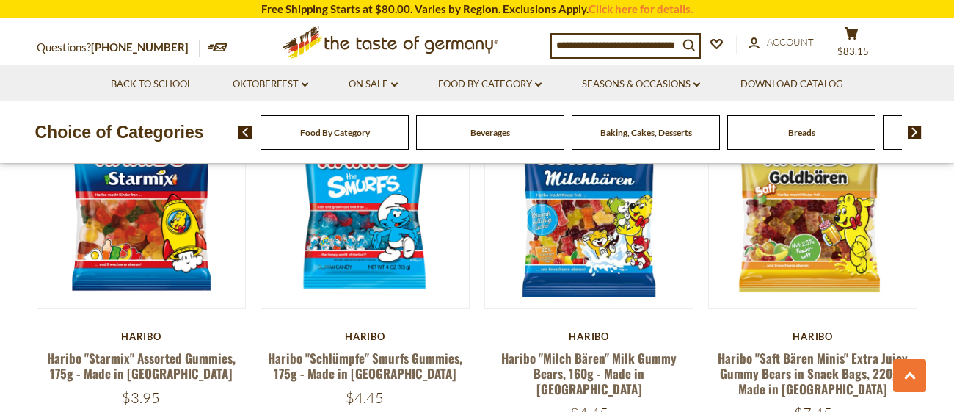
click at [409, 130] on div "Breads" at bounding box center [335, 132] width 148 height 34
click at [802, 134] on span "Breads" at bounding box center [801, 132] width 27 height 11
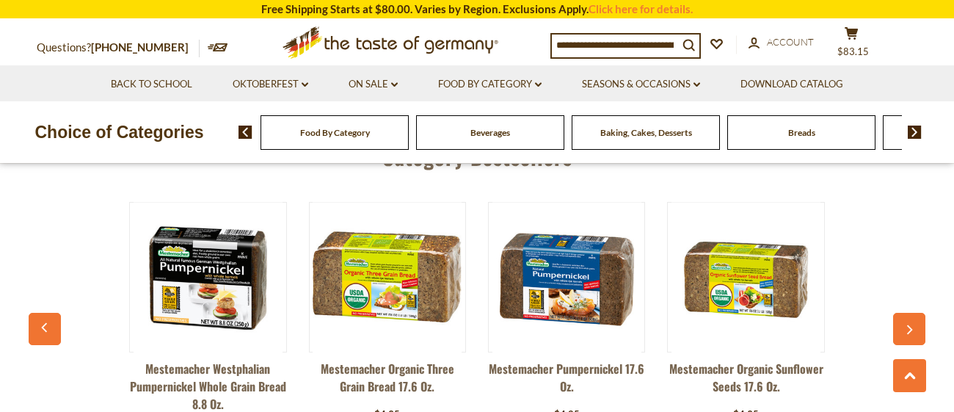
scroll to position [3814, 0]
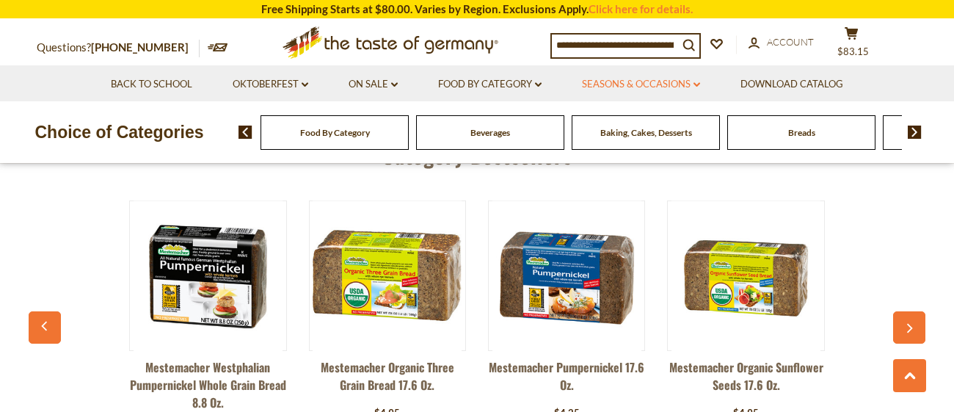
click at [673, 89] on link "Seasons & Occasions dropdown_arrow" at bounding box center [641, 84] width 118 height 16
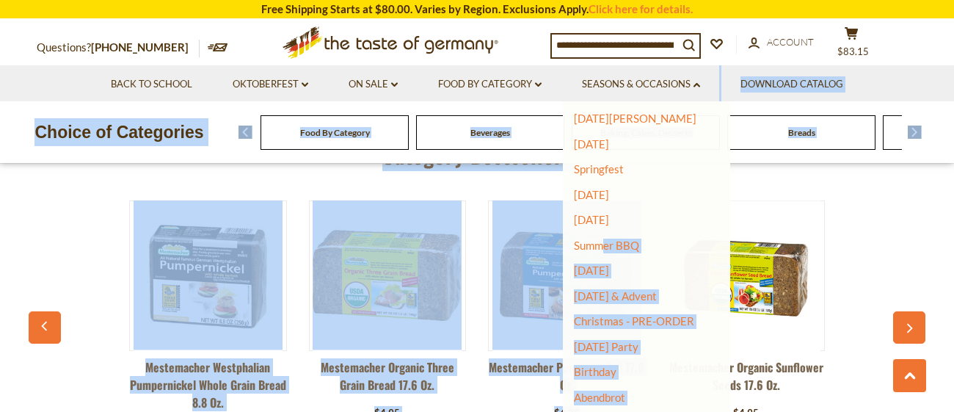
scroll to position [151, 0]
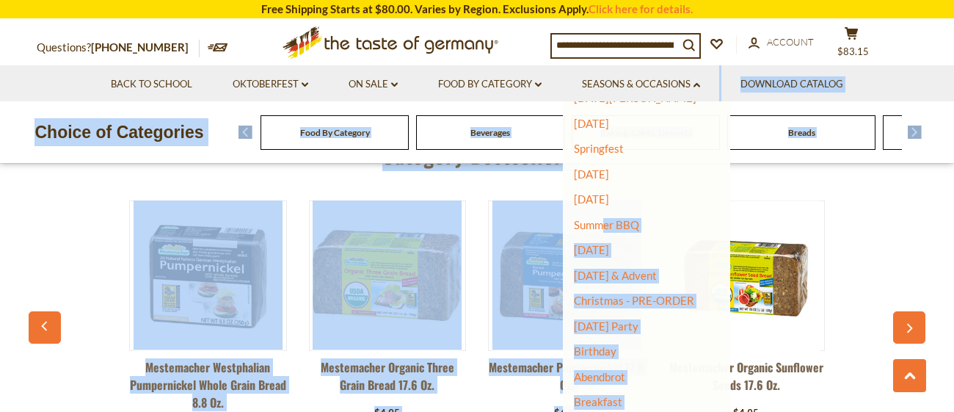
drag, startPoint x: 607, startPoint y: 365, endPoint x: 628, endPoint y: 418, distance: 57.7
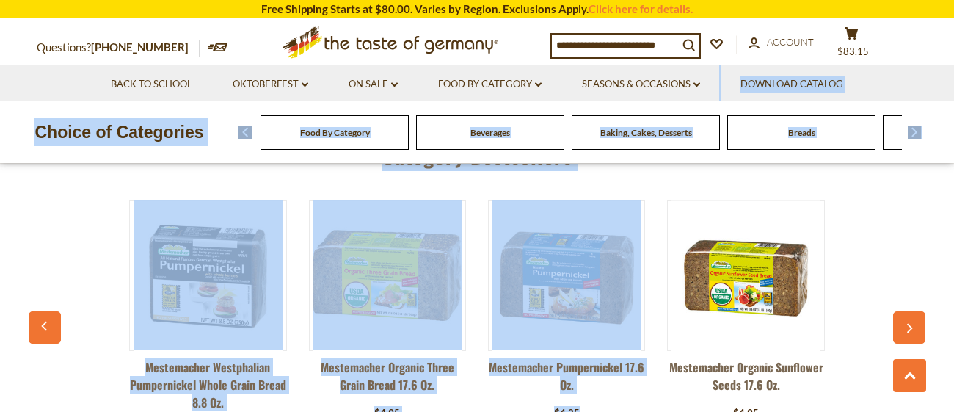
click at [635, 46] on input at bounding box center [615, 44] width 126 height 21
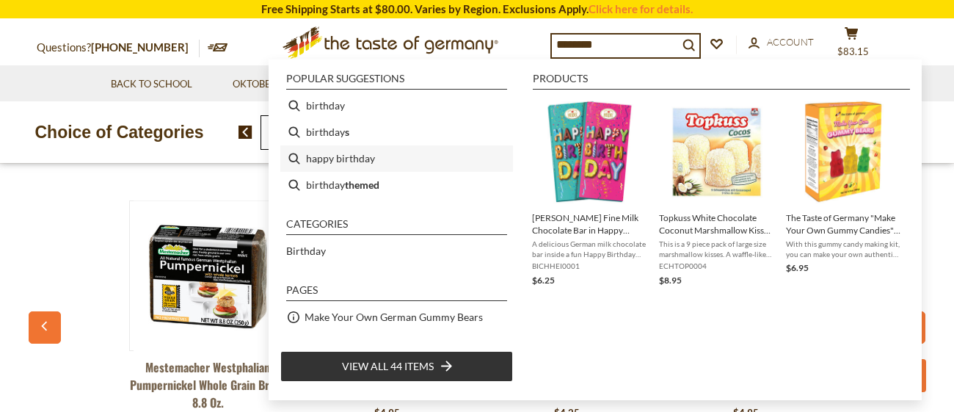
click at [327, 156] on li "happy birthday" at bounding box center [396, 158] width 233 height 26
type input "**********"
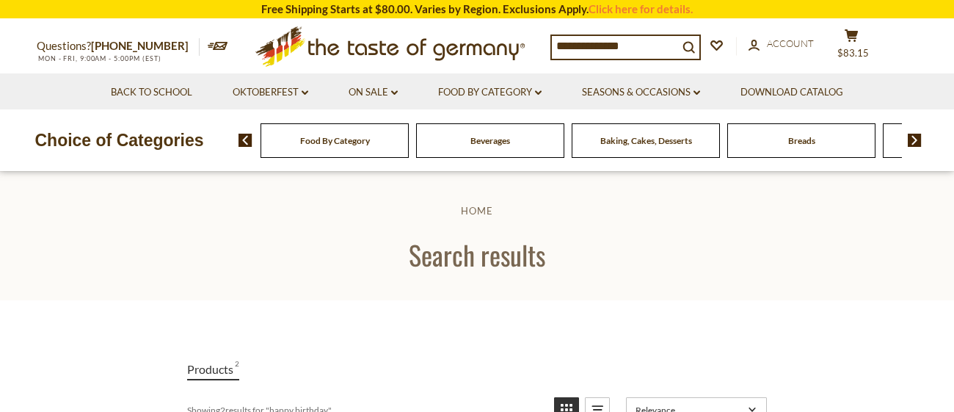
click at [586, 41] on input "**********" at bounding box center [615, 46] width 126 height 21
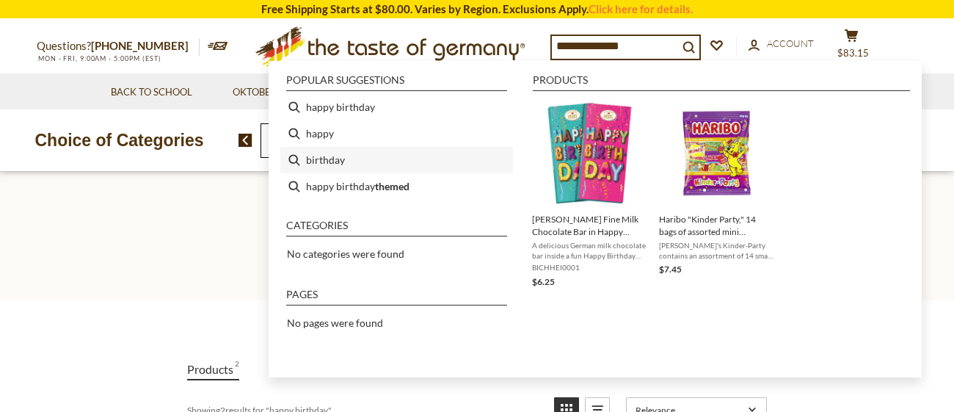
click at [328, 161] on li "birthday" at bounding box center [396, 160] width 233 height 26
type input "********"
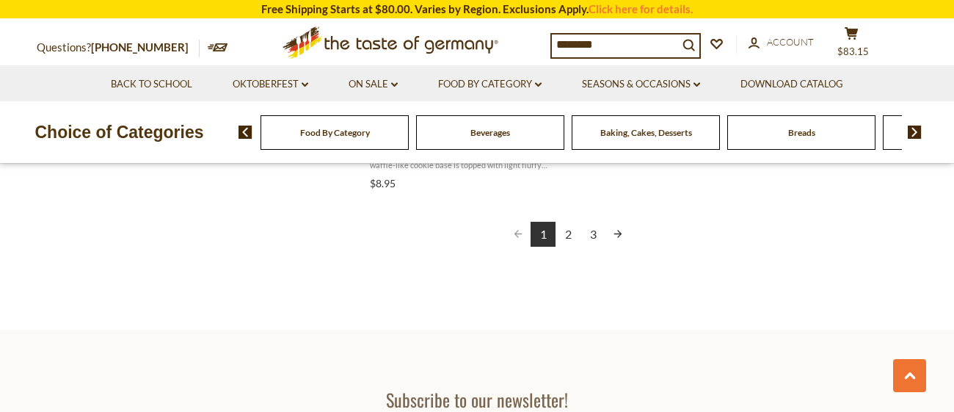
scroll to position [2787, 0]
click at [569, 234] on link "2" at bounding box center [568, 237] width 25 height 25
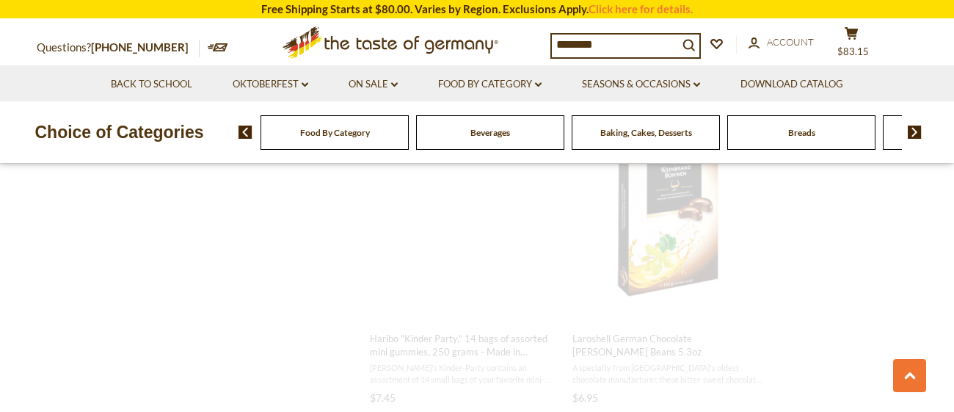
scroll to position [1047, 0]
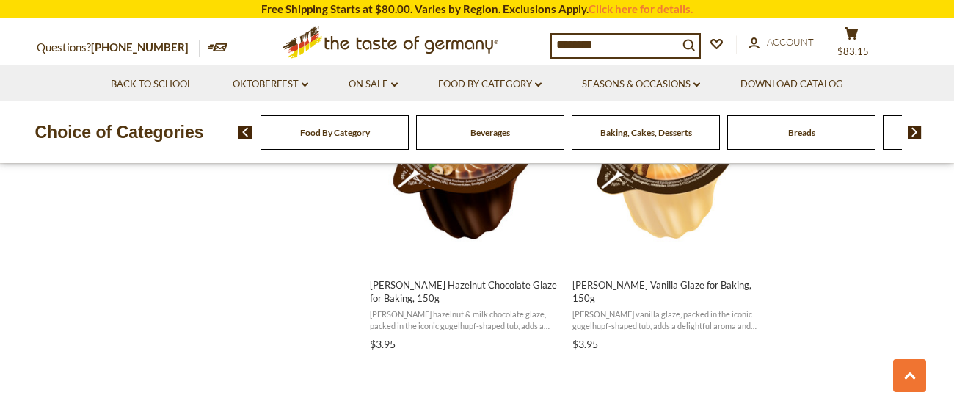
scroll to position [2347, 0]
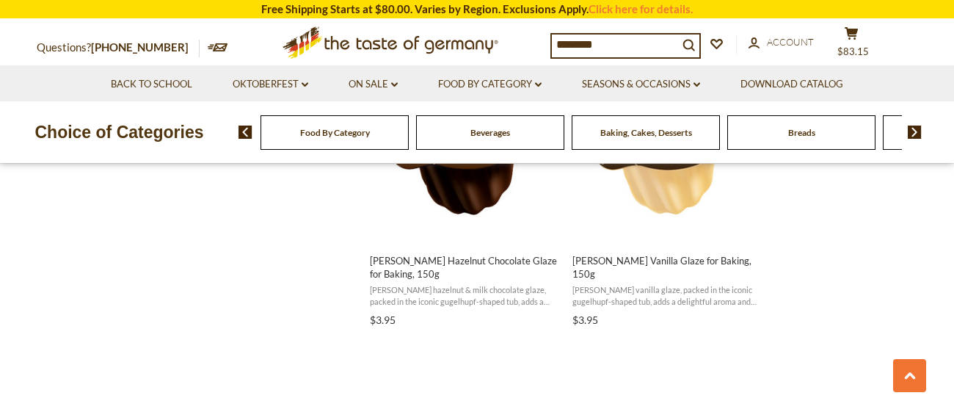
click at [623, 46] on input "********" at bounding box center [615, 44] width 126 height 21
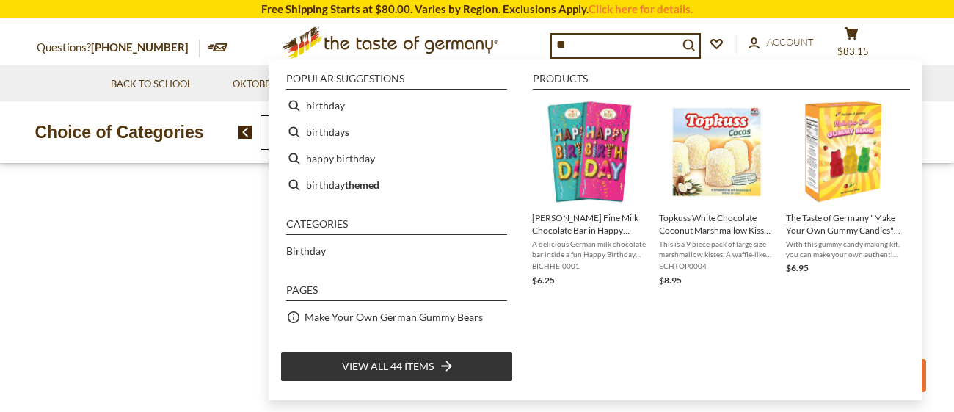
type input "*"
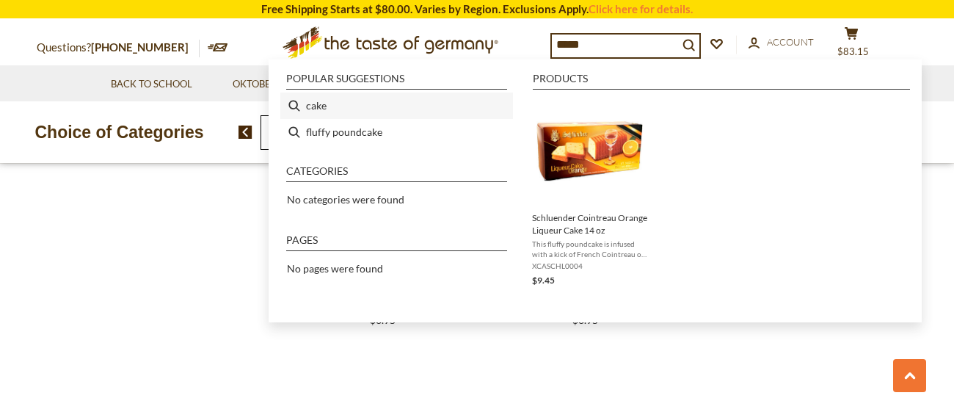
click at [321, 104] on li "cake" at bounding box center [396, 105] width 233 height 26
type input "****"
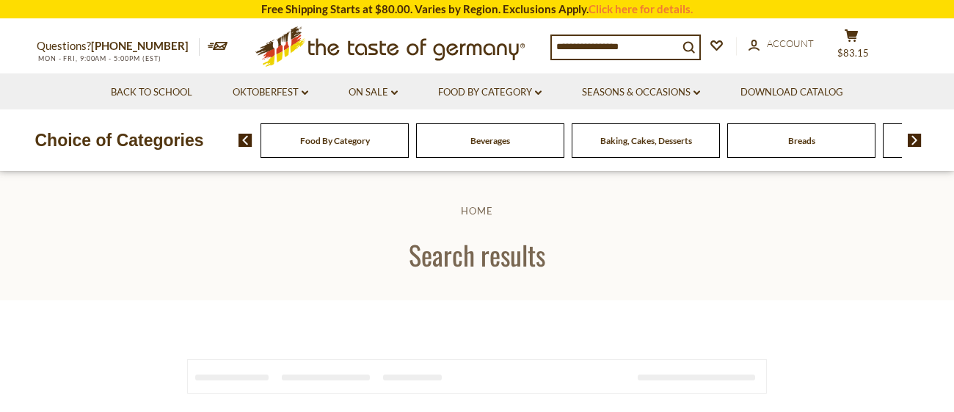
type input "****"
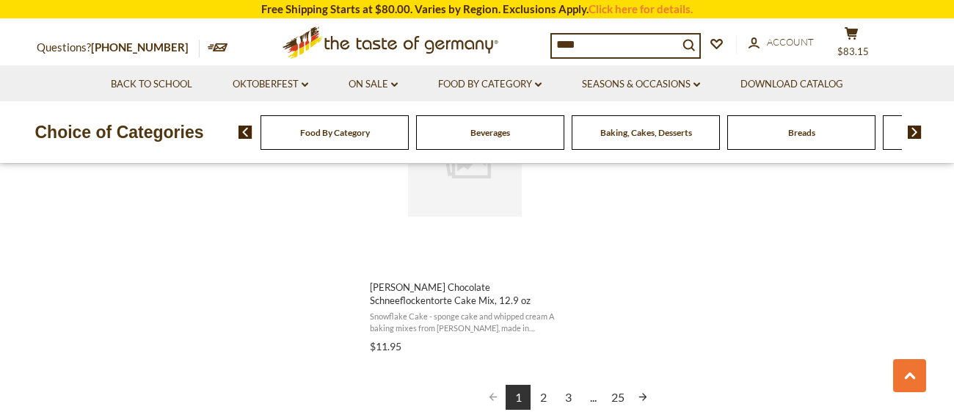
scroll to position [2670, 0]
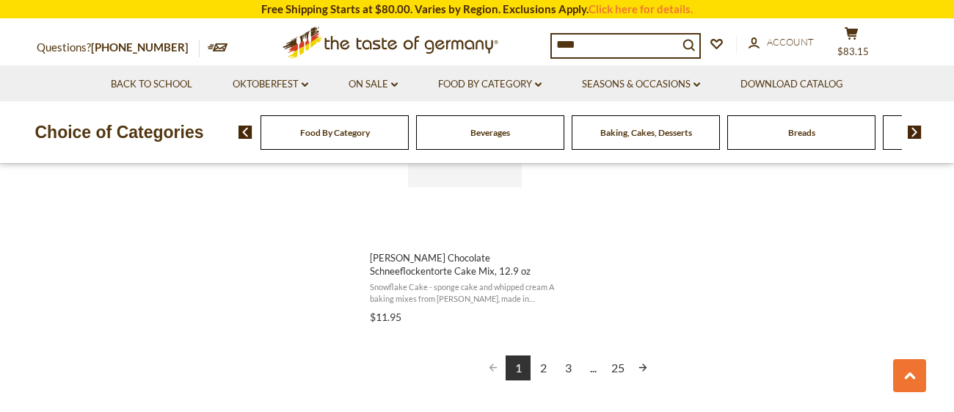
click at [544, 371] on link "2" at bounding box center [543, 367] width 25 height 25
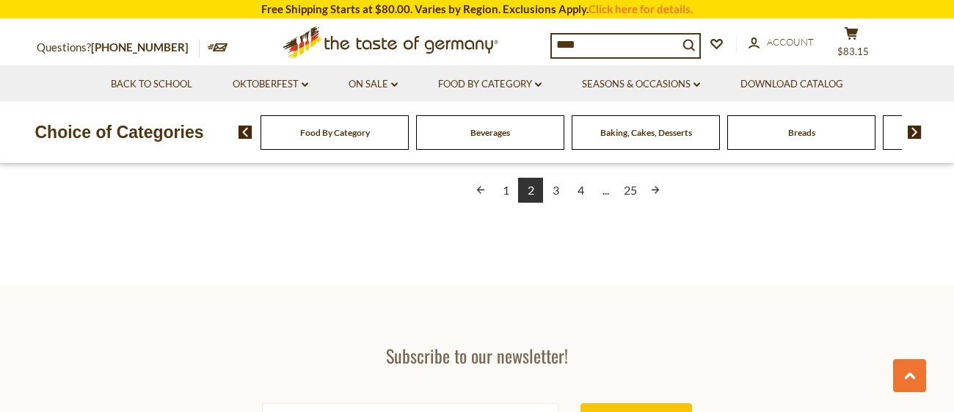
scroll to position [2846, 0]
click at [556, 192] on link "3" at bounding box center [555, 191] width 25 height 25
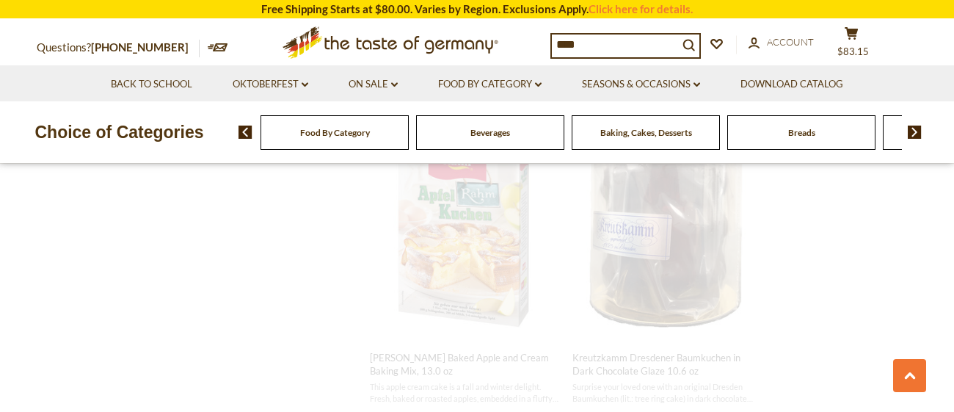
scroll to position [1211, 0]
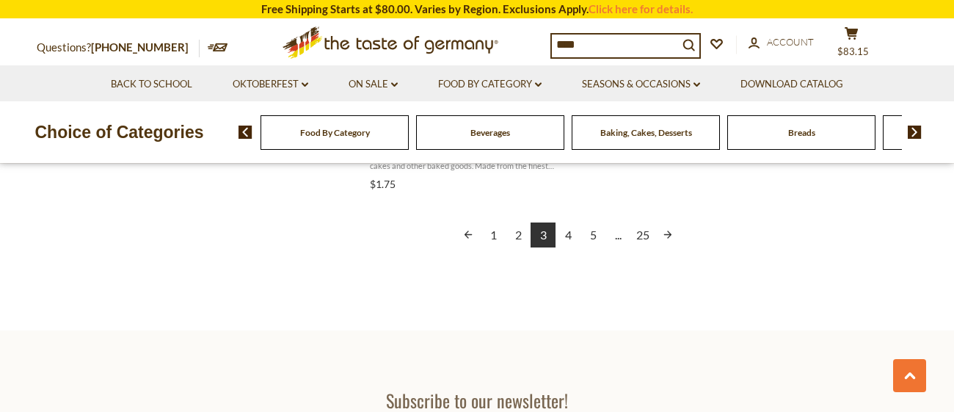
scroll to position [2816, 0]
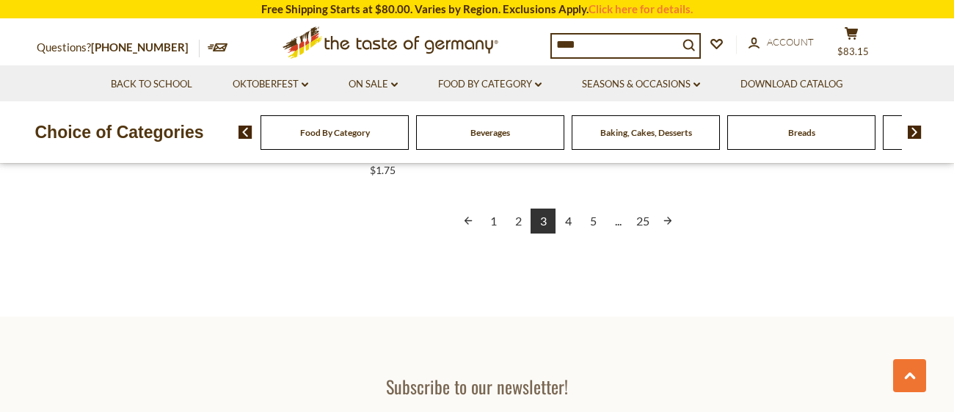
click at [566, 219] on link "4" at bounding box center [568, 220] width 25 height 25
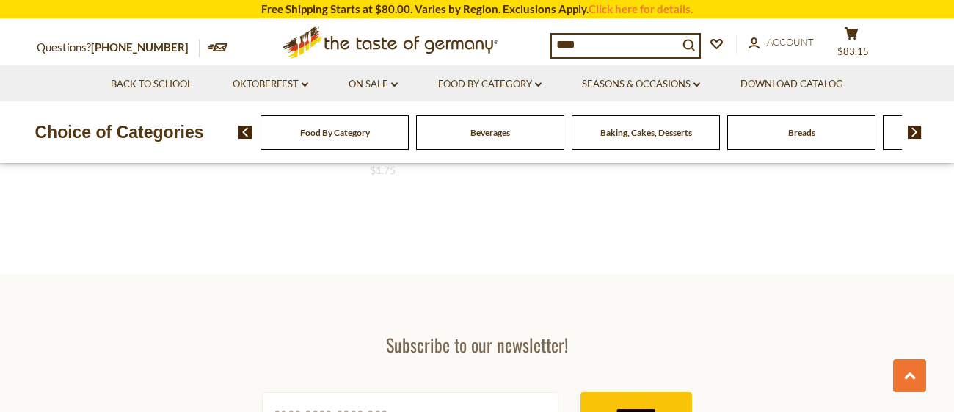
scroll to position [2190, 0]
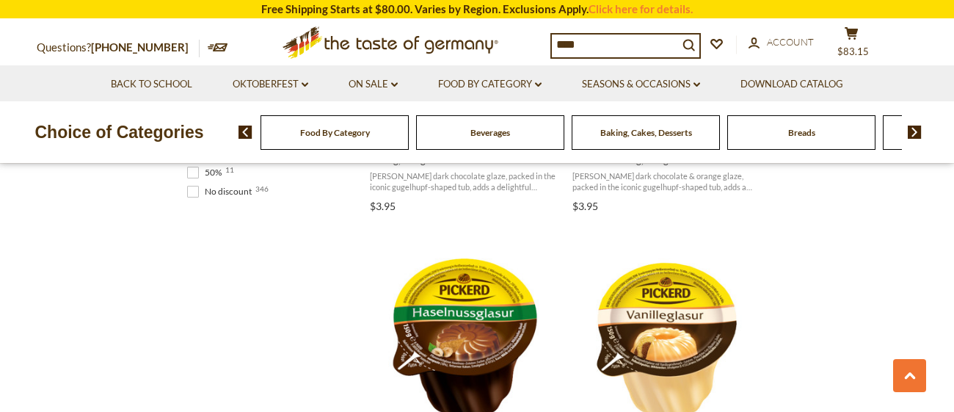
scroll to position [1202, 0]
